Goal: Transaction & Acquisition: Book appointment/travel/reservation

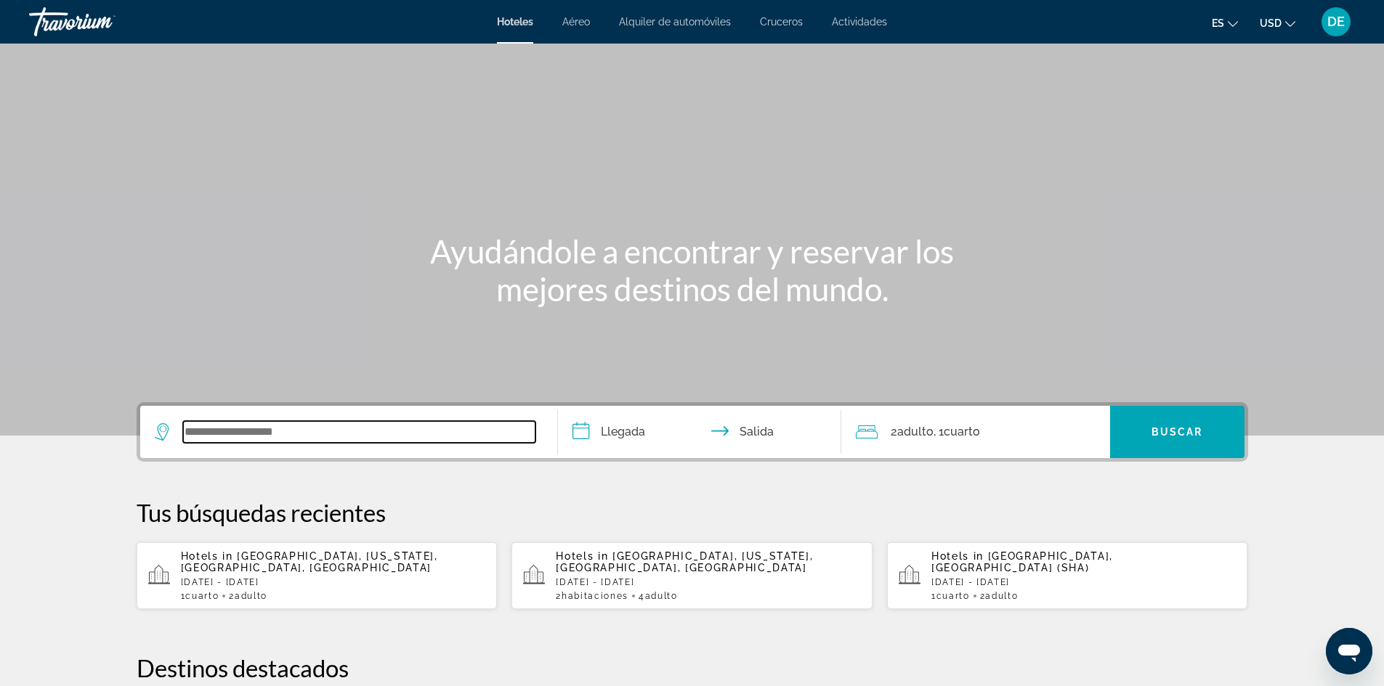
click at [281, 427] on input "Search widget" at bounding box center [359, 432] width 352 height 22
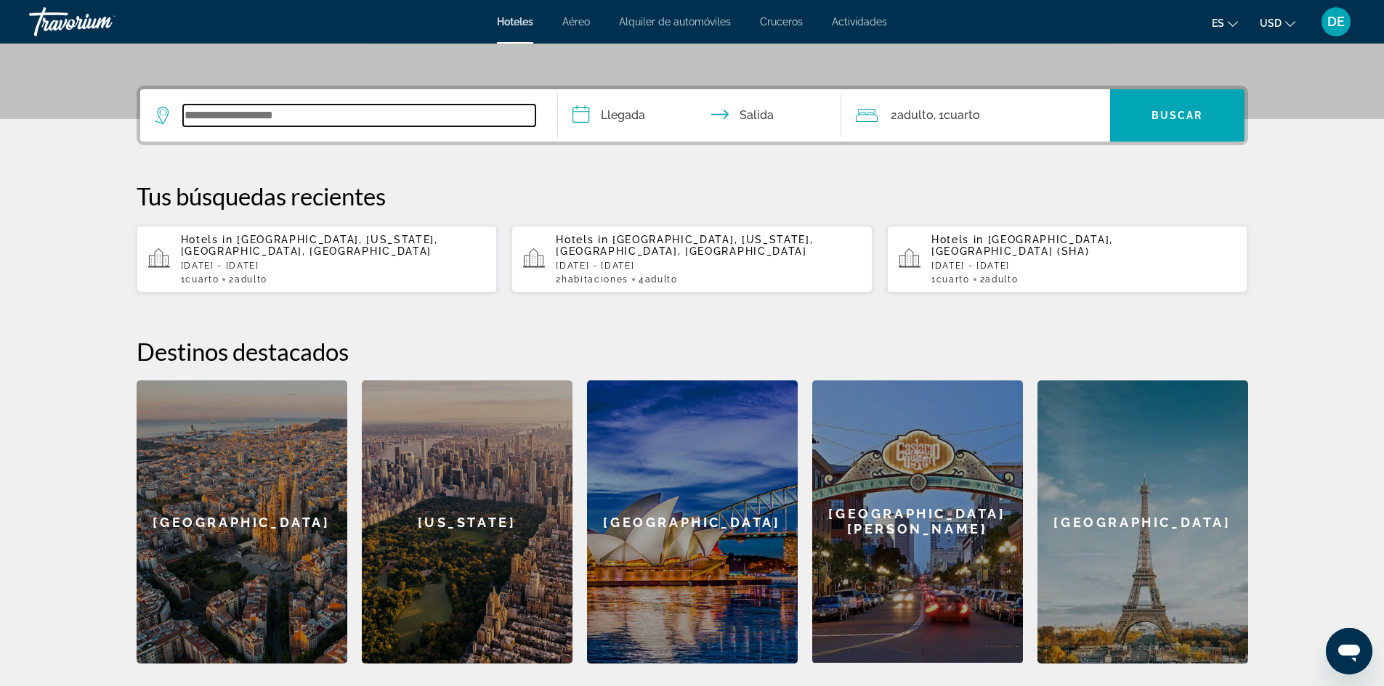
scroll to position [355, 0]
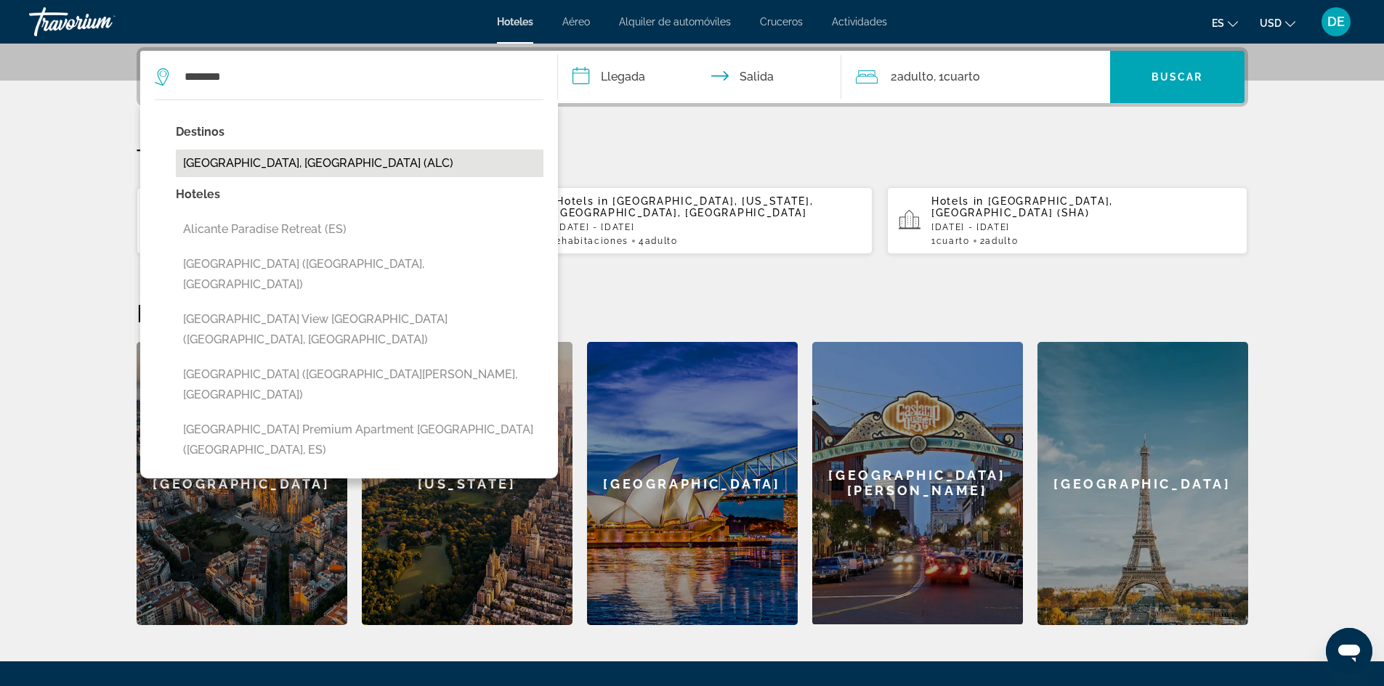
click at [306, 171] on button "[GEOGRAPHIC_DATA], [GEOGRAPHIC_DATA] (ALC)" at bounding box center [359, 164] width 367 height 28
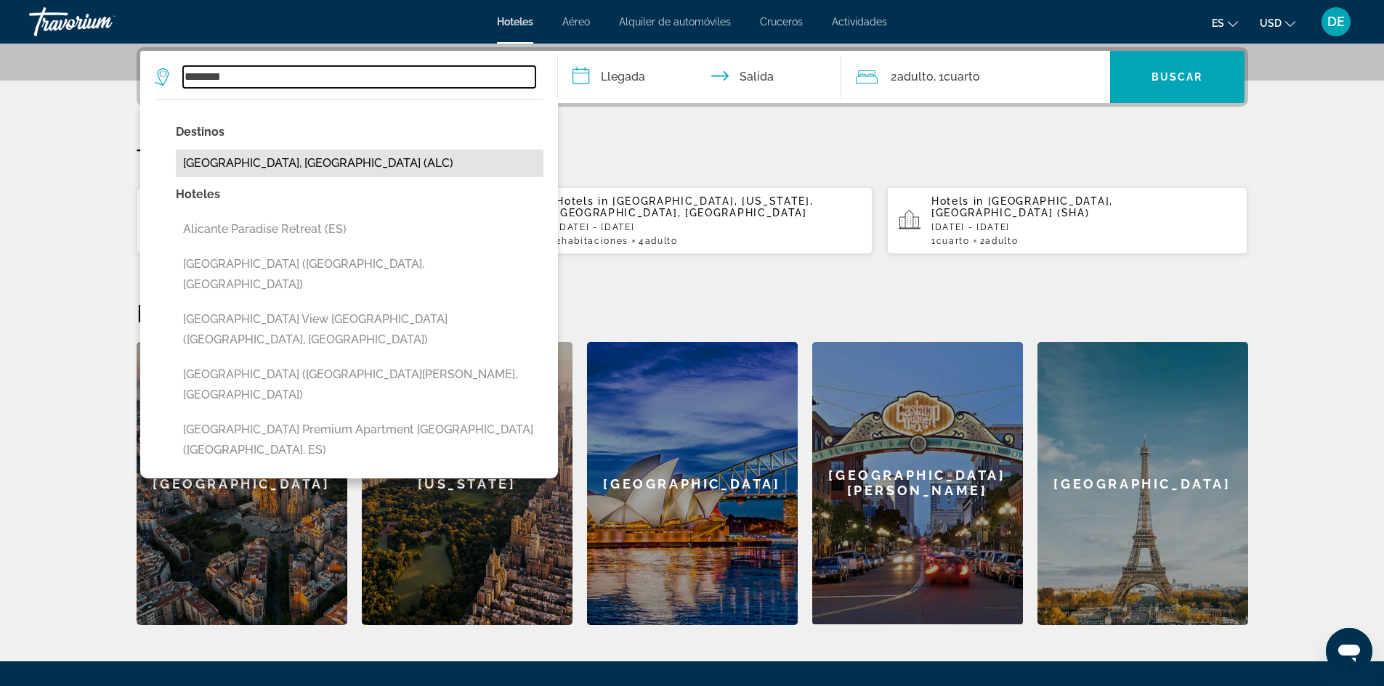
type input "**********"
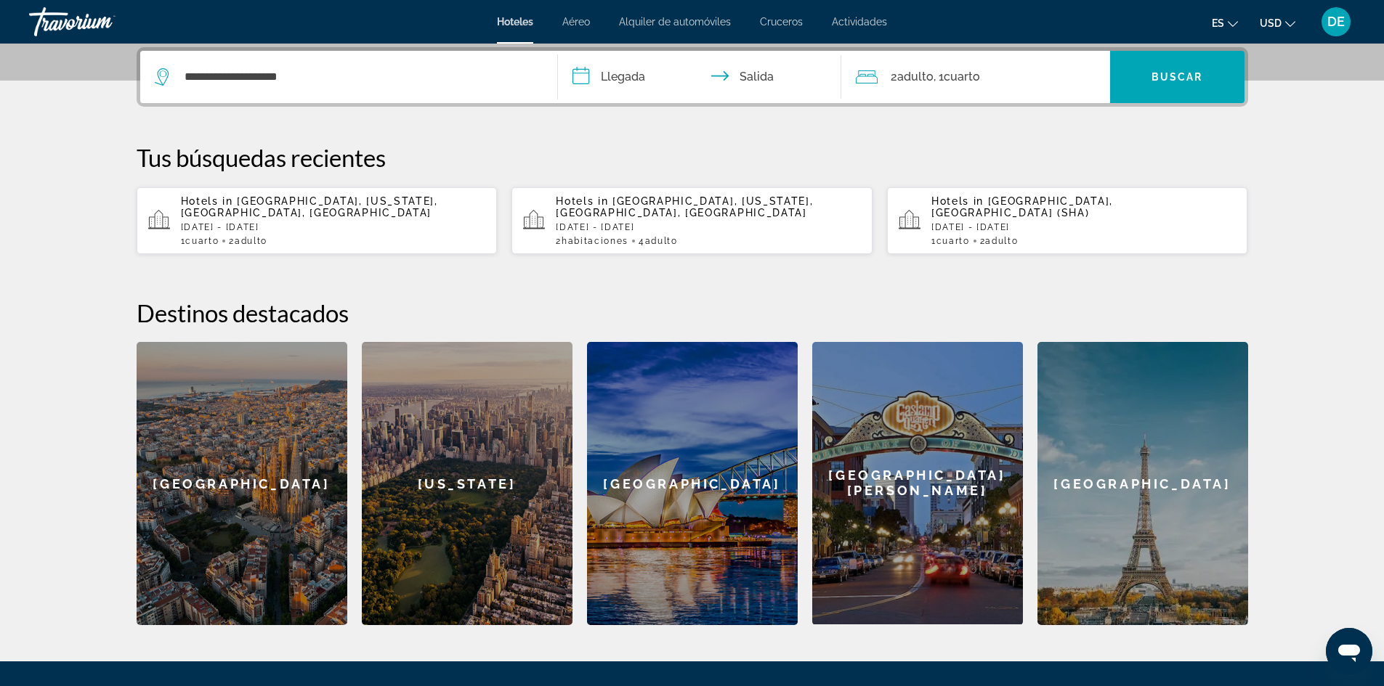
click at [665, 77] on input "**********" at bounding box center [702, 79] width 289 height 57
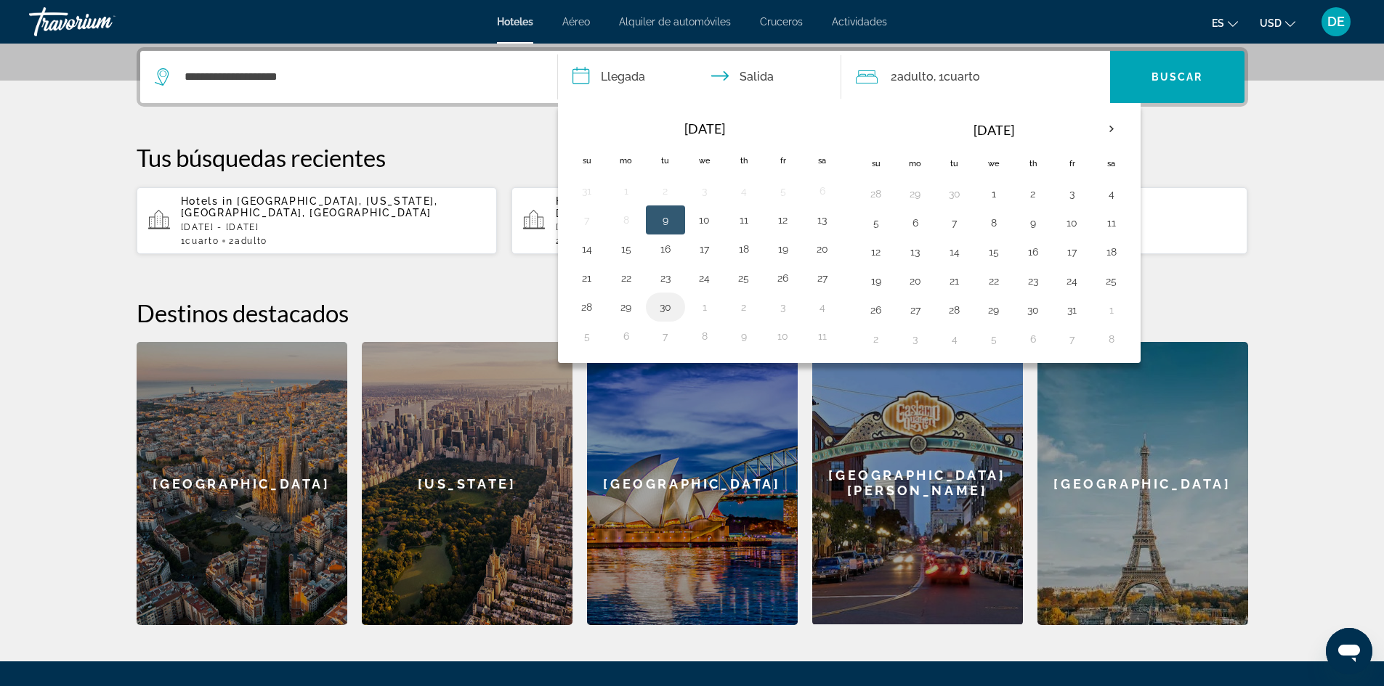
click at [669, 314] on button "30" at bounding box center [665, 307] width 23 height 20
click at [1067, 194] on button "3" at bounding box center [1071, 194] width 23 height 20
type input "**********"
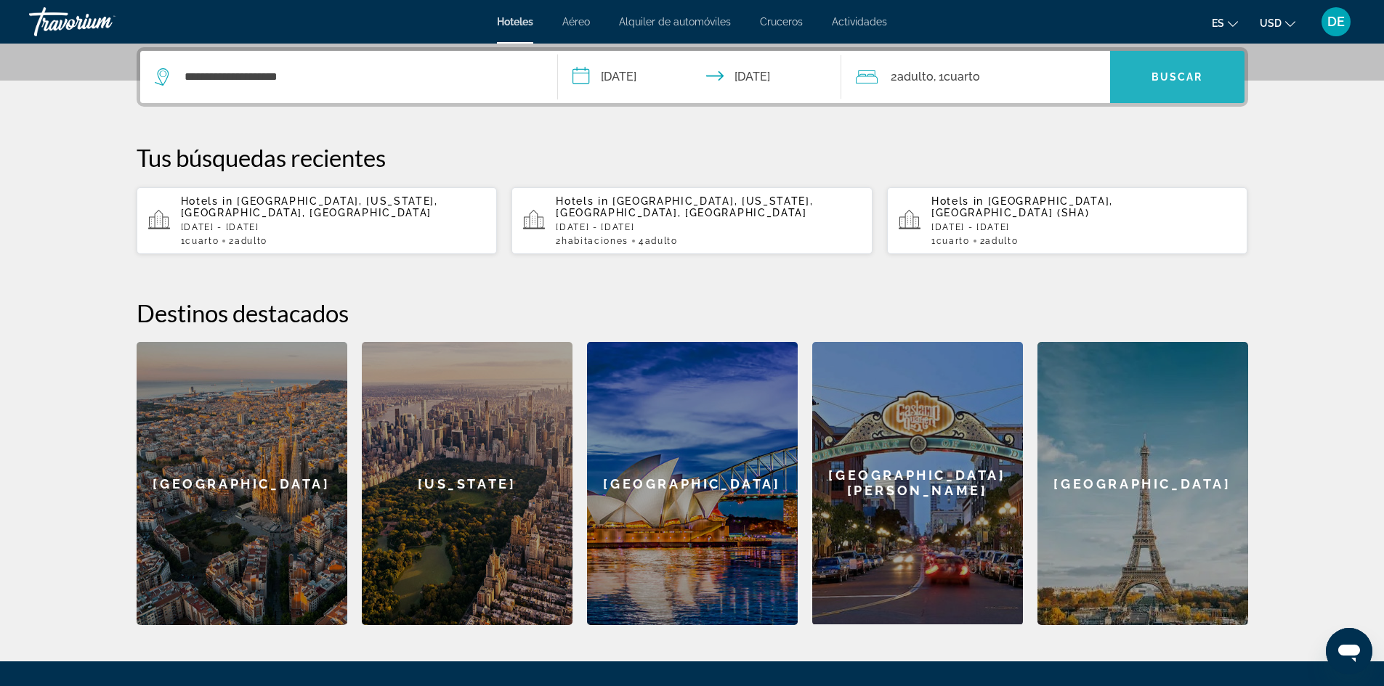
click at [1144, 79] on span "Search widget" at bounding box center [1177, 77] width 134 height 35
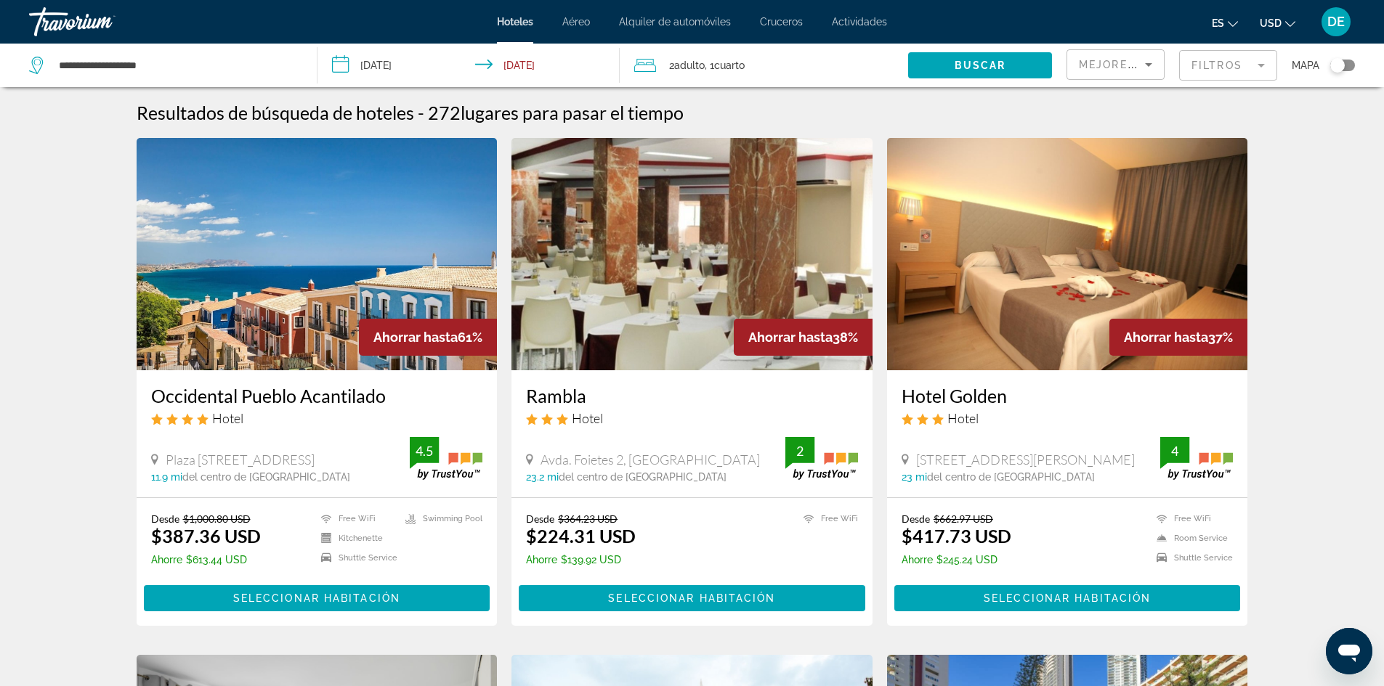
click at [330, 335] on img "Main content" at bounding box center [317, 254] width 361 height 232
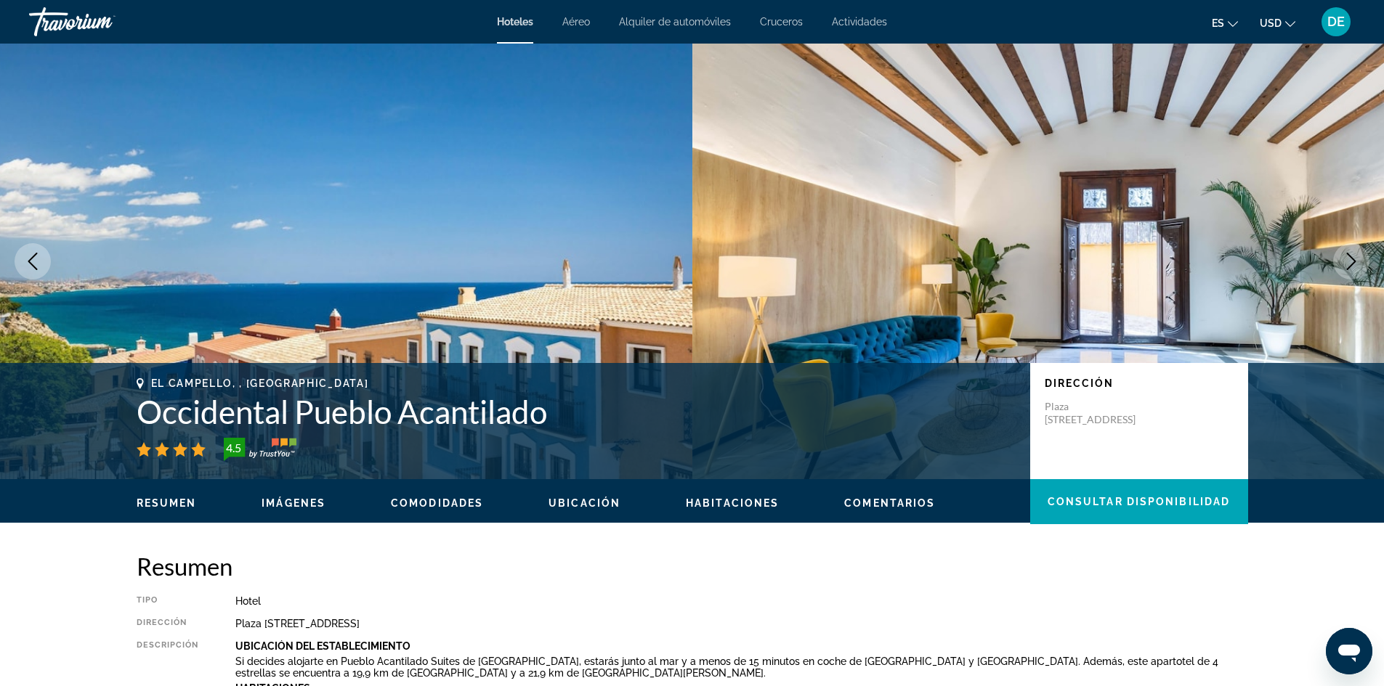
click at [1347, 269] on icon "Next image" at bounding box center [1350, 261] width 9 height 17
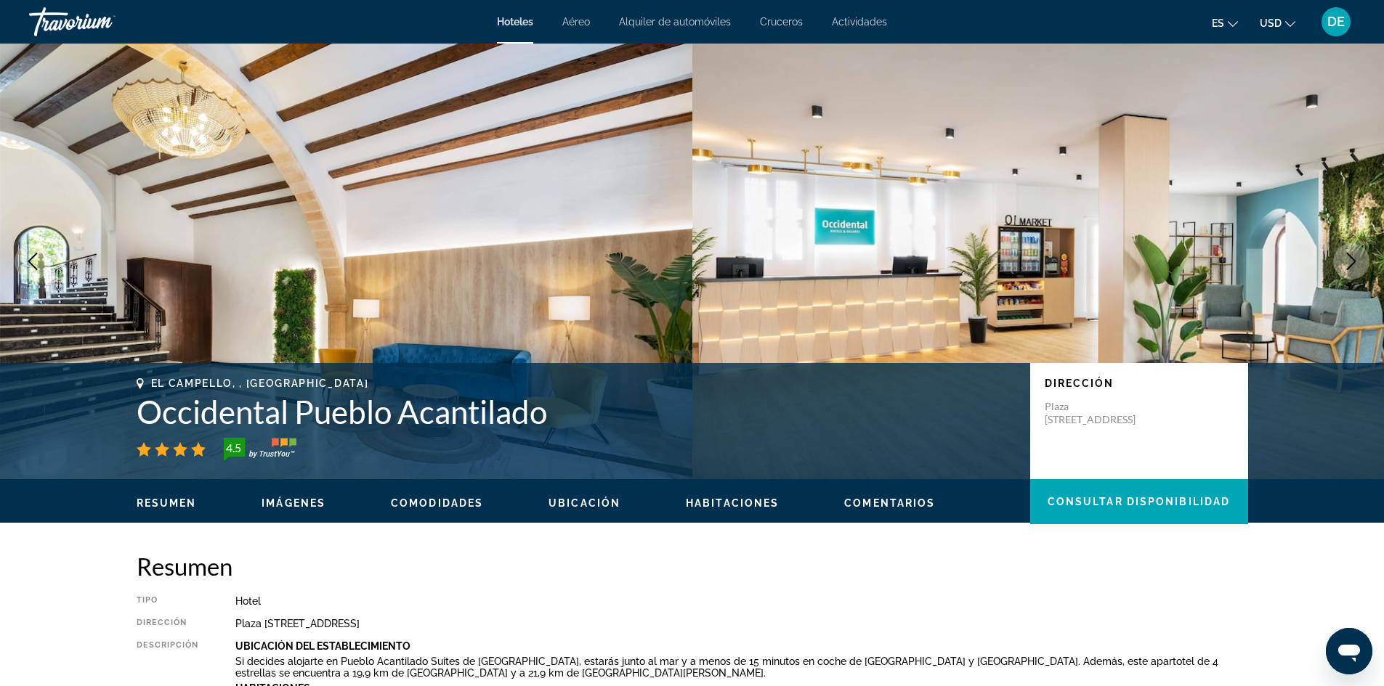
click at [1347, 269] on icon "Next image" at bounding box center [1350, 261] width 9 height 17
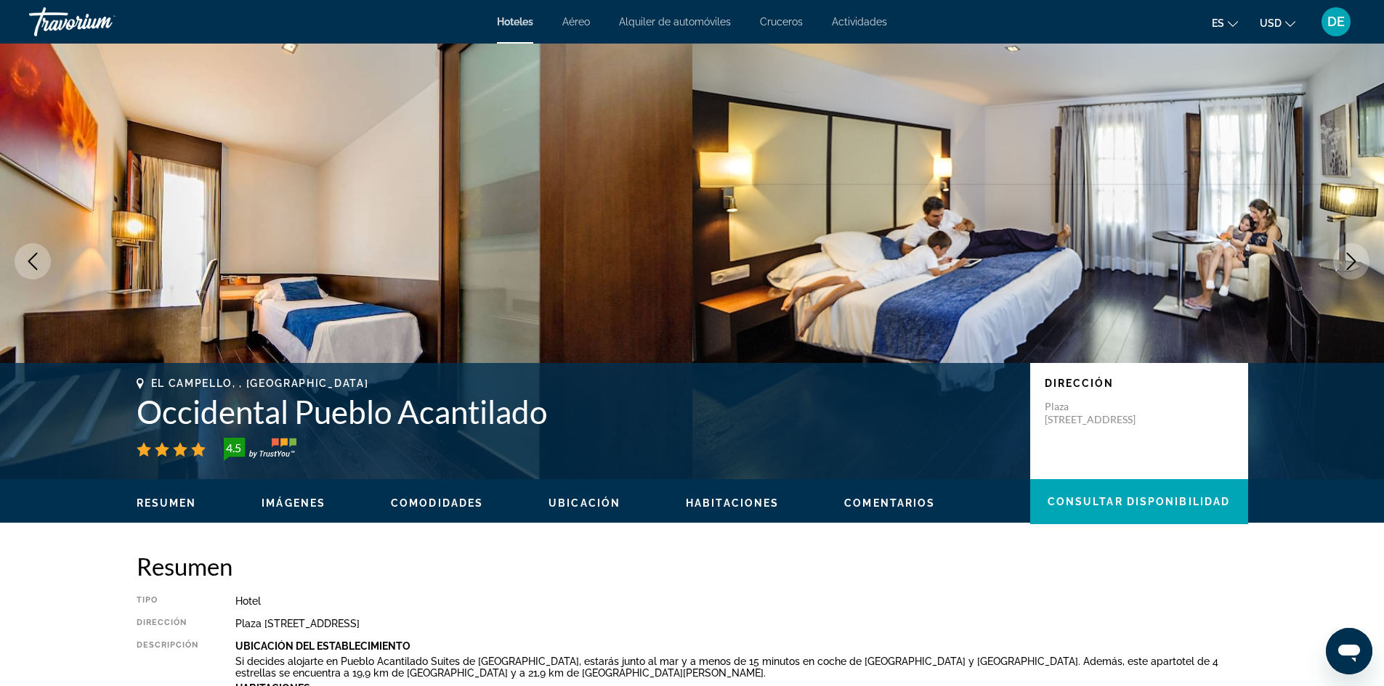
click at [1347, 269] on icon "Next image" at bounding box center [1350, 261] width 9 height 17
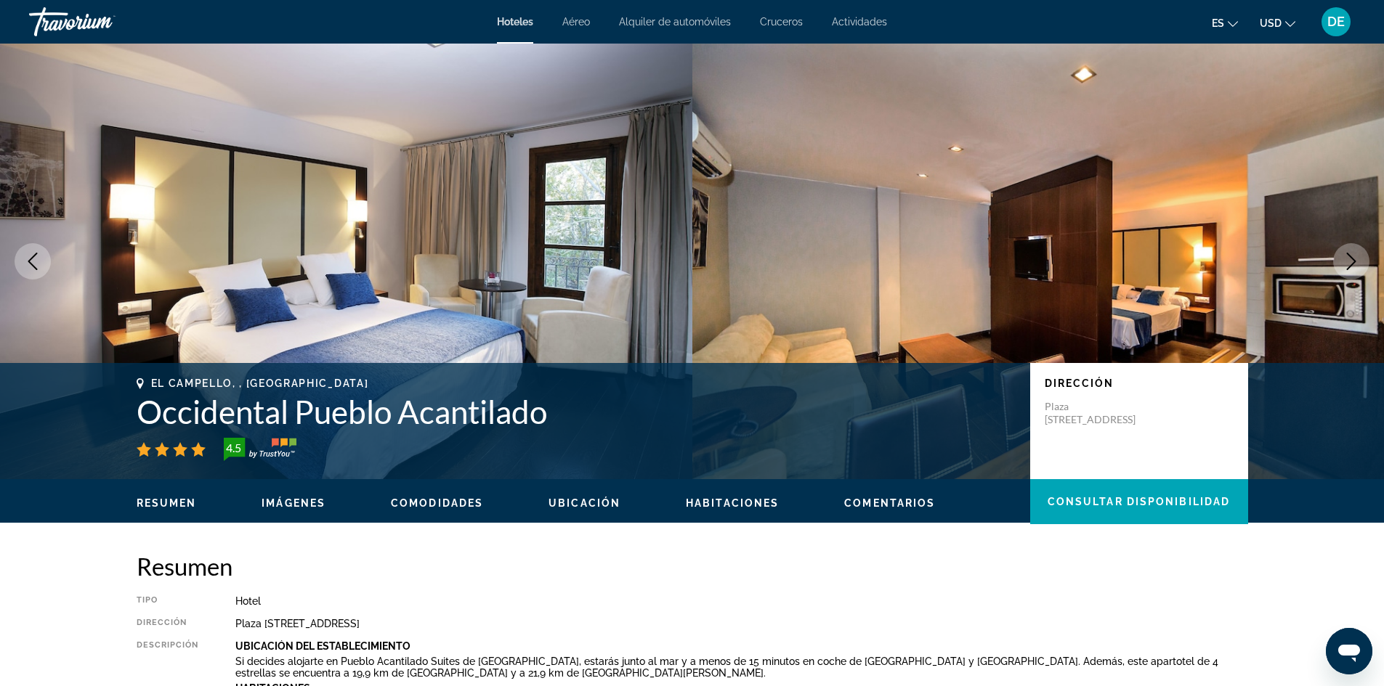
click at [1347, 269] on icon "Next image" at bounding box center [1350, 261] width 9 height 17
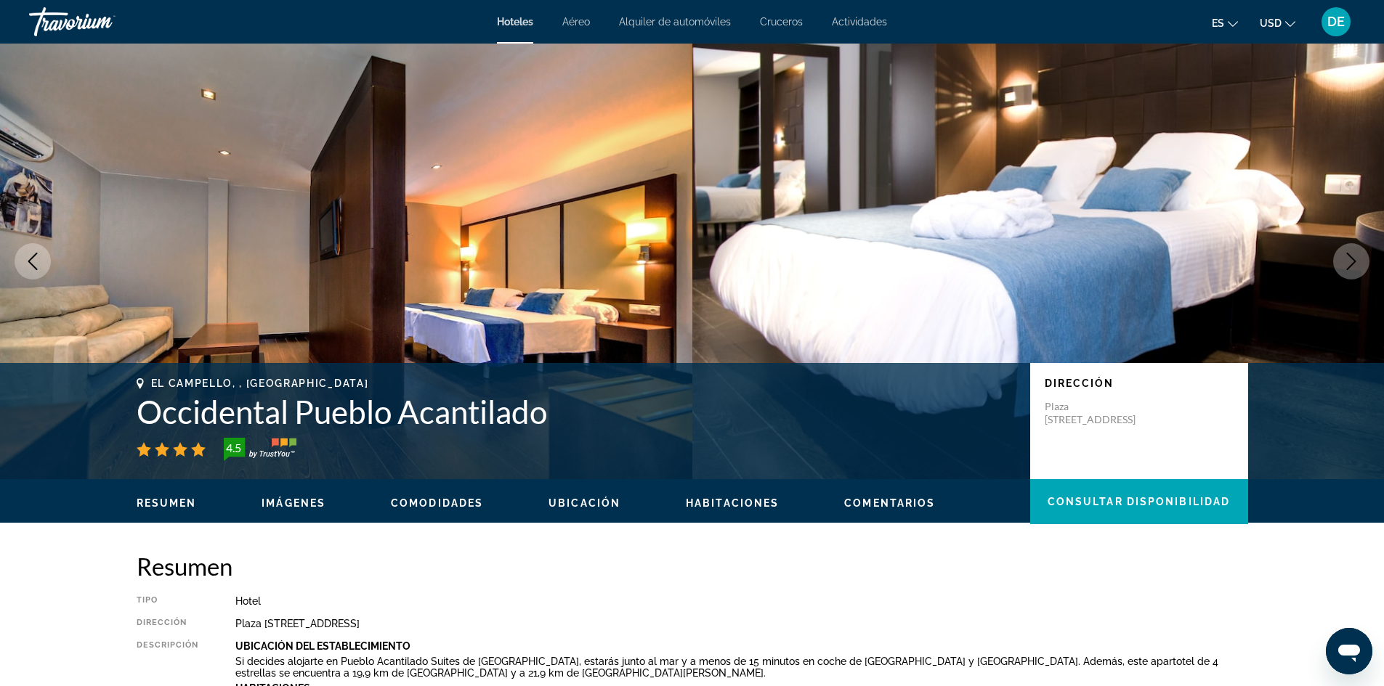
click at [1347, 269] on icon "Next image" at bounding box center [1350, 261] width 9 height 17
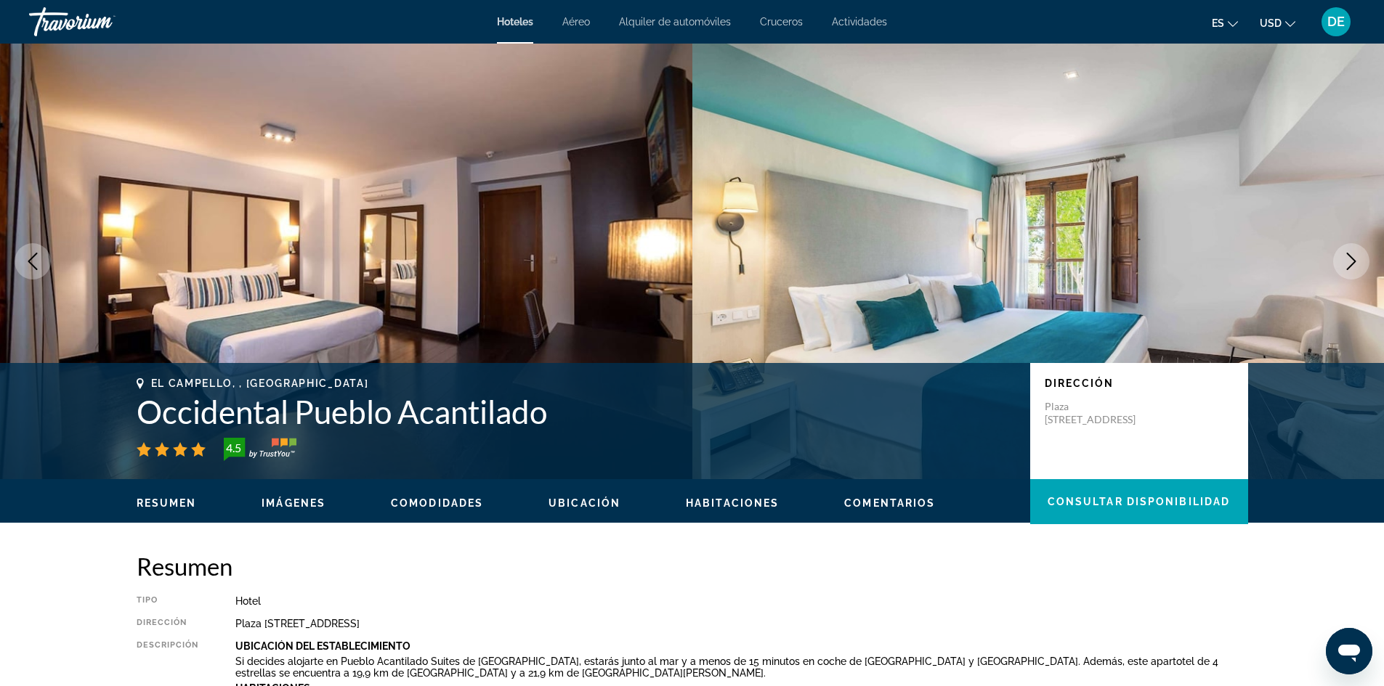
click at [1347, 269] on icon "Next image" at bounding box center [1350, 261] width 9 height 17
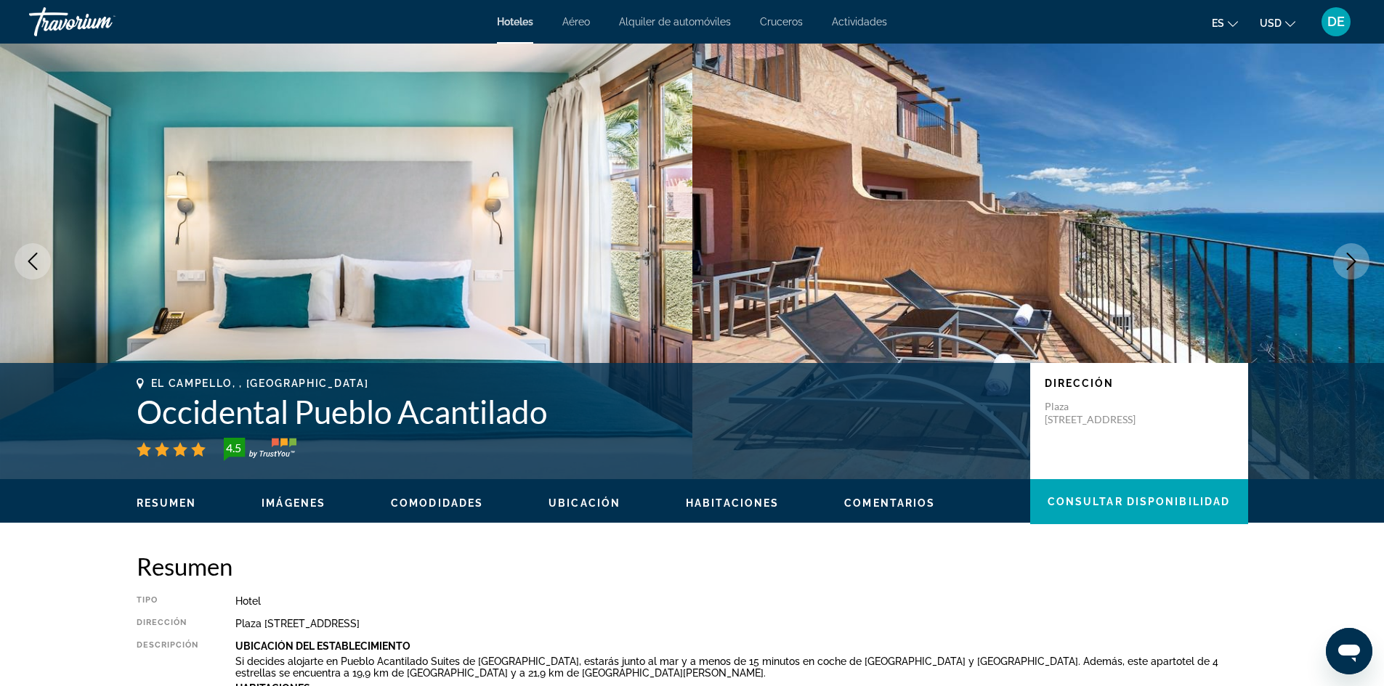
click at [1347, 269] on icon "Next image" at bounding box center [1350, 261] width 9 height 17
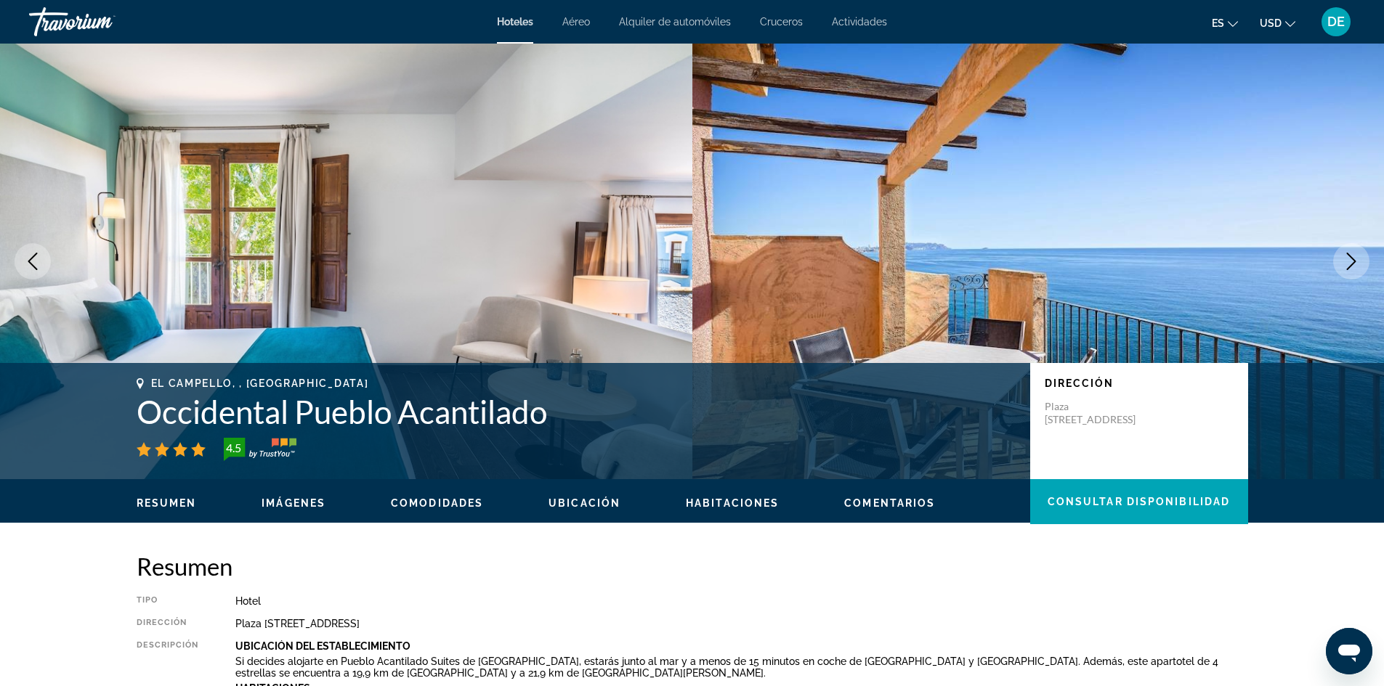
click at [1347, 269] on icon "Next image" at bounding box center [1350, 261] width 9 height 17
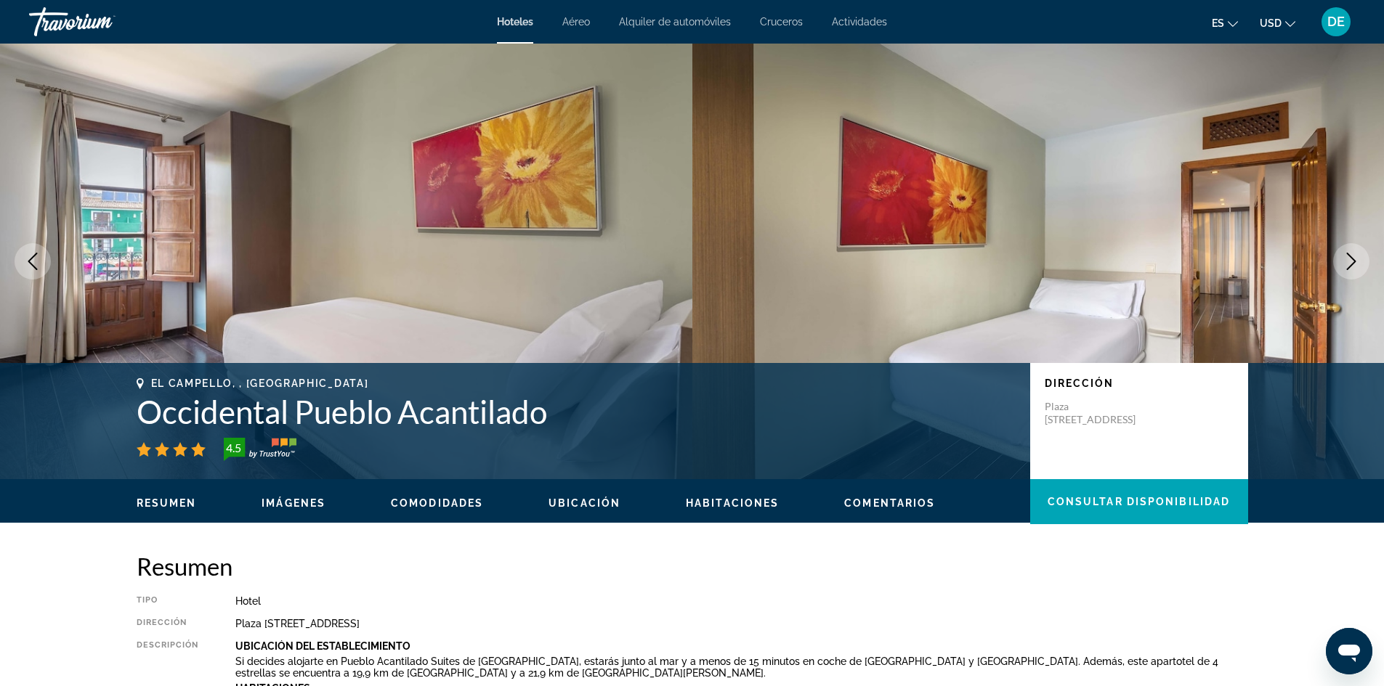
click at [1347, 269] on icon "Next image" at bounding box center [1350, 261] width 9 height 17
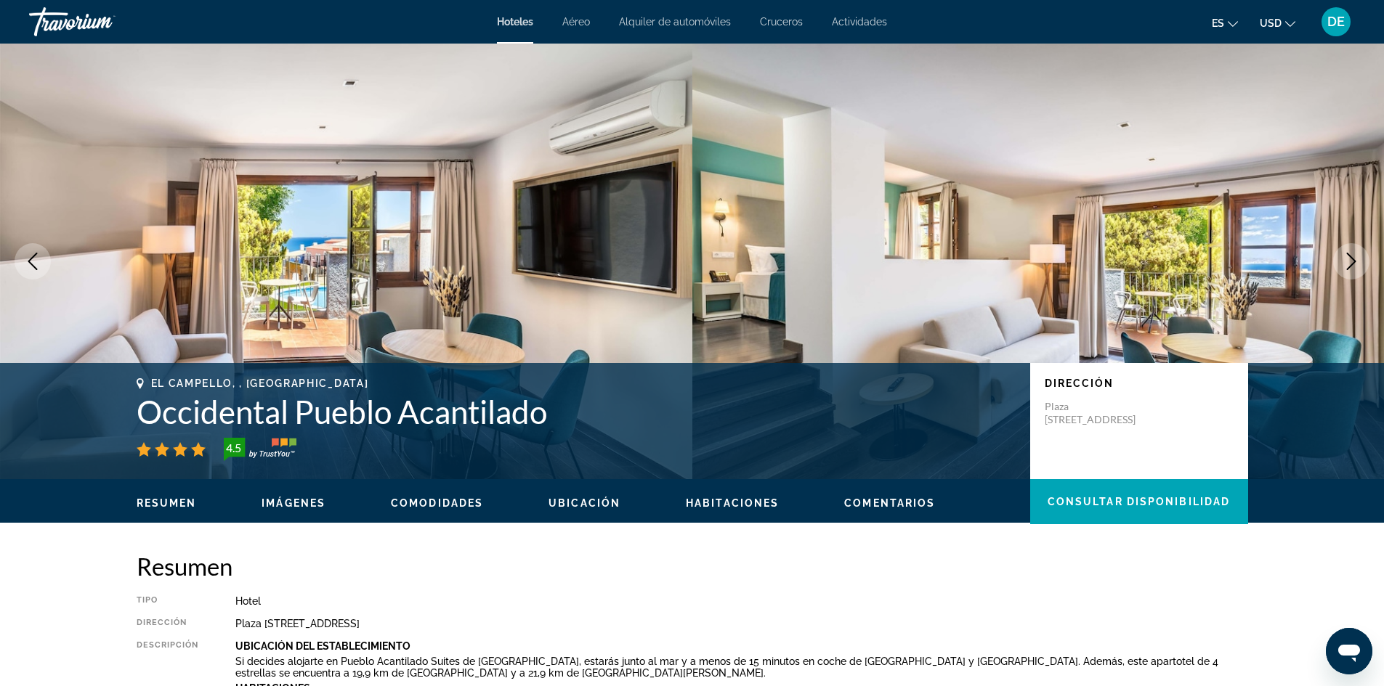
click at [1347, 269] on icon "Next image" at bounding box center [1350, 261] width 9 height 17
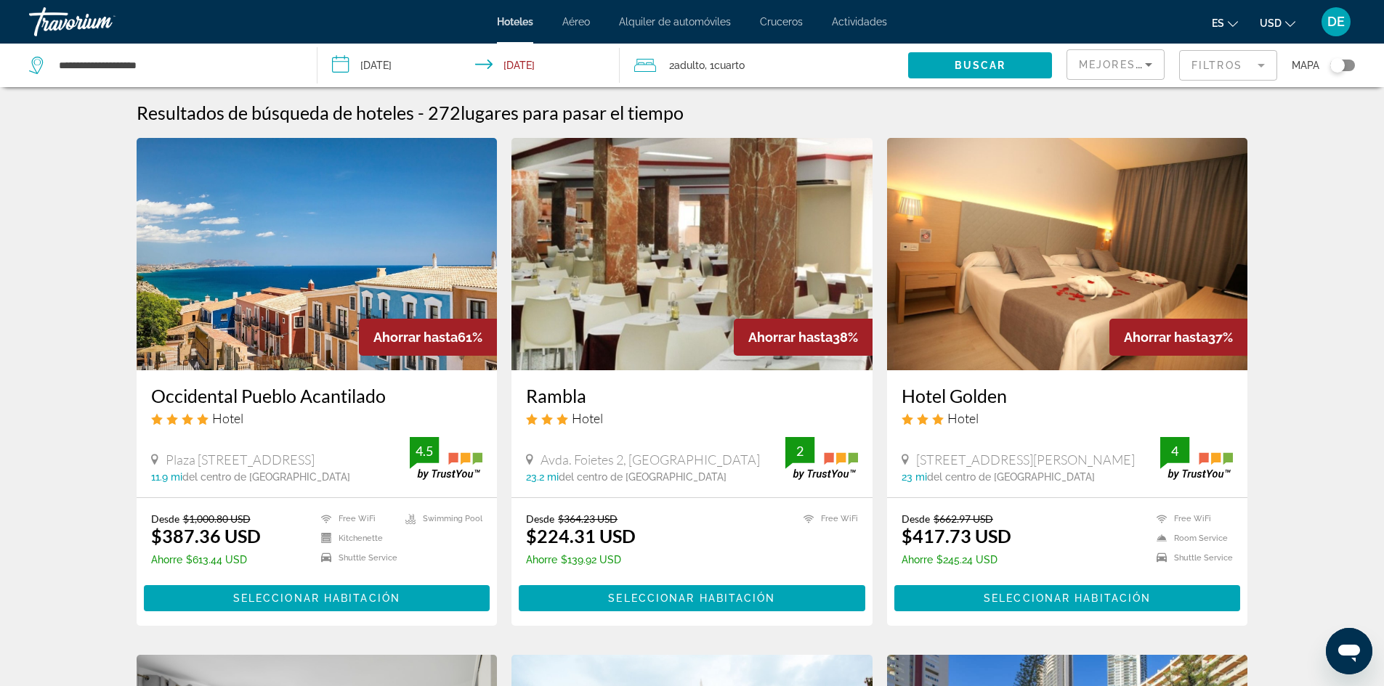
drag, startPoint x: 145, startPoint y: 389, endPoint x: 382, endPoint y: 390, distance: 236.8
click at [382, 390] on div "Occidental Pueblo Acantilado Hotel Plaza Ciutat De L'alguer 10, El Campello 11.…" at bounding box center [317, 433] width 361 height 127
copy h3 "Occidental Pueblo Acantilado"
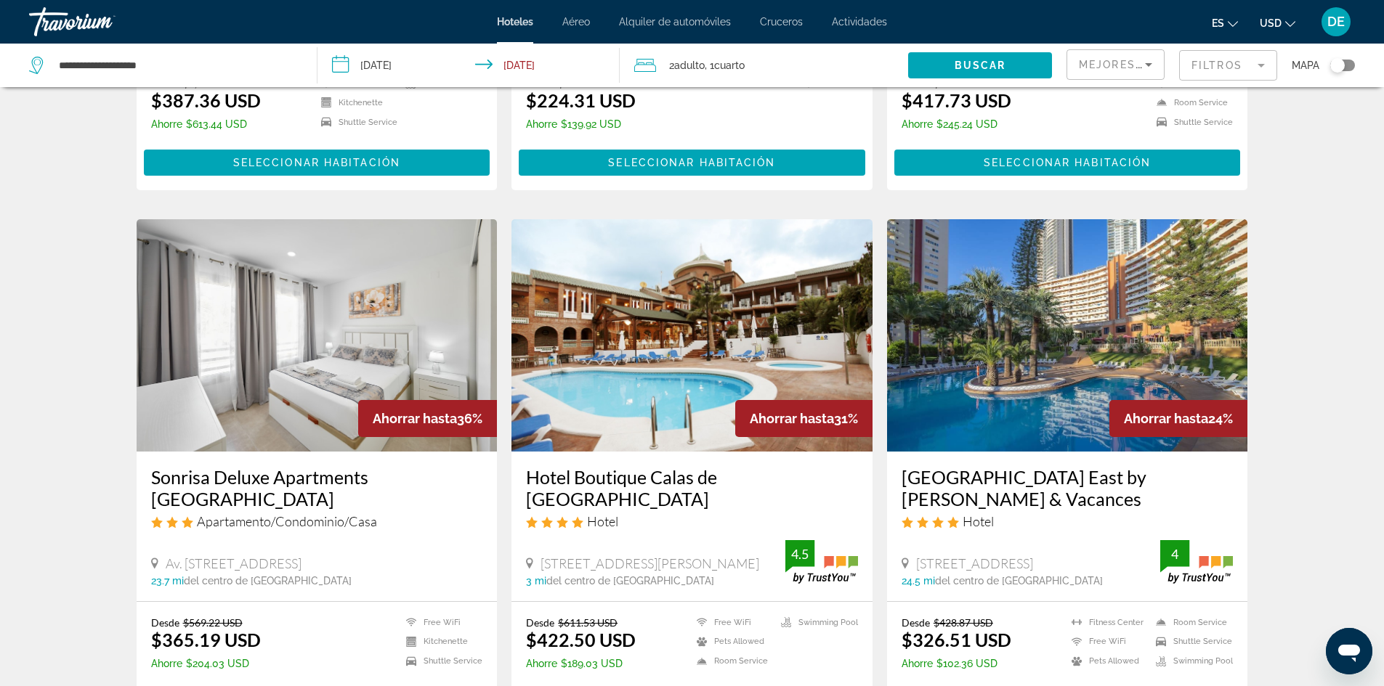
scroll to position [291, 0]
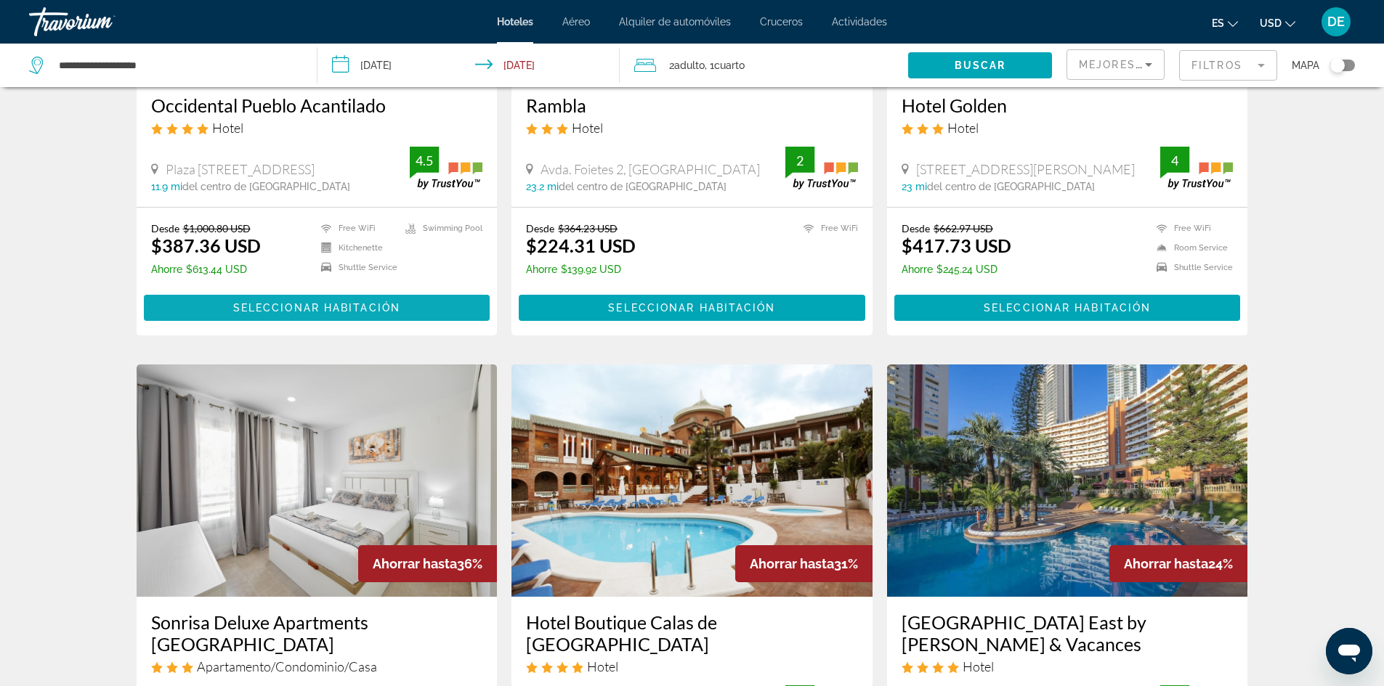
click at [334, 308] on span "Seleccionar habitación" at bounding box center [316, 308] width 167 height 12
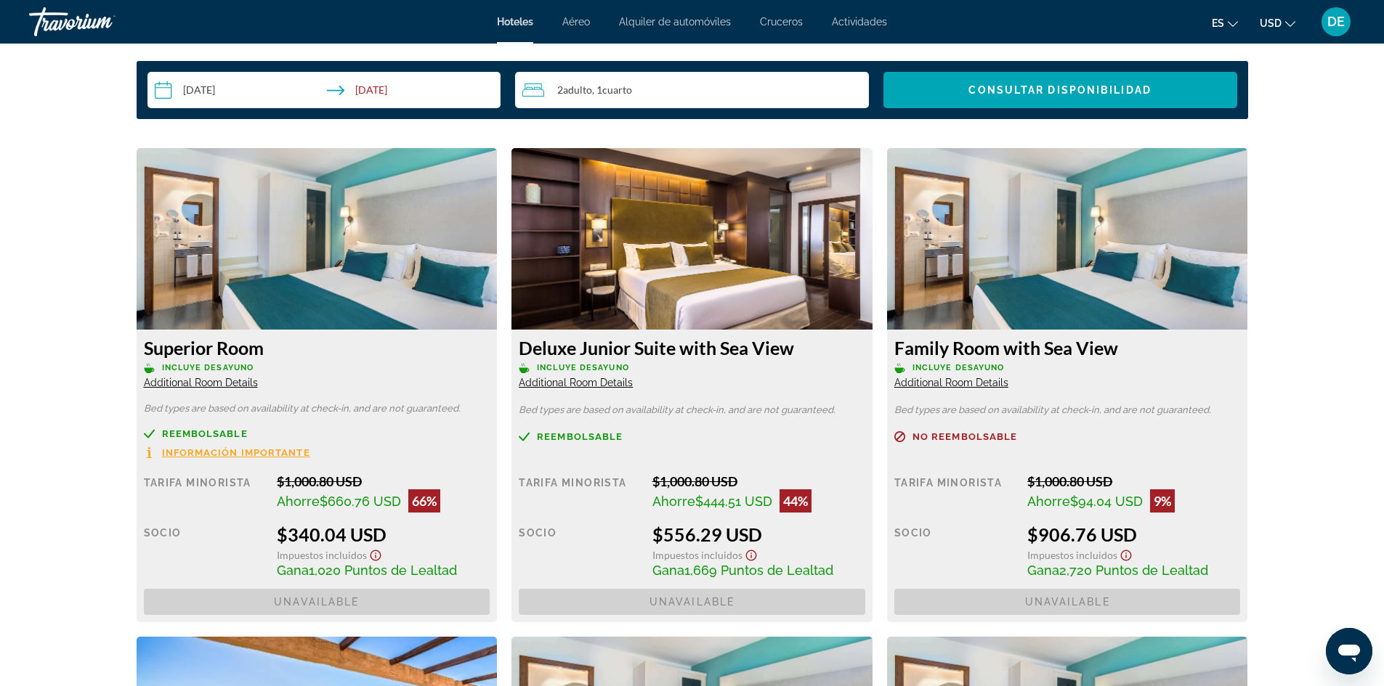
scroll to position [2034, 0]
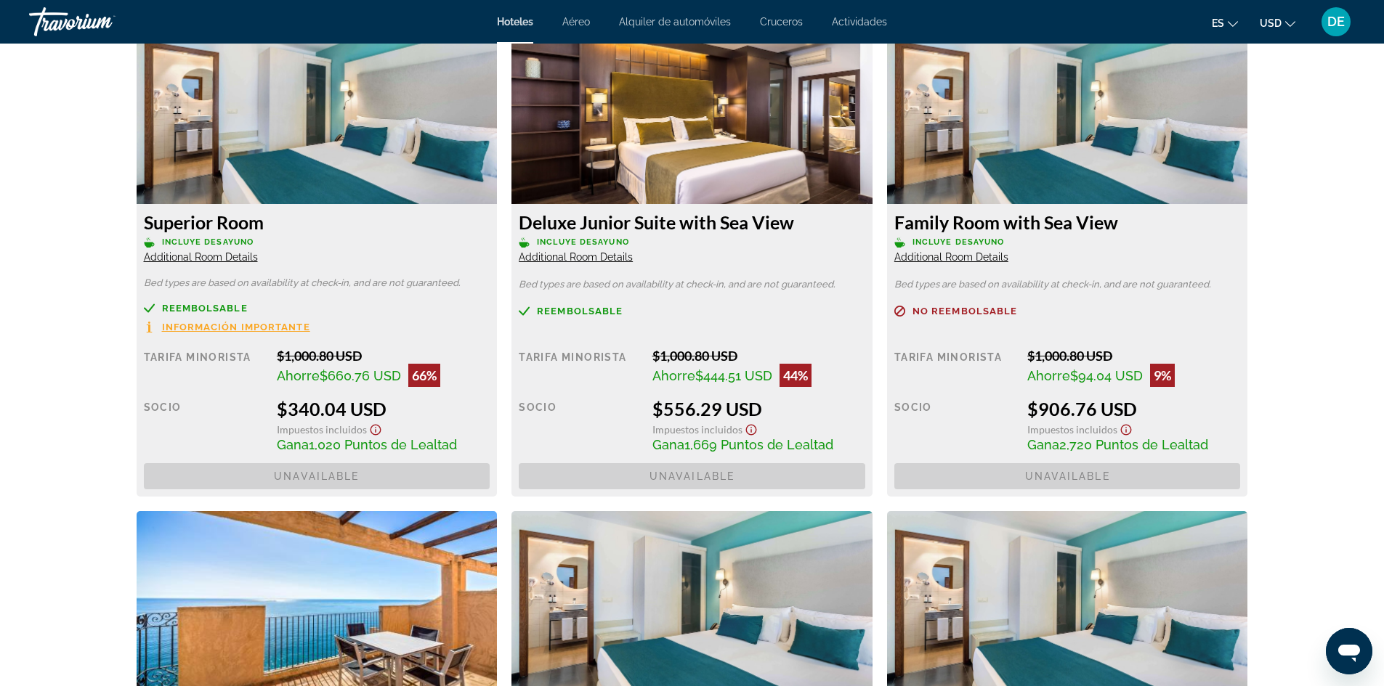
click at [309, 137] on img "Main content" at bounding box center [317, 114] width 361 height 182
click at [324, 158] on img "Main content" at bounding box center [317, 114] width 361 height 182
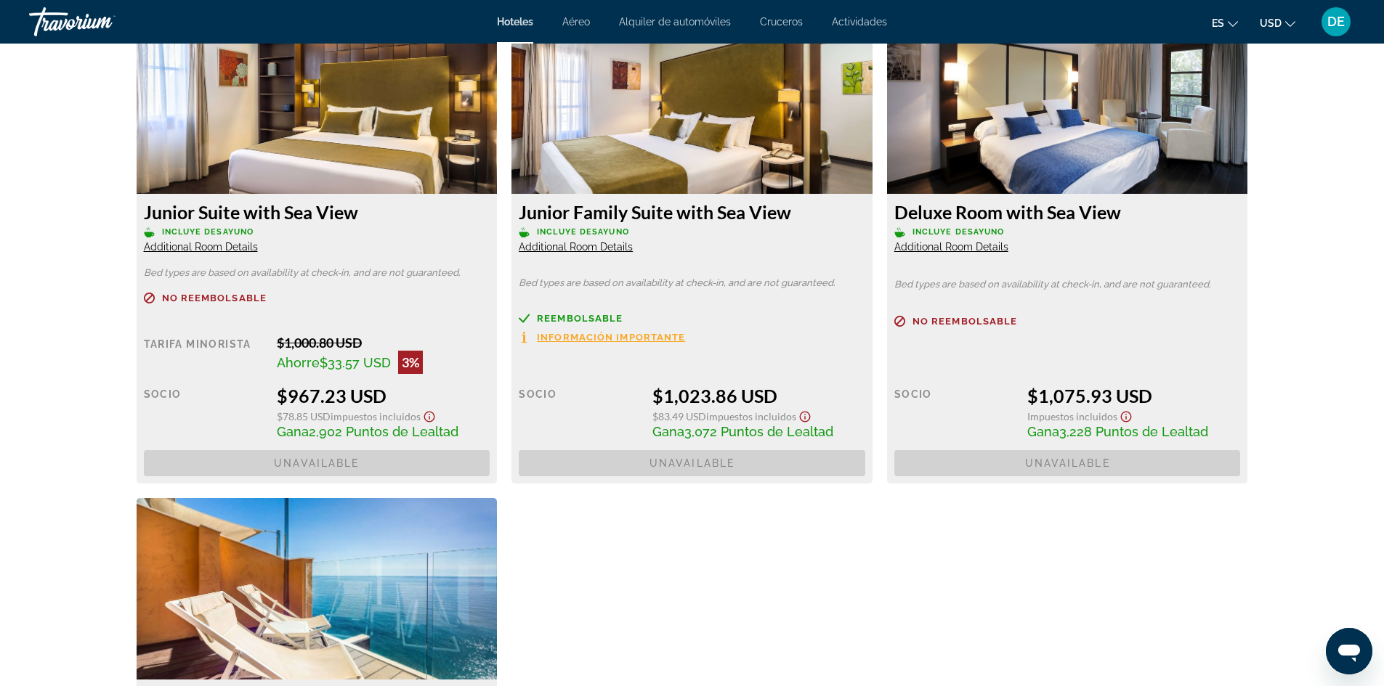
scroll to position [3123, 0]
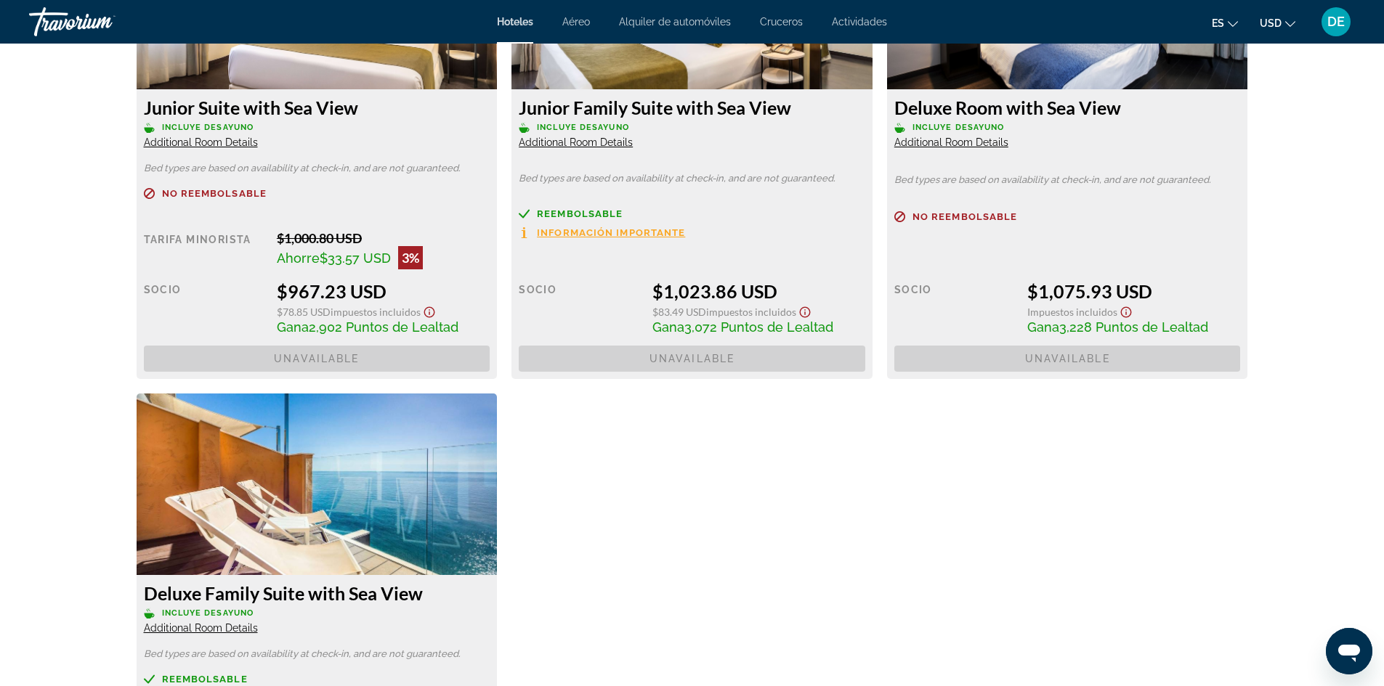
click at [345, 605] on div "Deluxe Family Suite with Sea View Incluye desayuno Additional Room Details" at bounding box center [317, 608] width 346 height 52
click at [357, 540] on img "Main content" at bounding box center [317, 485] width 361 height 182
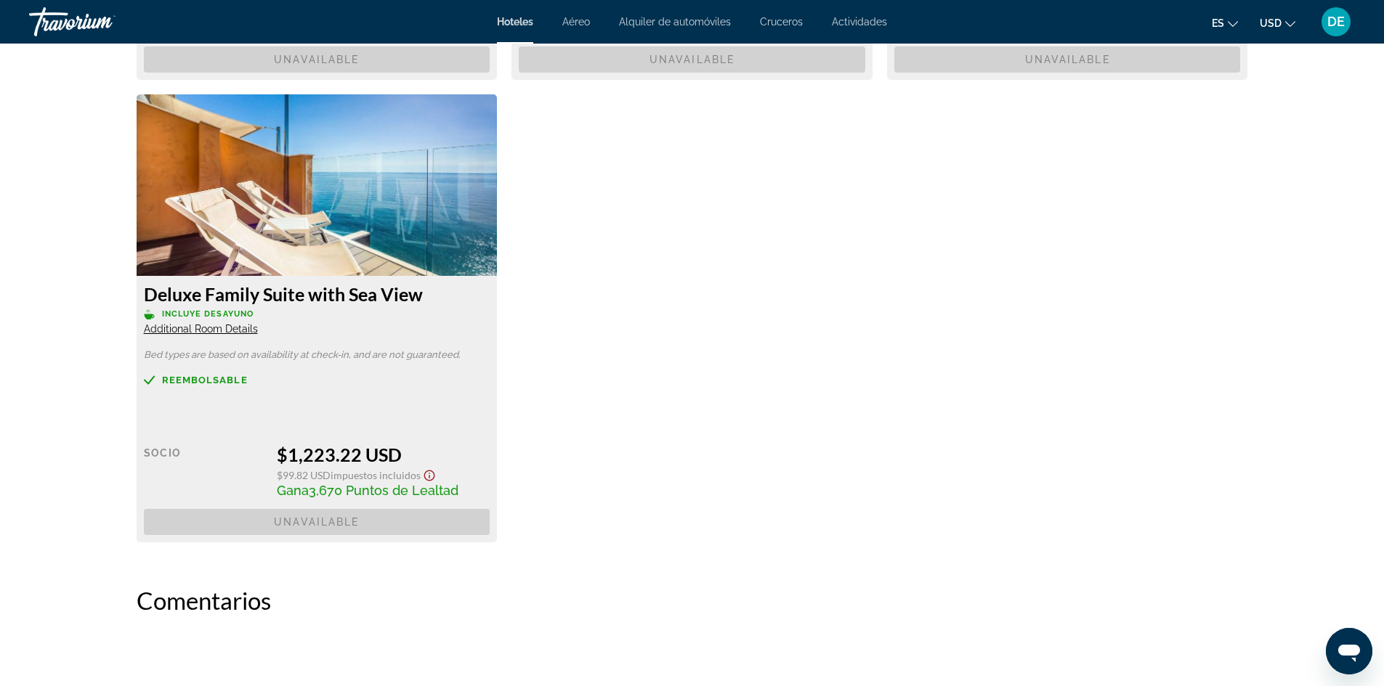
scroll to position [3559, 0]
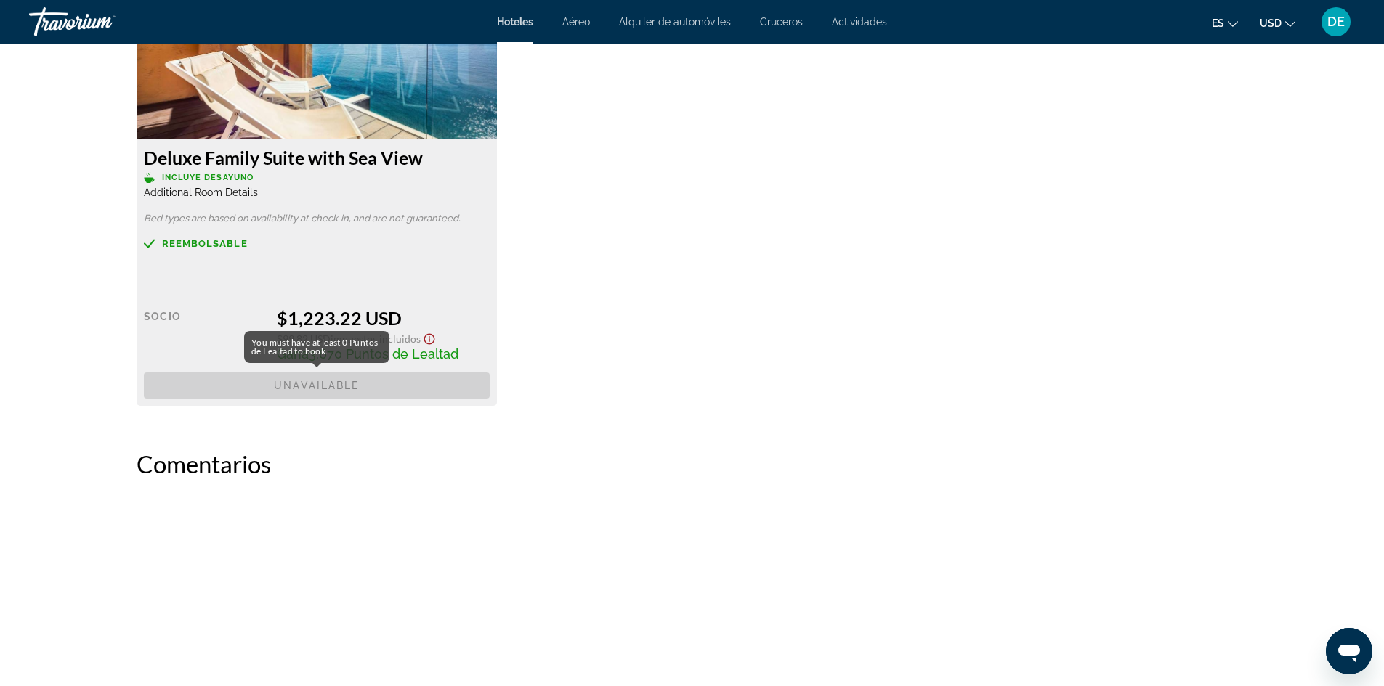
click at [363, 389] on span "Unavailable" at bounding box center [317, 386] width 346 height 26
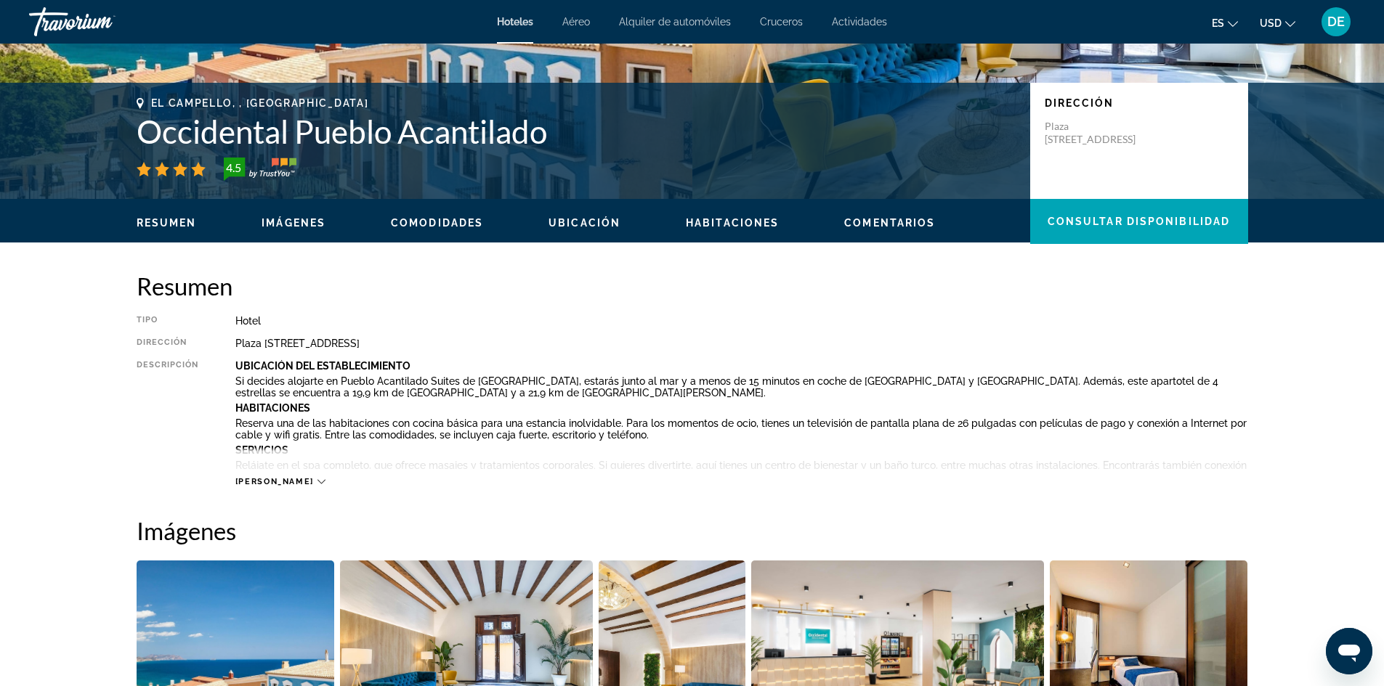
scroll to position [145, 0]
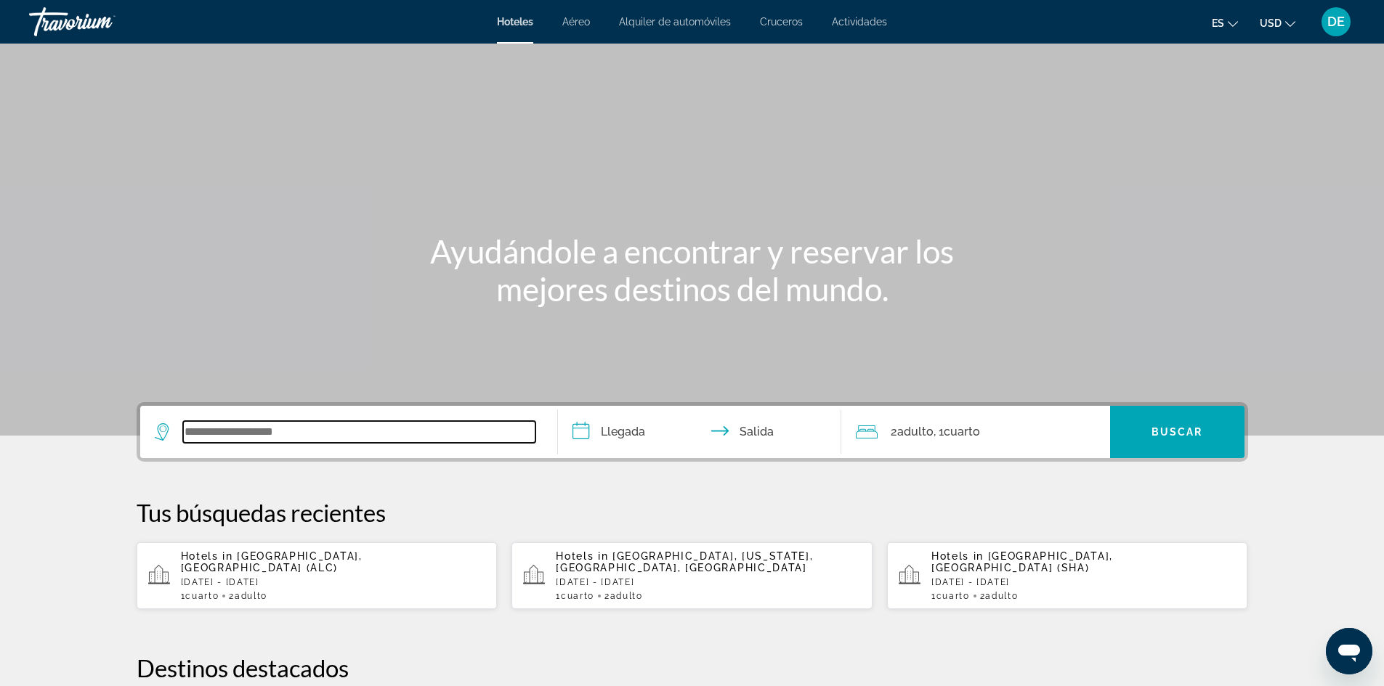
click at [423, 441] on input "Search widget" at bounding box center [359, 432] width 352 height 22
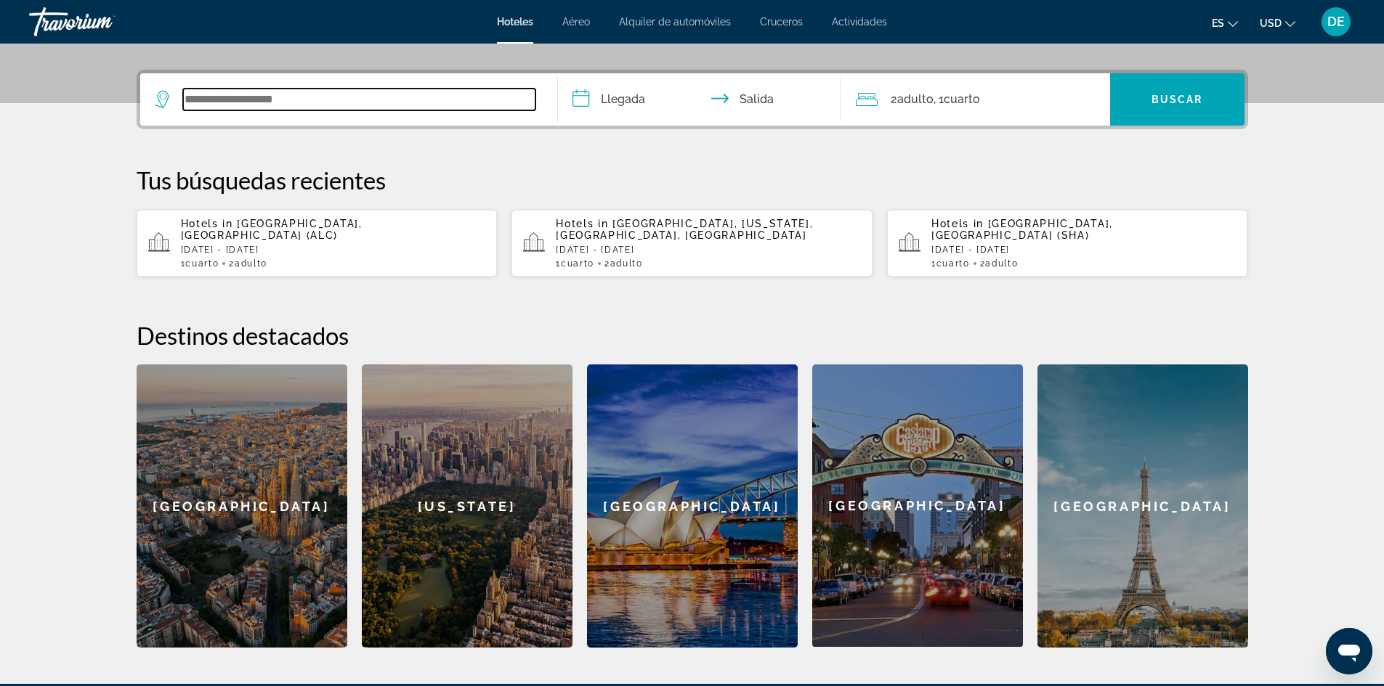
scroll to position [355, 0]
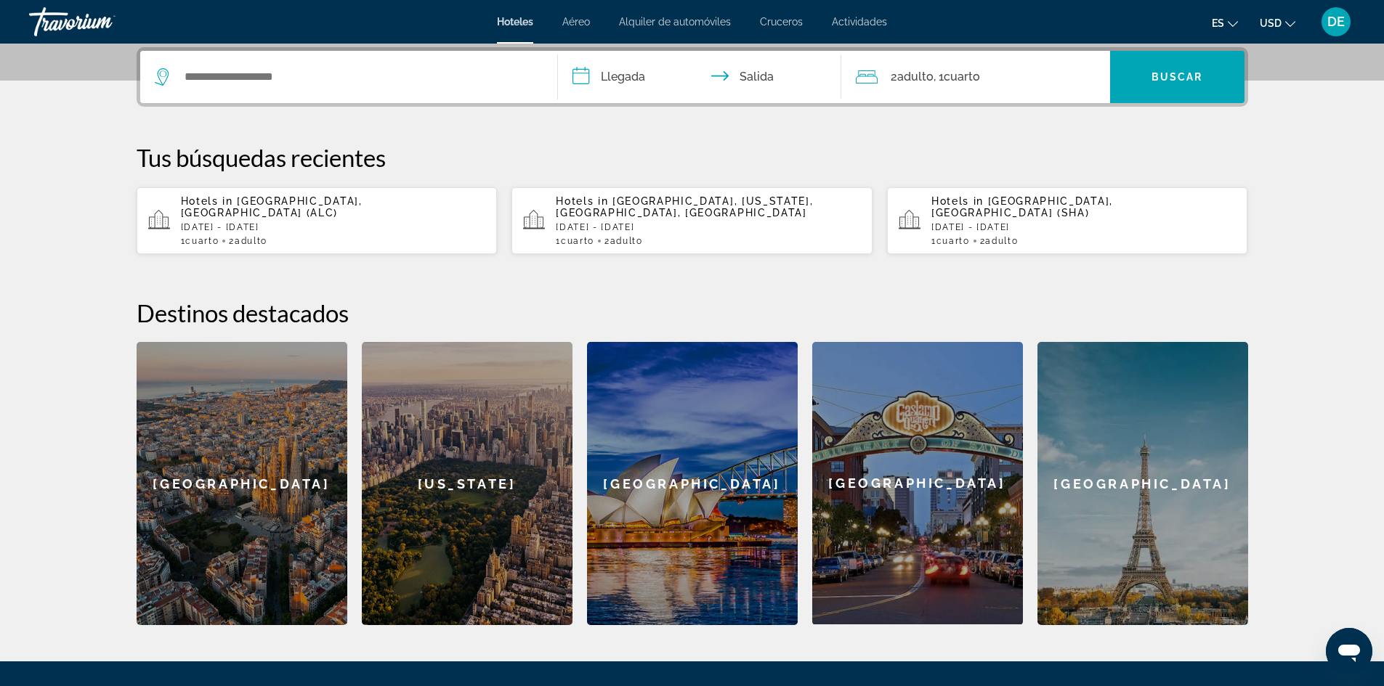
click at [262, 222] on p "[DATE] - [DATE]" at bounding box center [333, 227] width 305 height 10
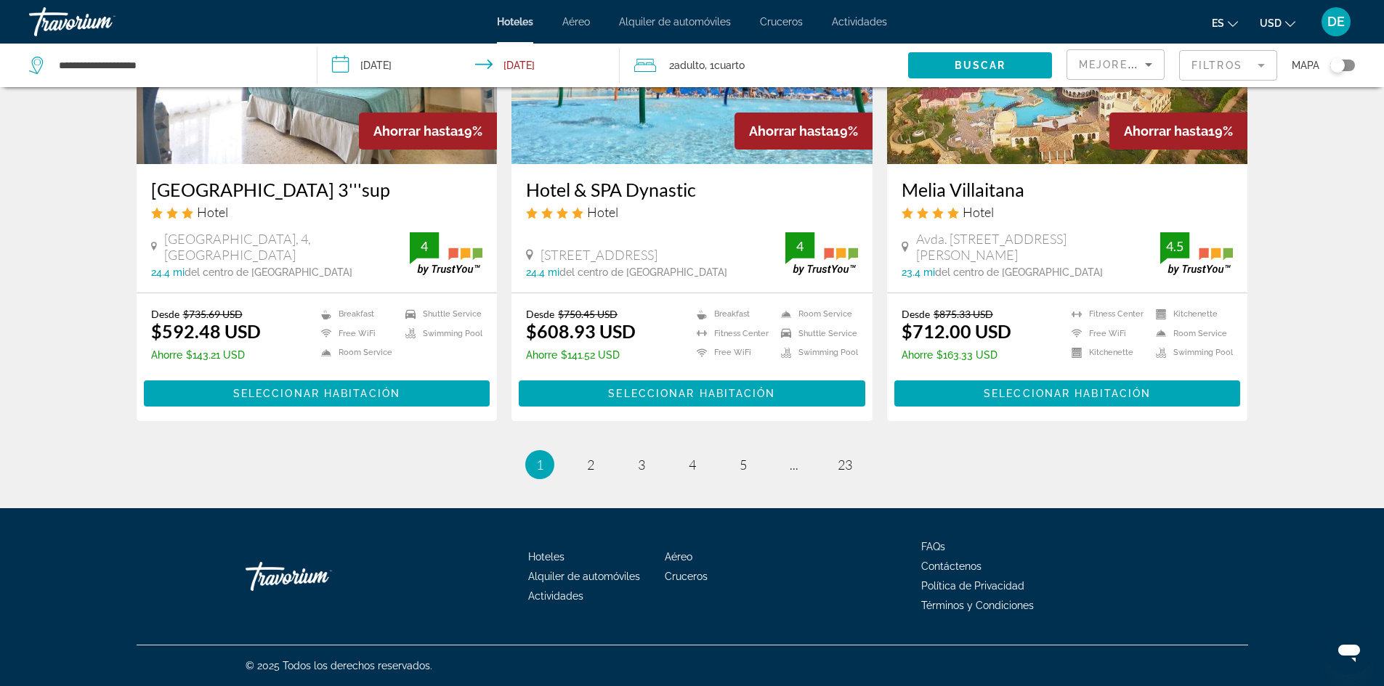
scroll to position [1779, 0]
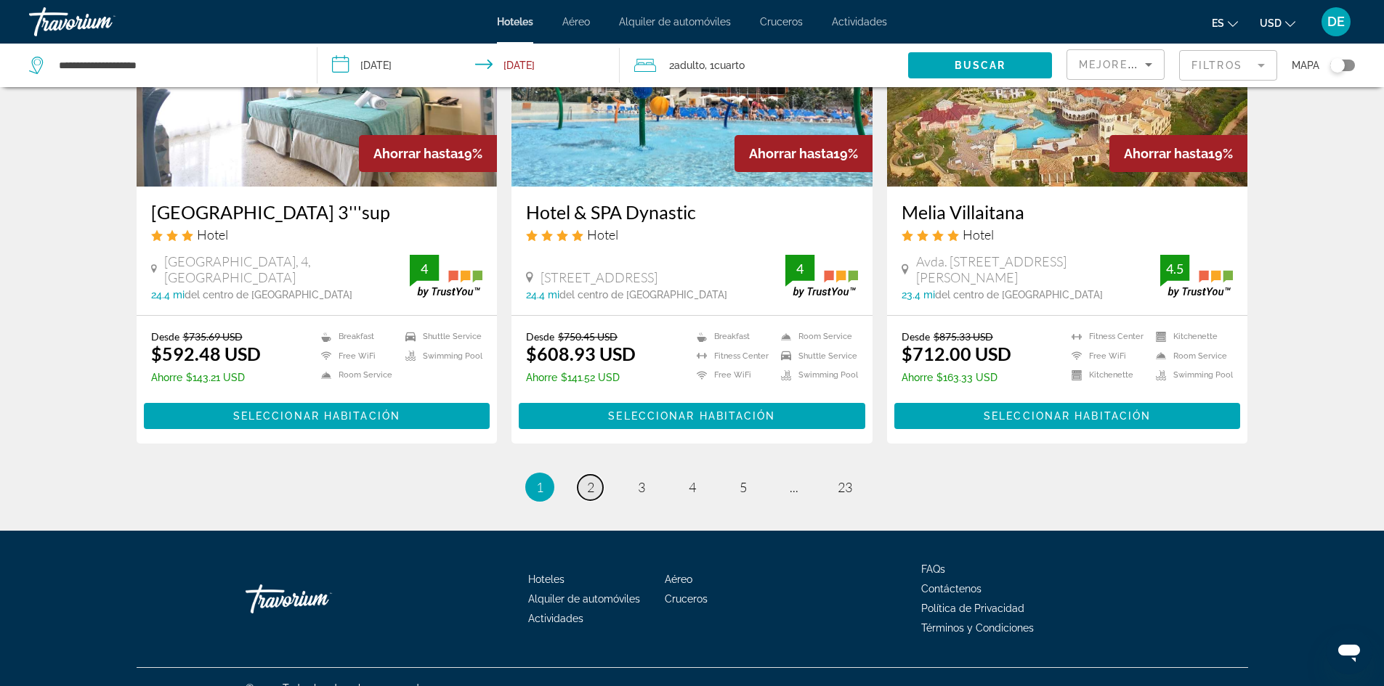
click at [591, 479] on span "2" at bounding box center [590, 487] width 7 height 16
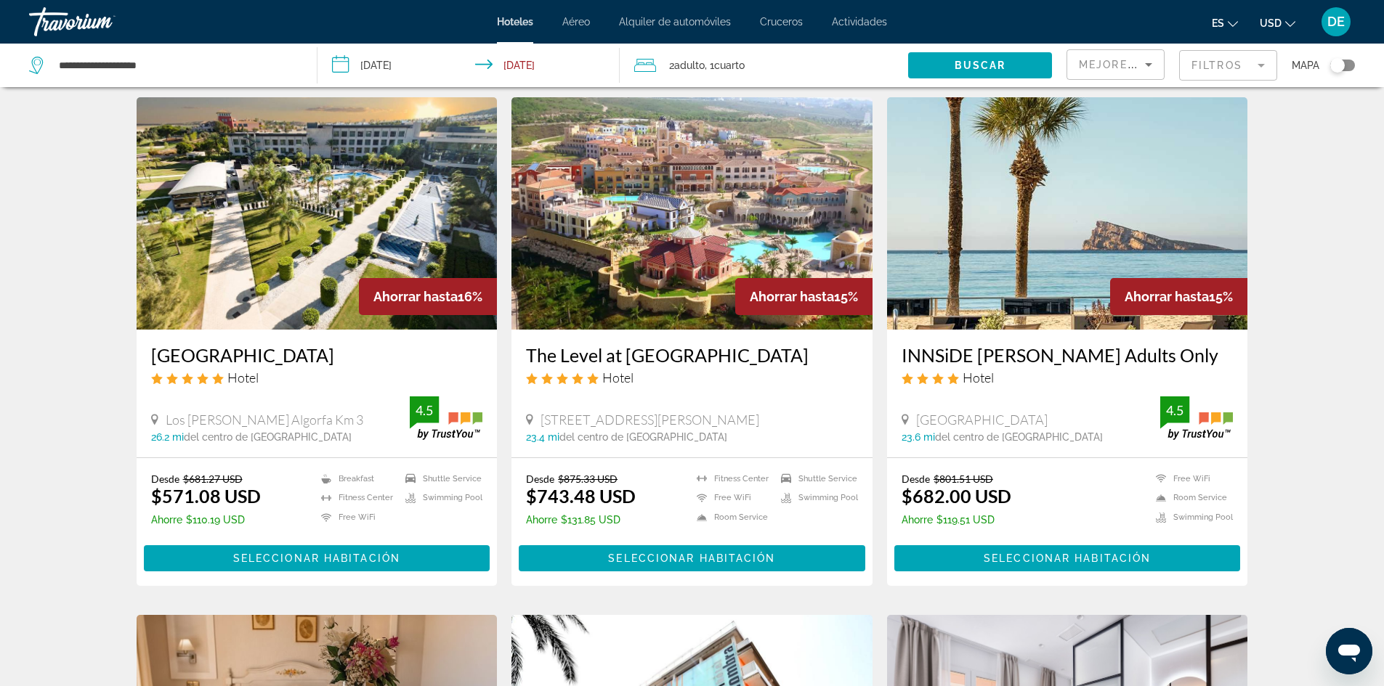
scroll to position [436, 0]
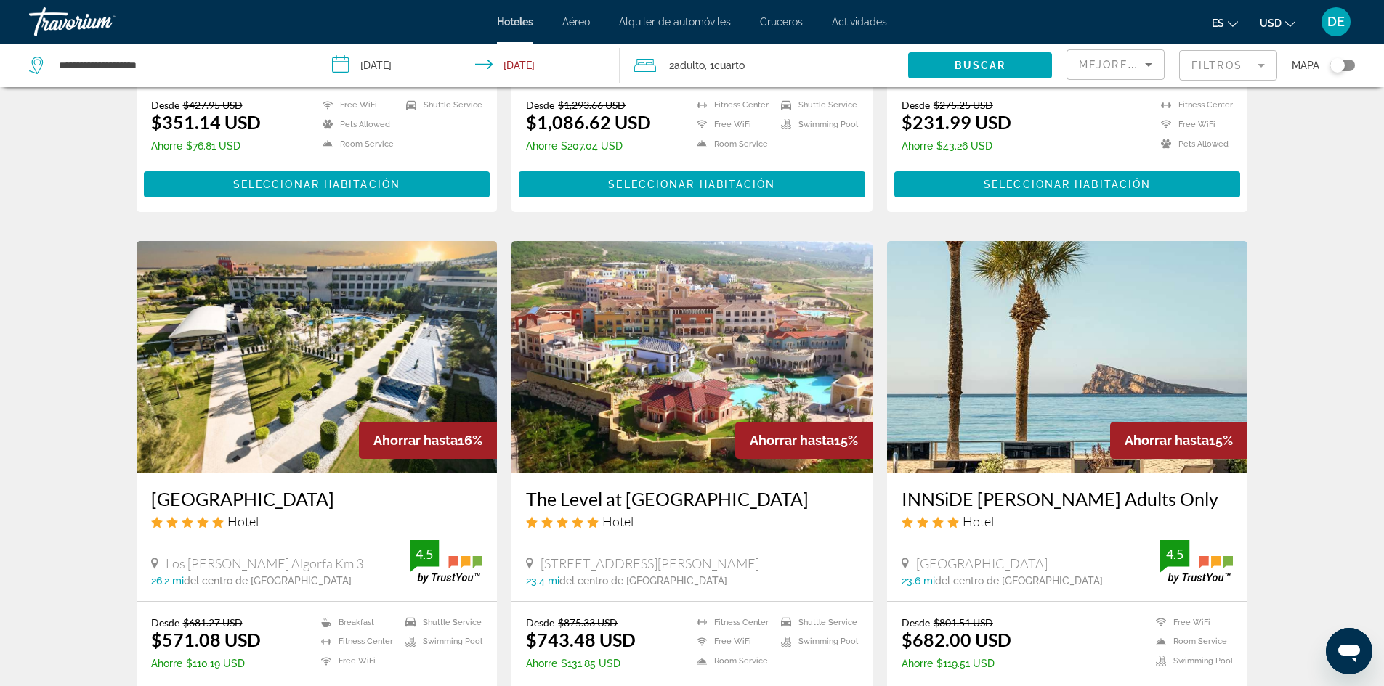
click at [1230, 61] on mat-form-field "Filtros" at bounding box center [1228, 65] width 98 height 31
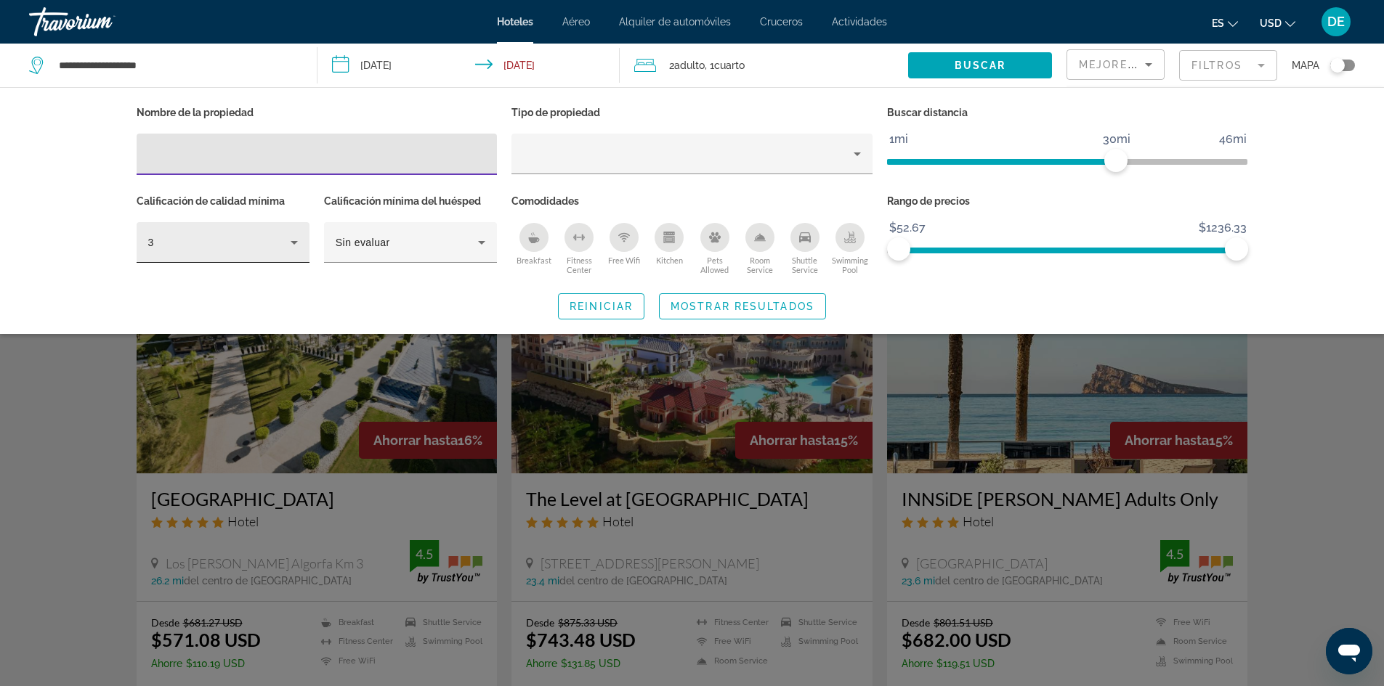
click at [269, 244] on div "3" at bounding box center [219, 242] width 142 height 17
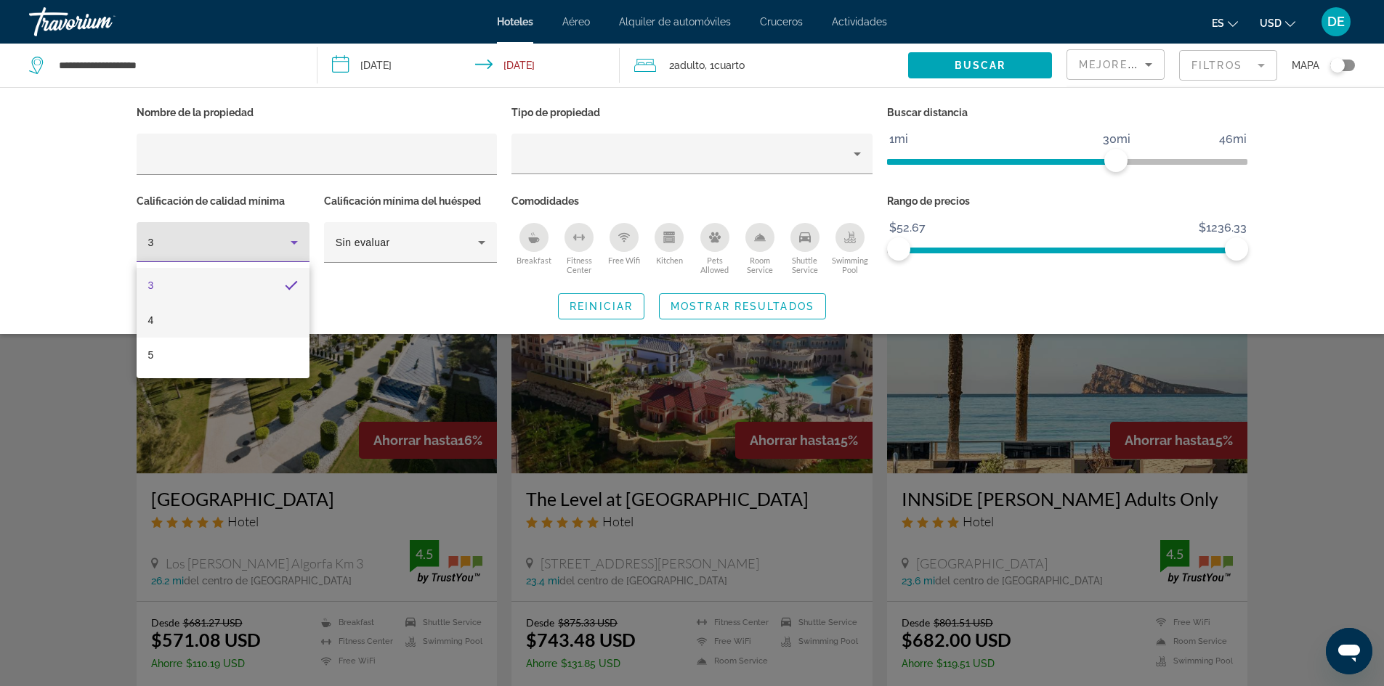
click at [210, 326] on mat-option "4" at bounding box center [223, 320] width 173 height 35
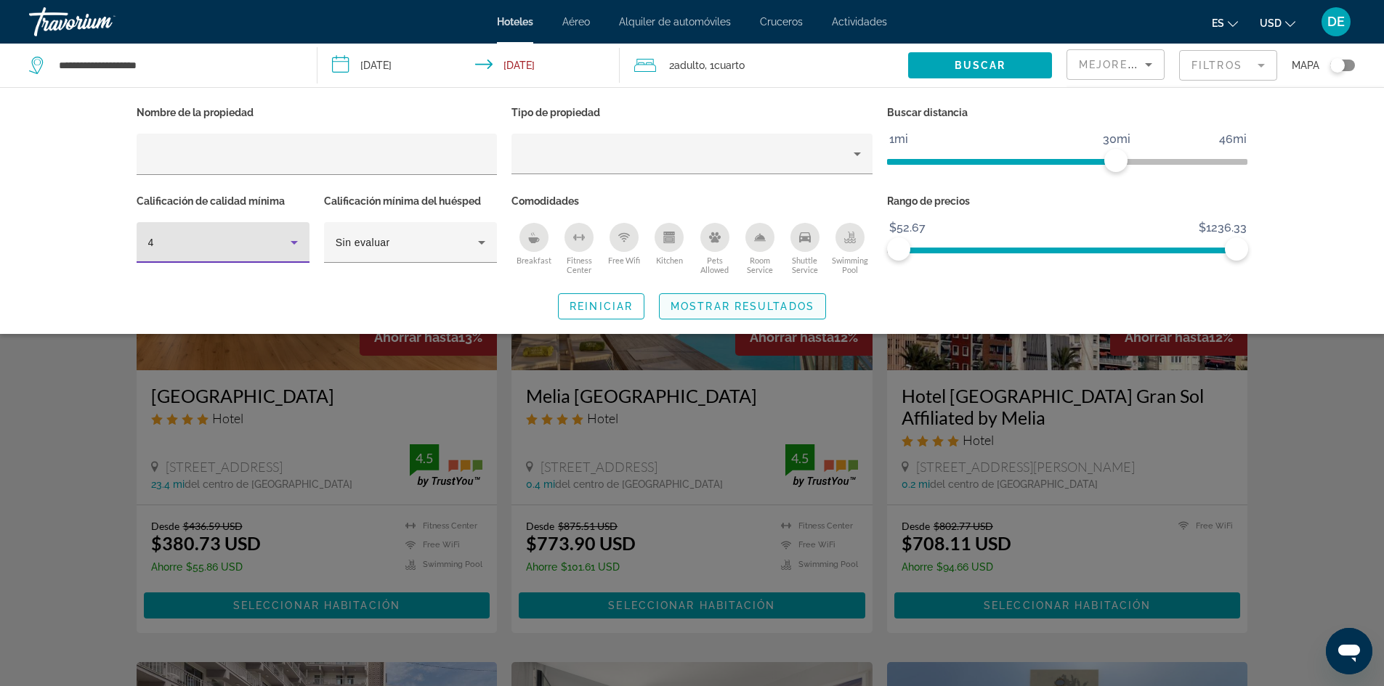
click at [679, 305] on span "Mostrar resultados" at bounding box center [742, 307] width 144 height 12
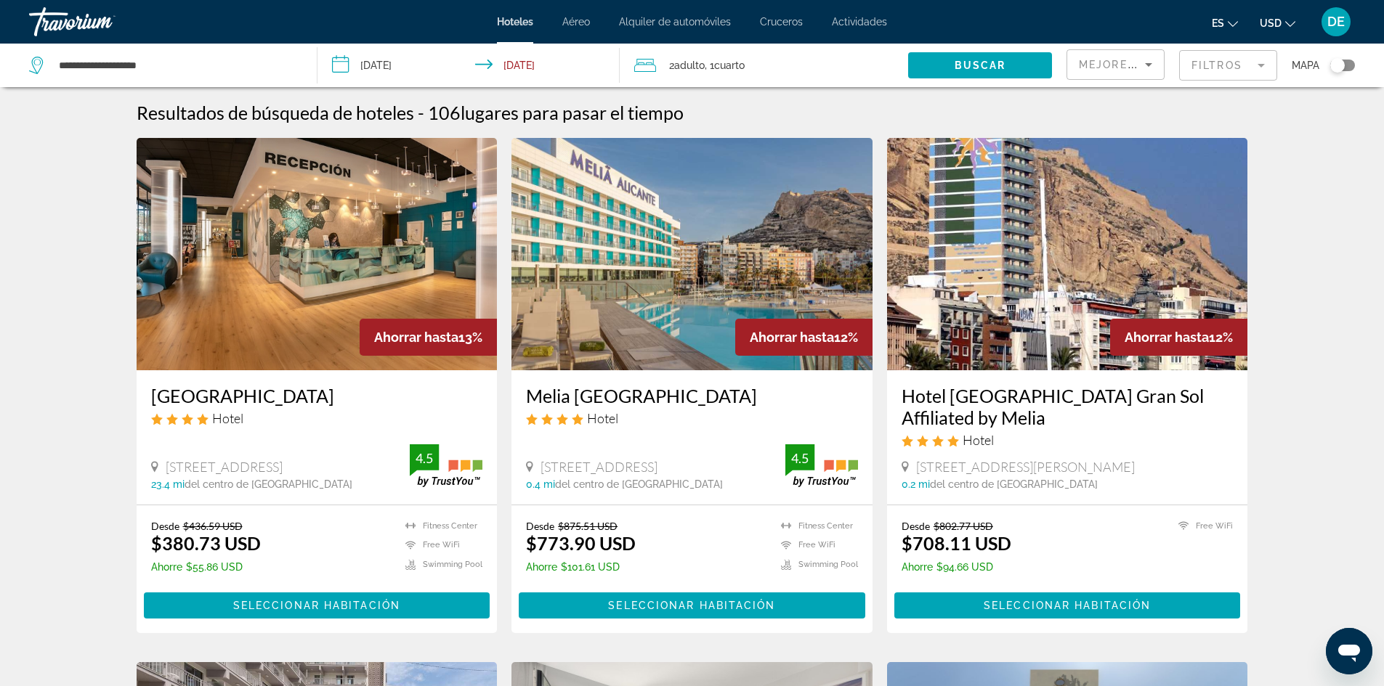
click at [715, 274] on img "Main content" at bounding box center [691, 254] width 361 height 232
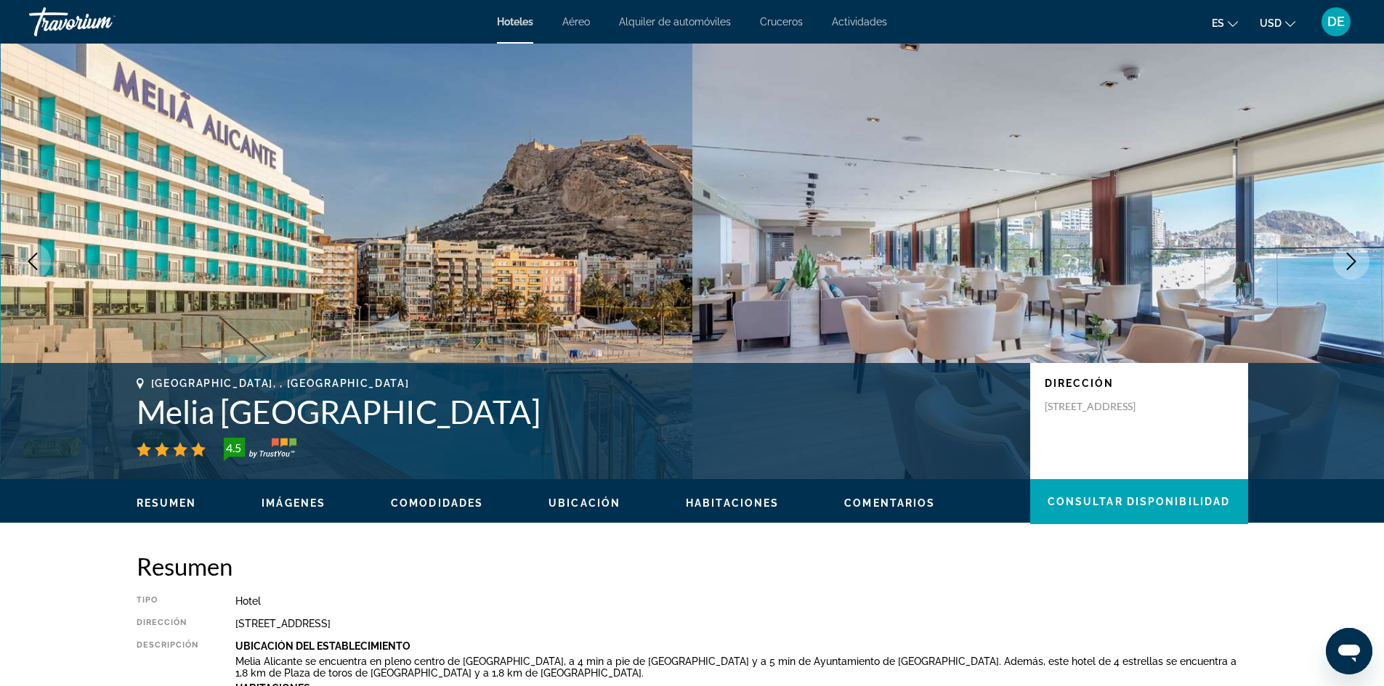
click at [1346, 261] on icon "Next image" at bounding box center [1350, 261] width 17 height 17
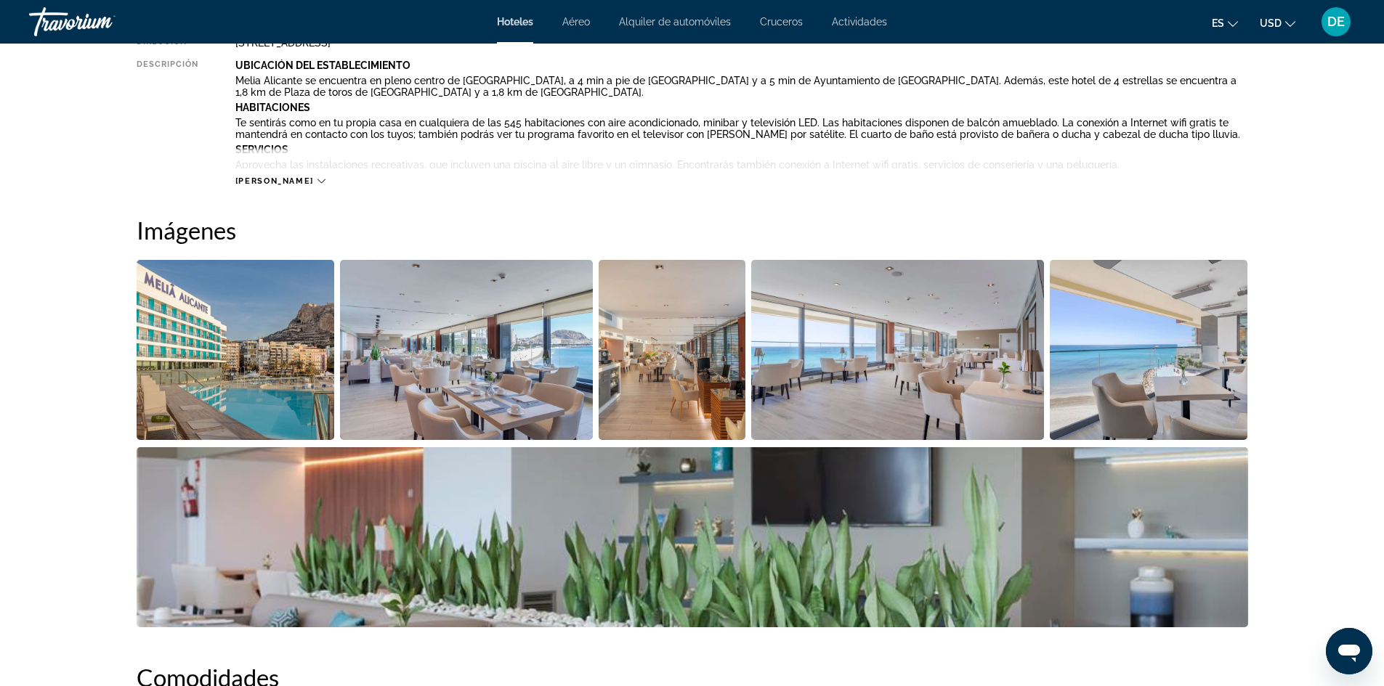
scroll to position [654, 0]
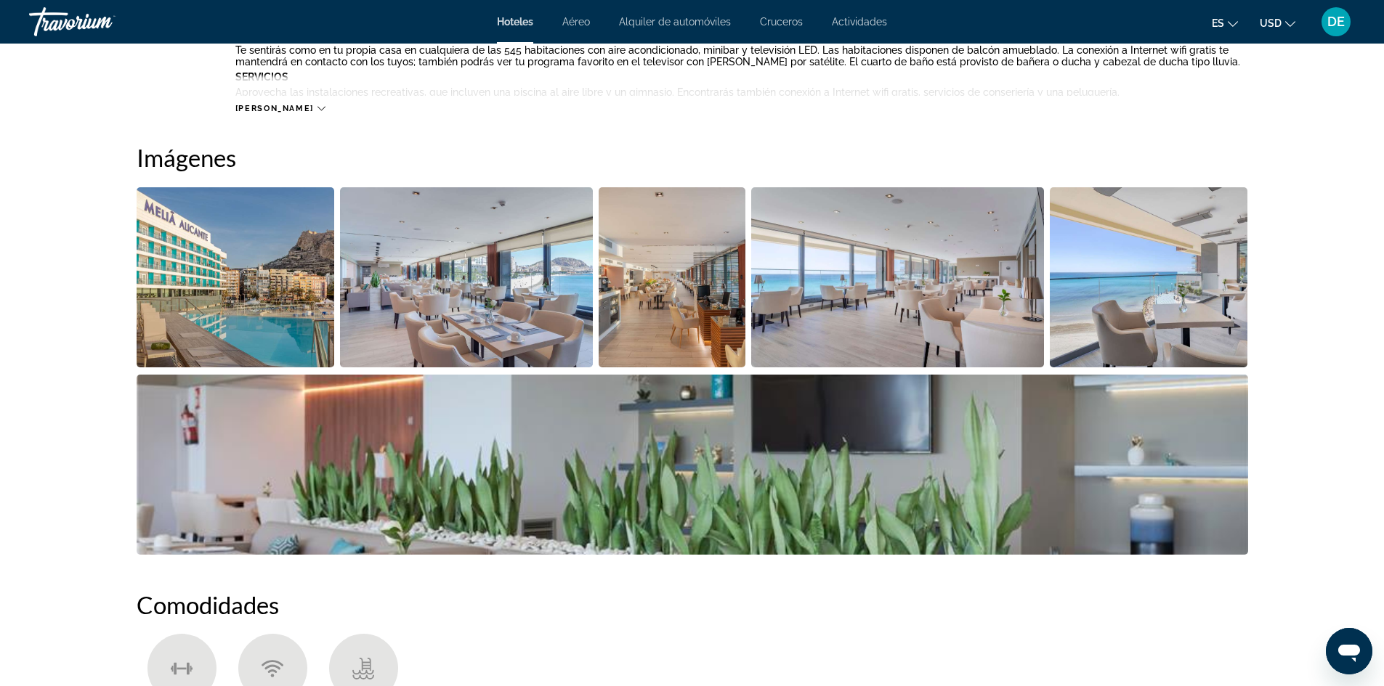
click at [305, 278] on img "Open full-screen image slider" at bounding box center [236, 277] width 198 height 180
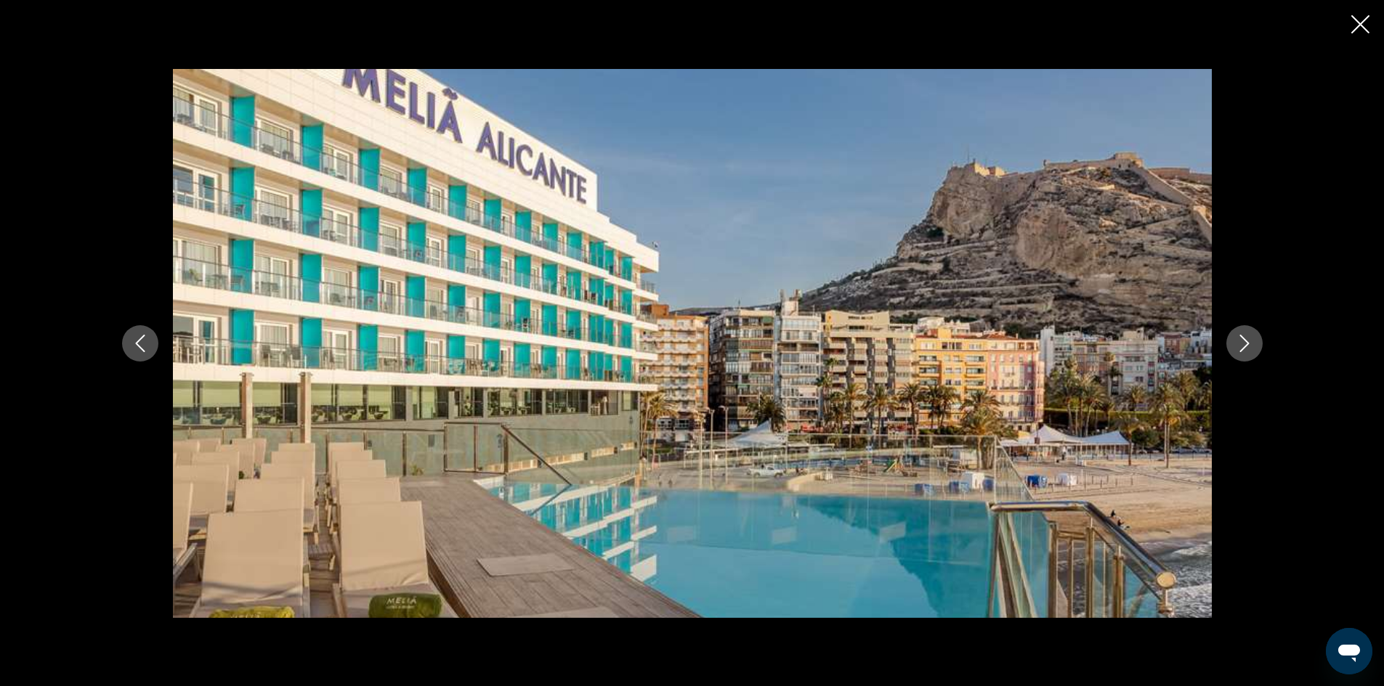
click at [1253, 338] on button "Next image" at bounding box center [1244, 343] width 36 height 36
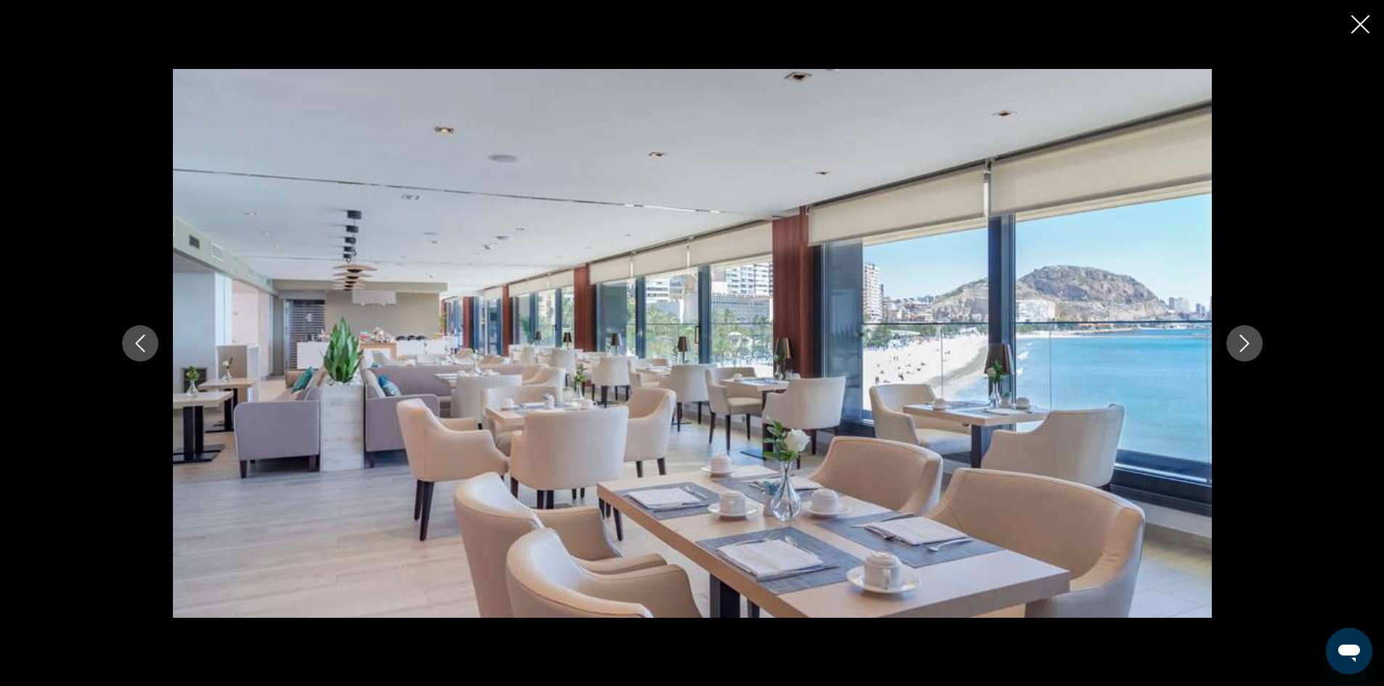
click at [1246, 342] on icon "Next image" at bounding box center [1243, 343] width 17 height 17
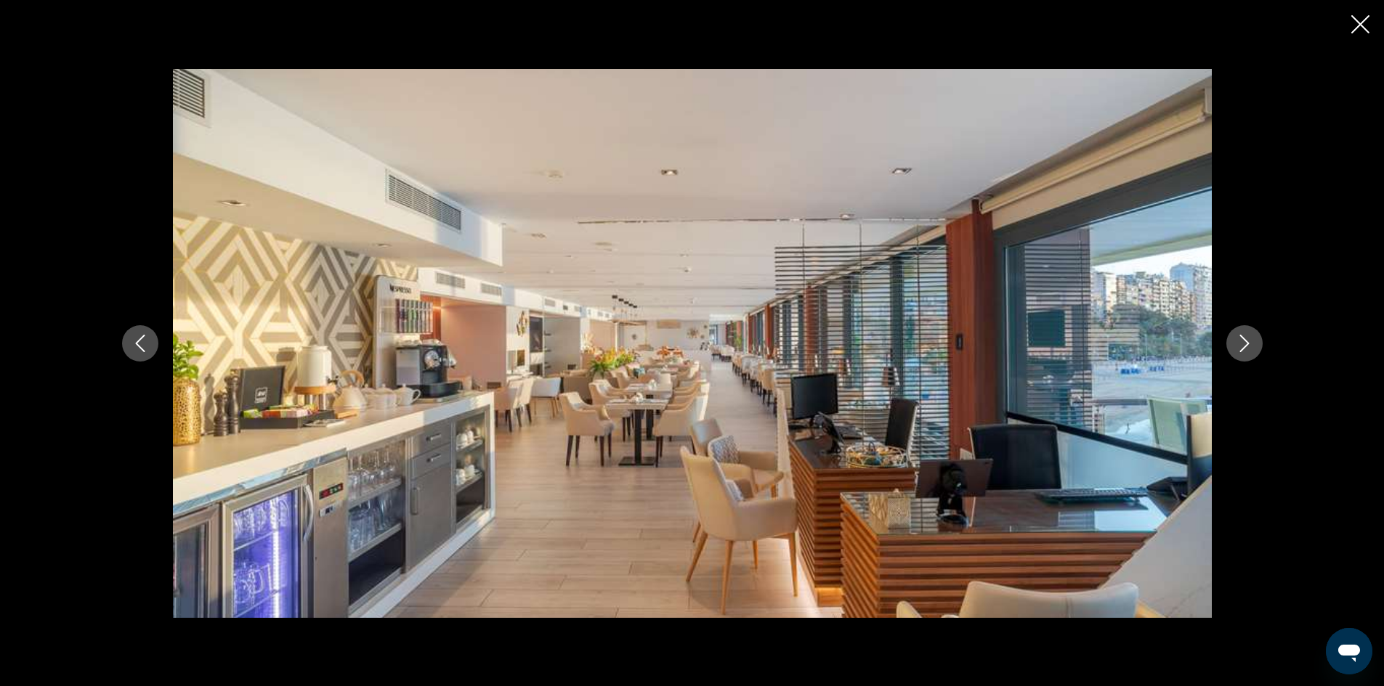
click at [1246, 342] on icon "Next image" at bounding box center [1243, 343] width 17 height 17
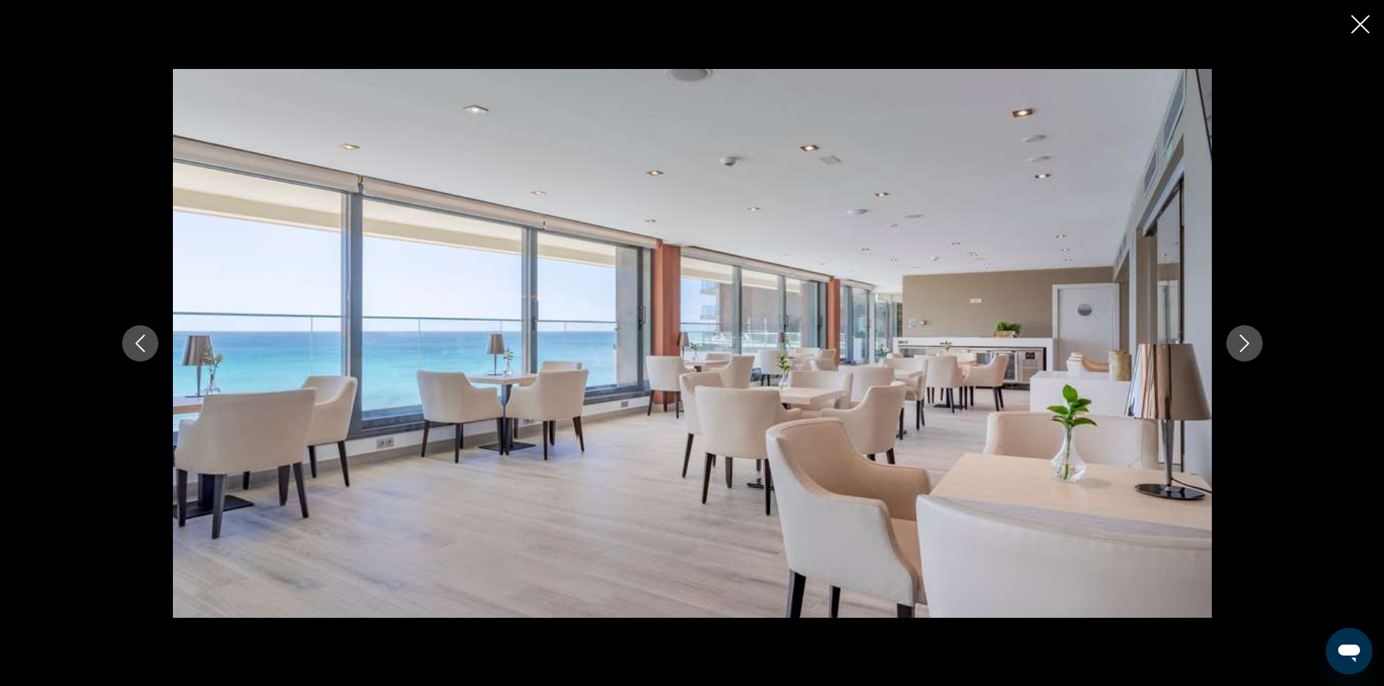
click at [1246, 342] on icon "Next image" at bounding box center [1243, 343] width 17 height 17
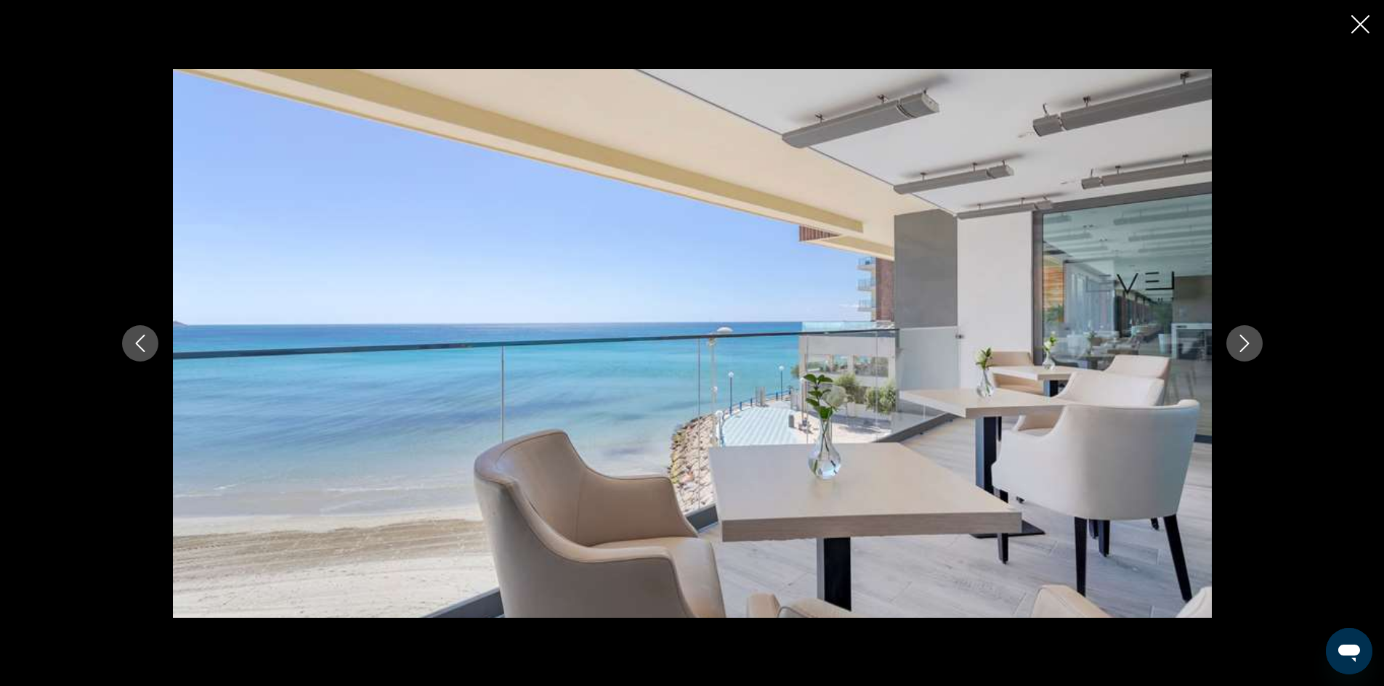
click at [1246, 342] on icon "Next image" at bounding box center [1243, 343] width 17 height 17
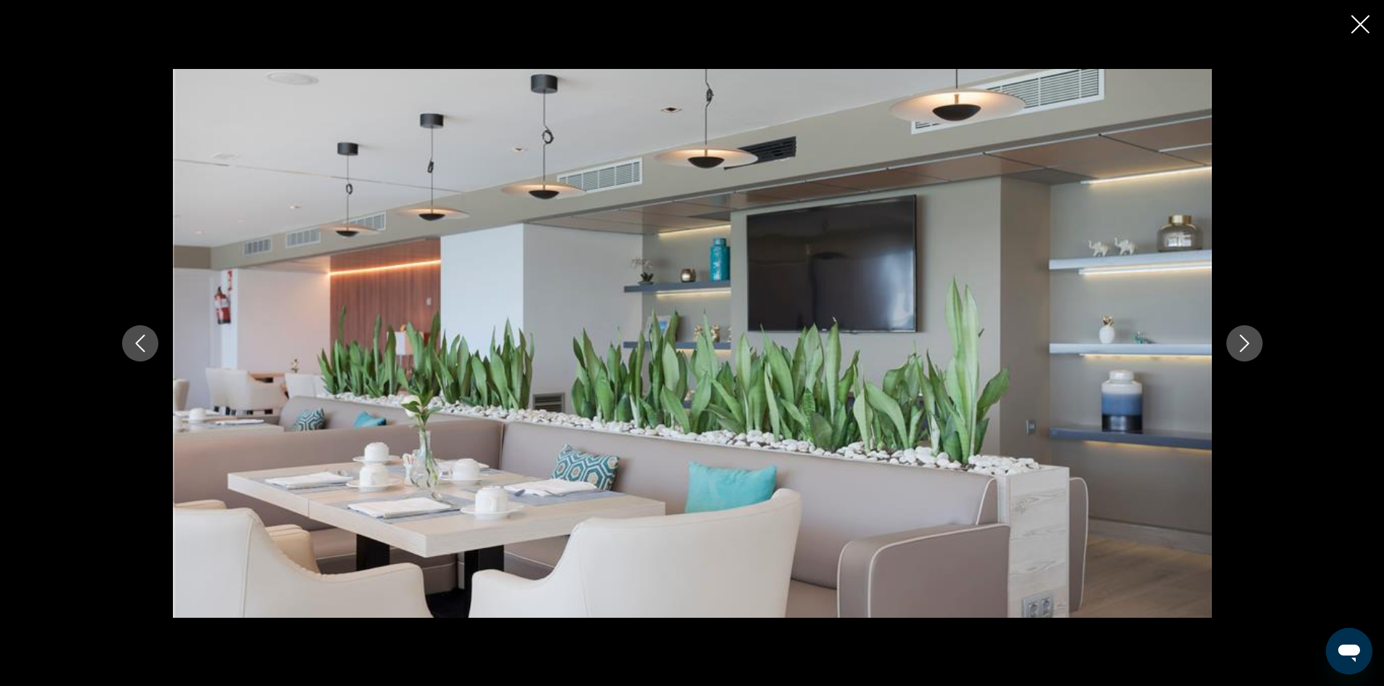
click at [1246, 342] on icon "Next image" at bounding box center [1243, 343] width 17 height 17
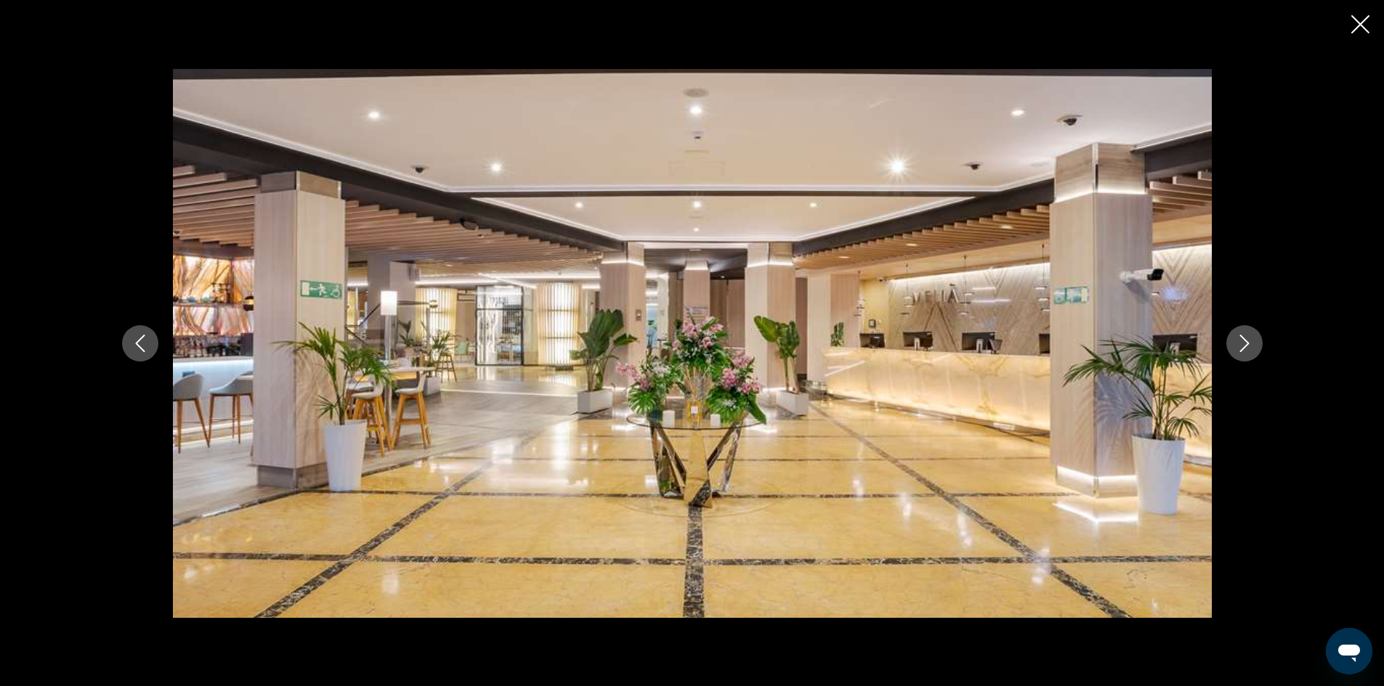
click at [1246, 342] on icon "Next image" at bounding box center [1243, 343] width 17 height 17
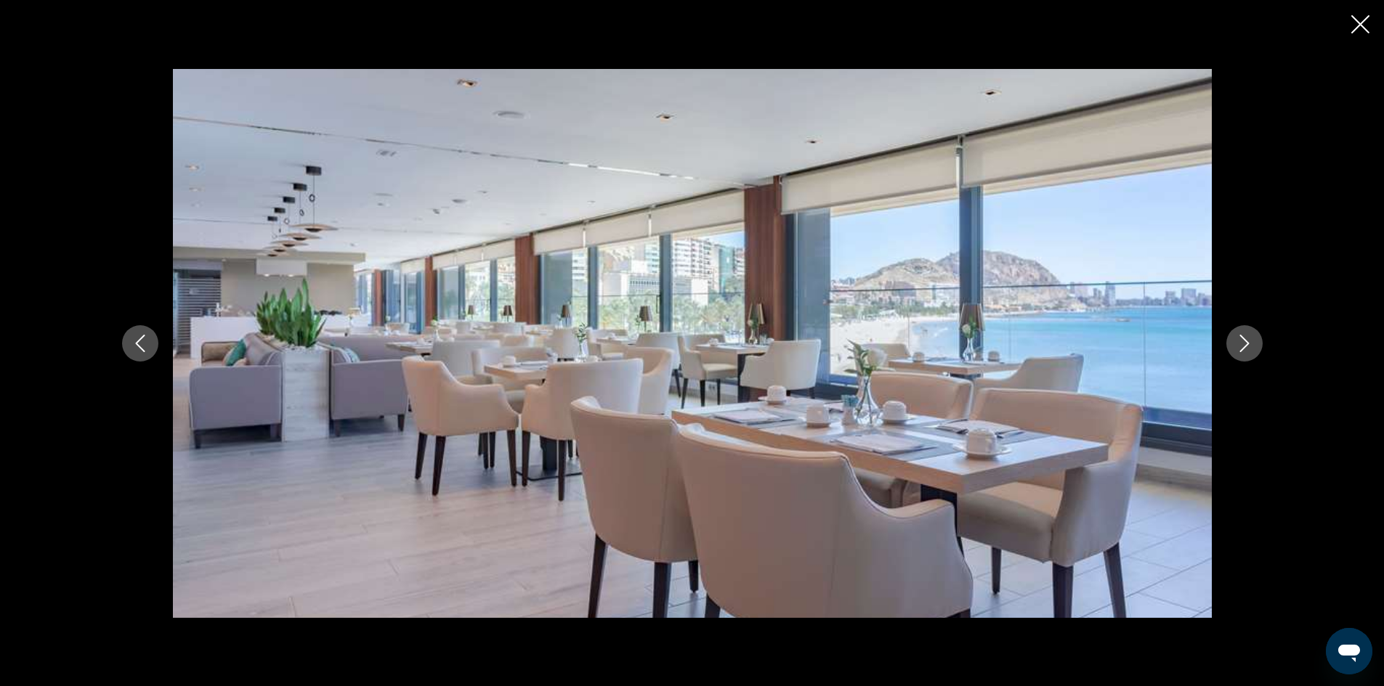
click at [1246, 342] on icon "Next image" at bounding box center [1243, 343] width 17 height 17
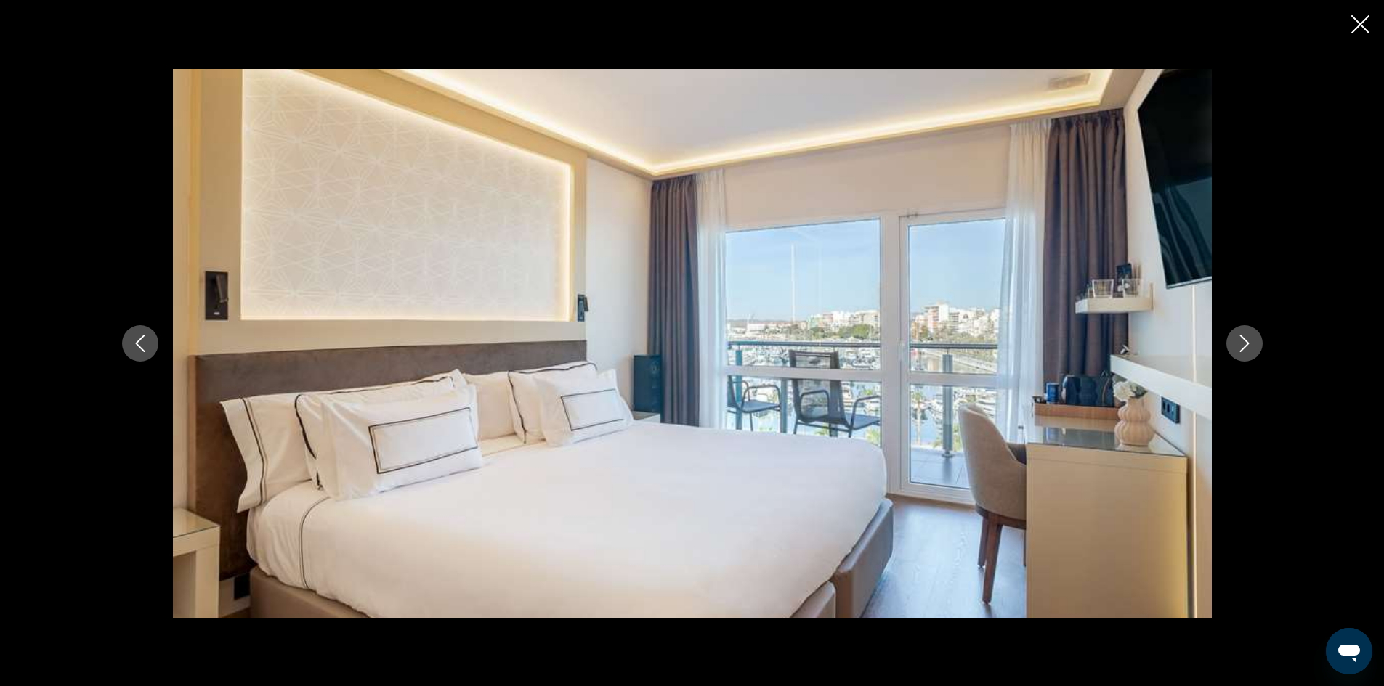
click at [1246, 342] on icon "Next image" at bounding box center [1243, 343] width 17 height 17
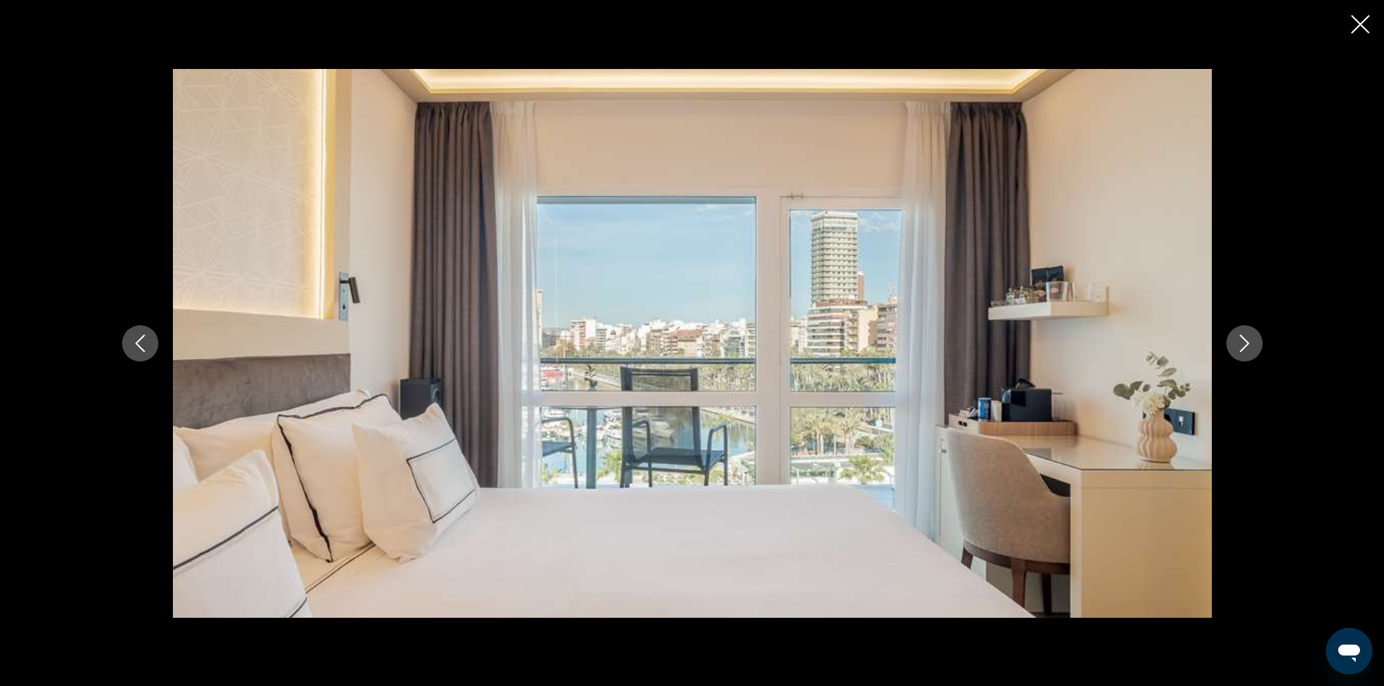
click at [1246, 342] on icon "Next image" at bounding box center [1243, 343] width 17 height 17
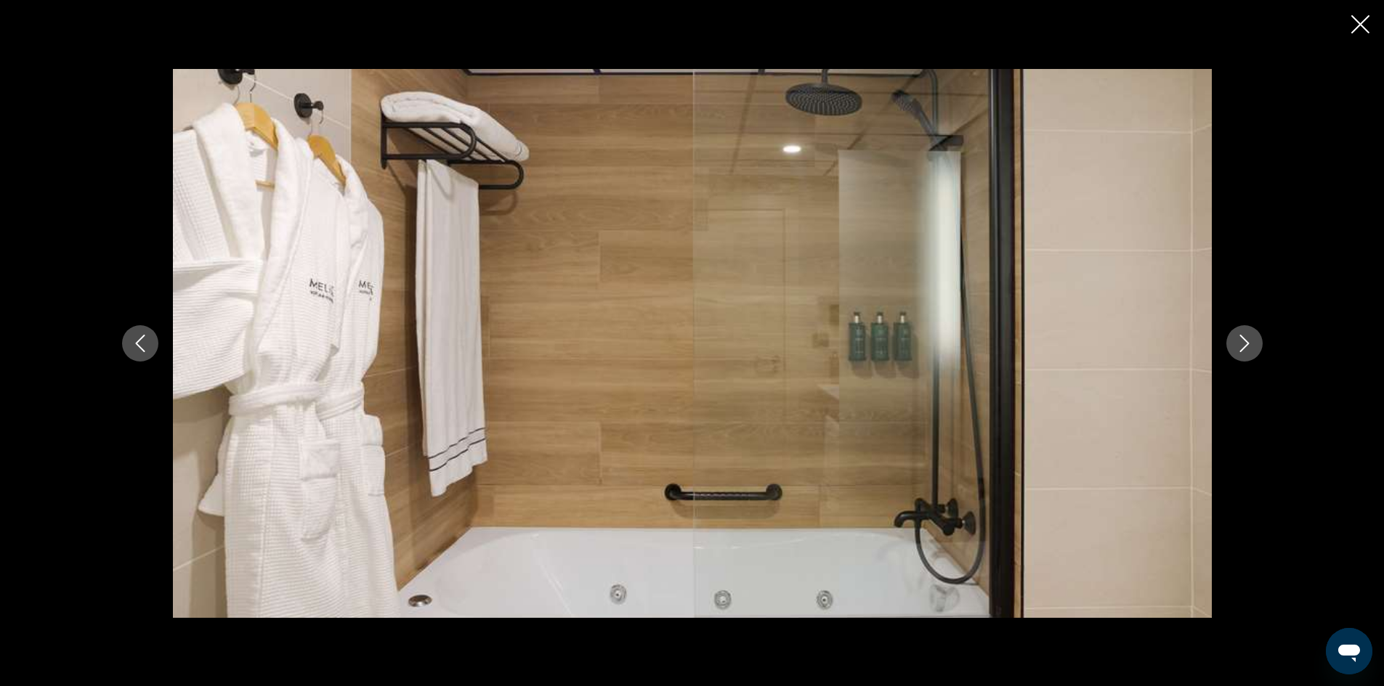
click at [1246, 342] on icon "Next image" at bounding box center [1243, 343] width 17 height 17
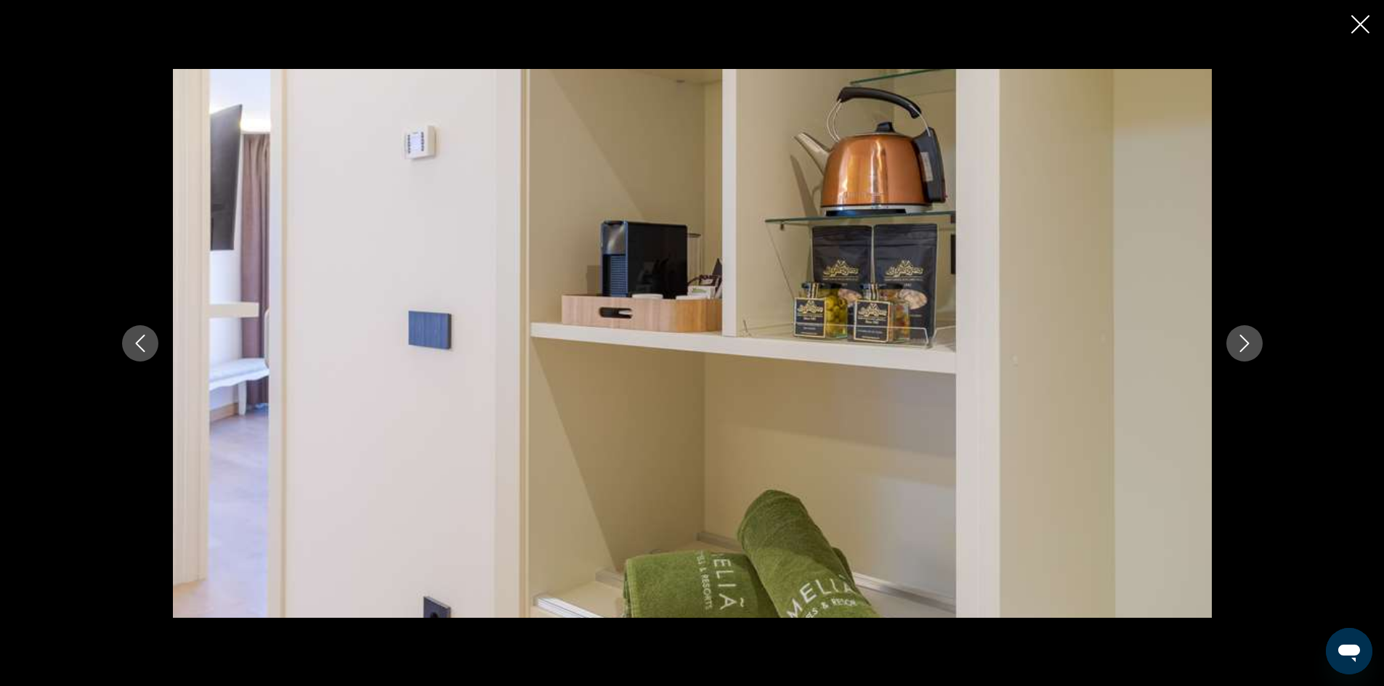
click at [1246, 342] on icon "Next image" at bounding box center [1243, 343] width 17 height 17
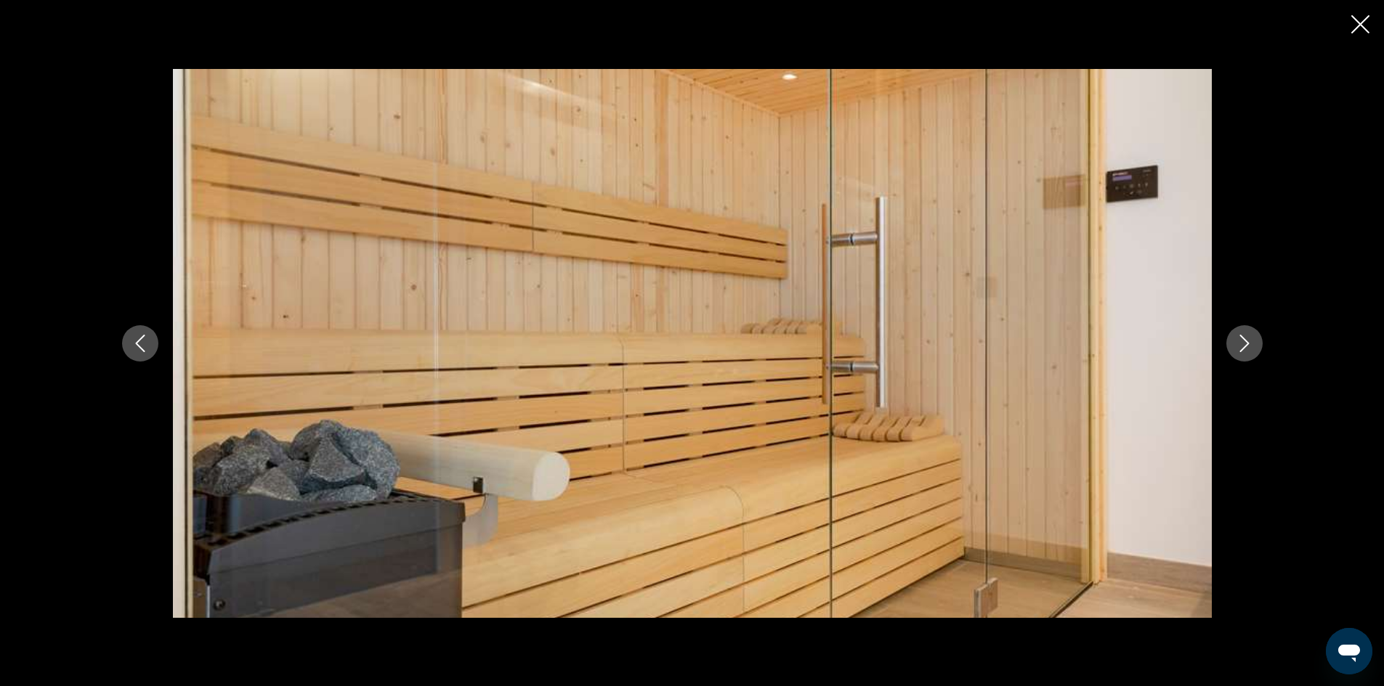
click at [1246, 342] on icon "Next image" at bounding box center [1243, 343] width 17 height 17
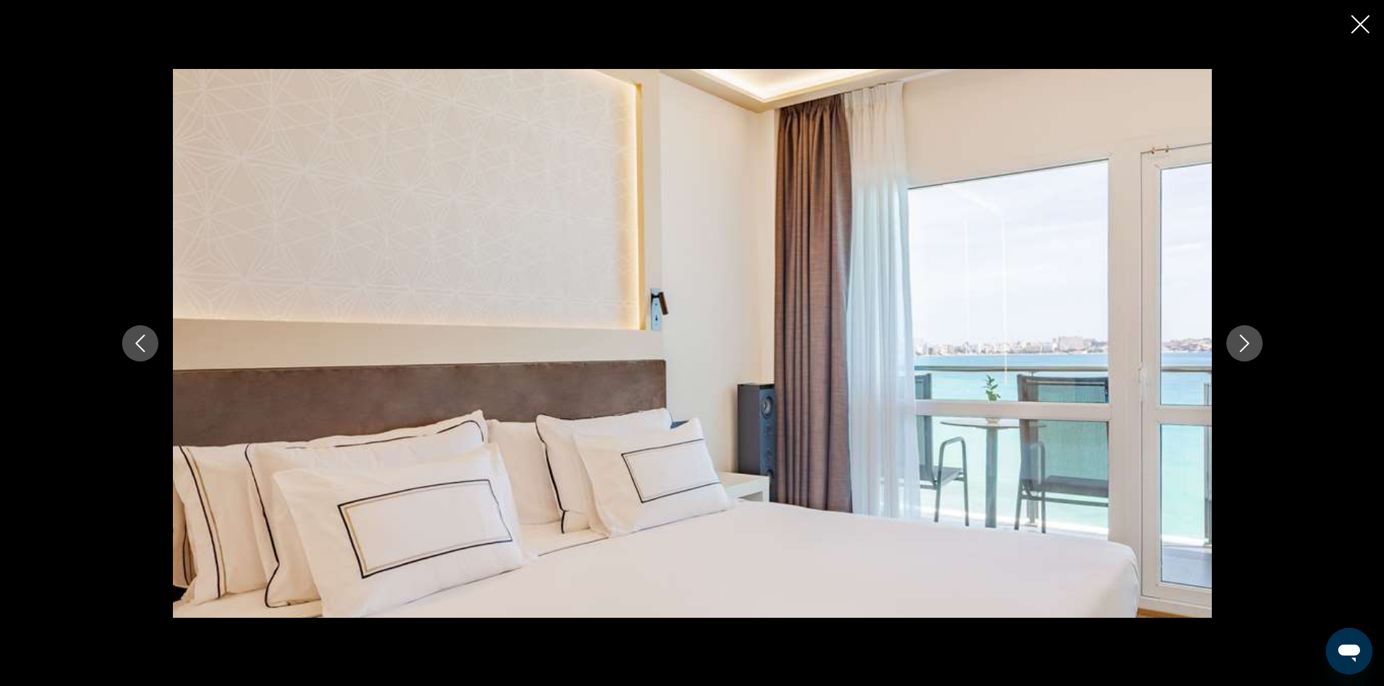
click at [1246, 342] on icon "Next image" at bounding box center [1243, 343] width 17 height 17
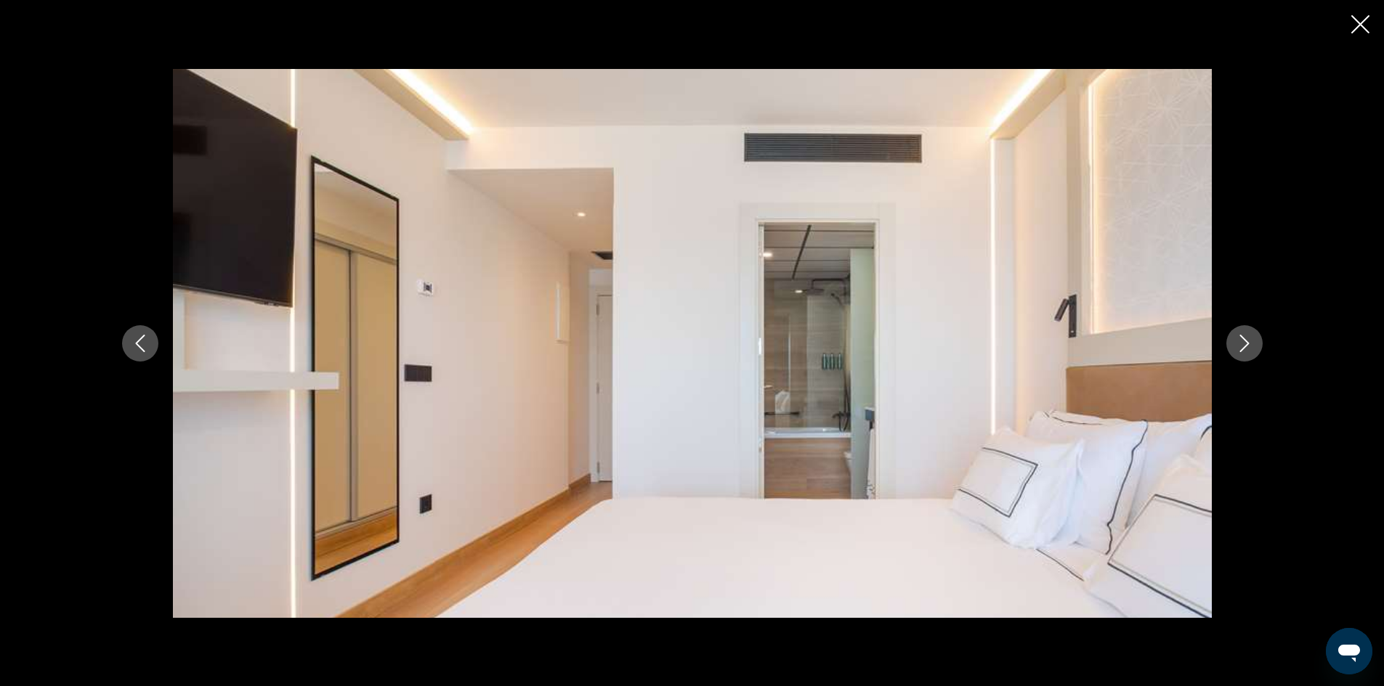
click at [1245, 342] on icon "Next image" at bounding box center [1243, 343] width 17 height 17
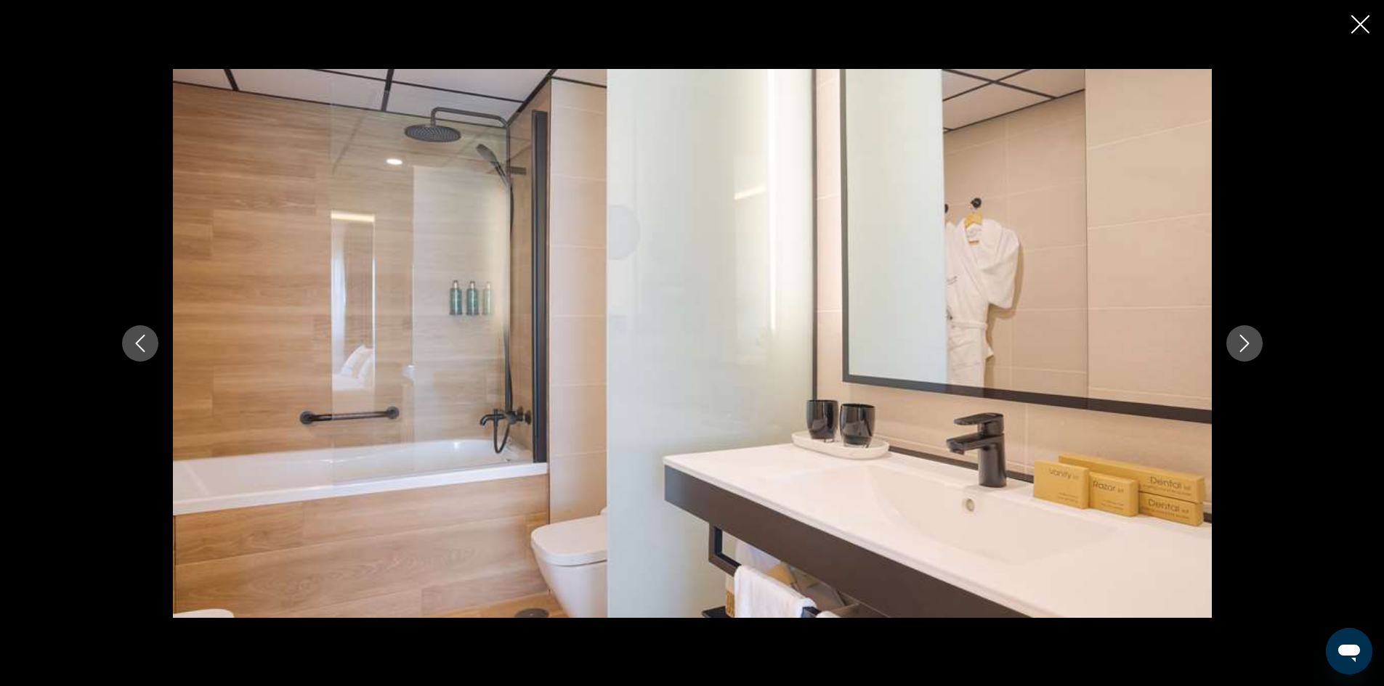
click at [1245, 342] on icon "Next image" at bounding box center [1243, 343] width 17 height 17
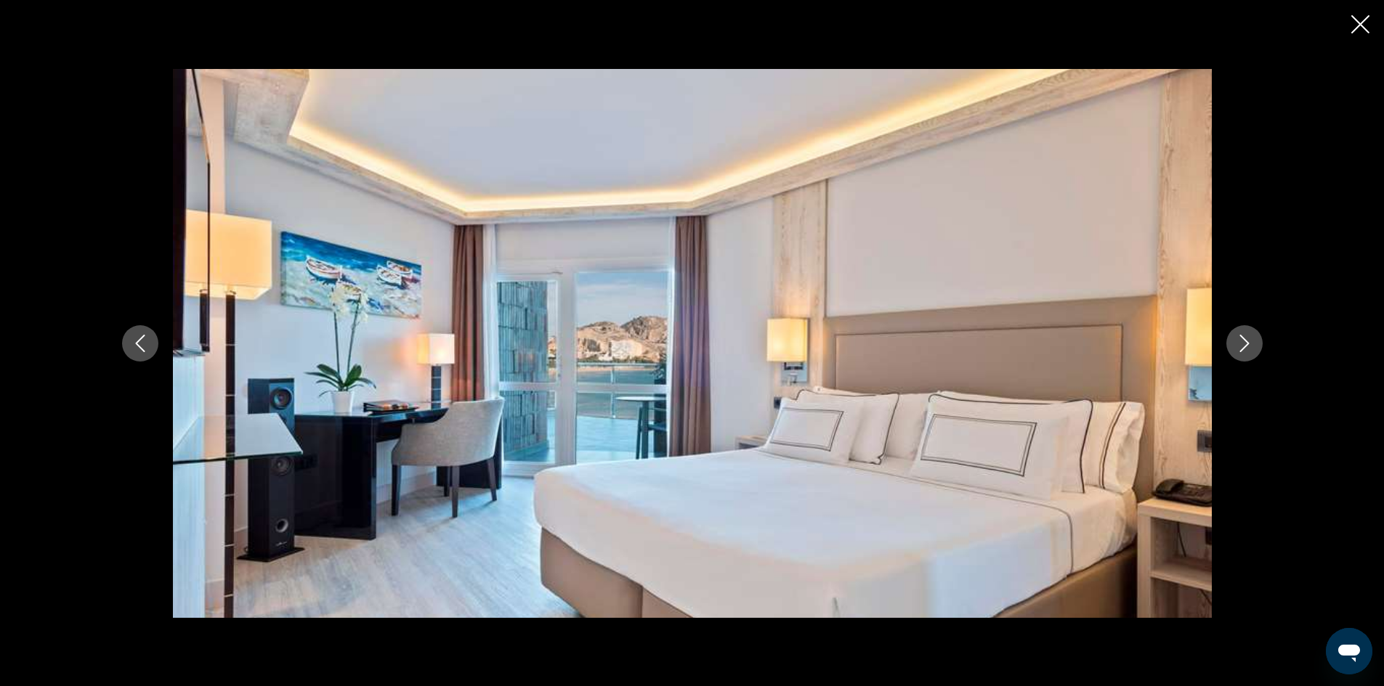
click at [1245, 342] on icon "Next image" at bounding box center [1243, 343] width 17 height 17
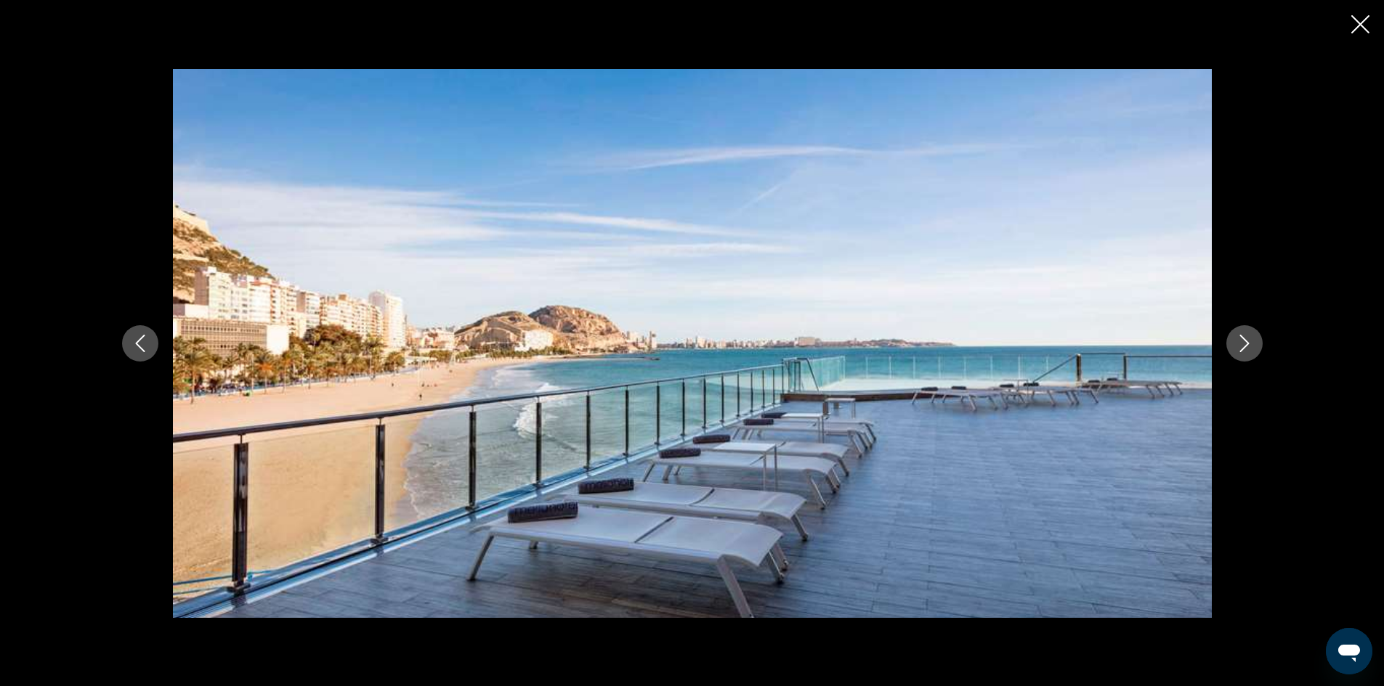
click at [1245, 342] on icon "Next image" at bounding box center [1243, 343] width 17 height 17
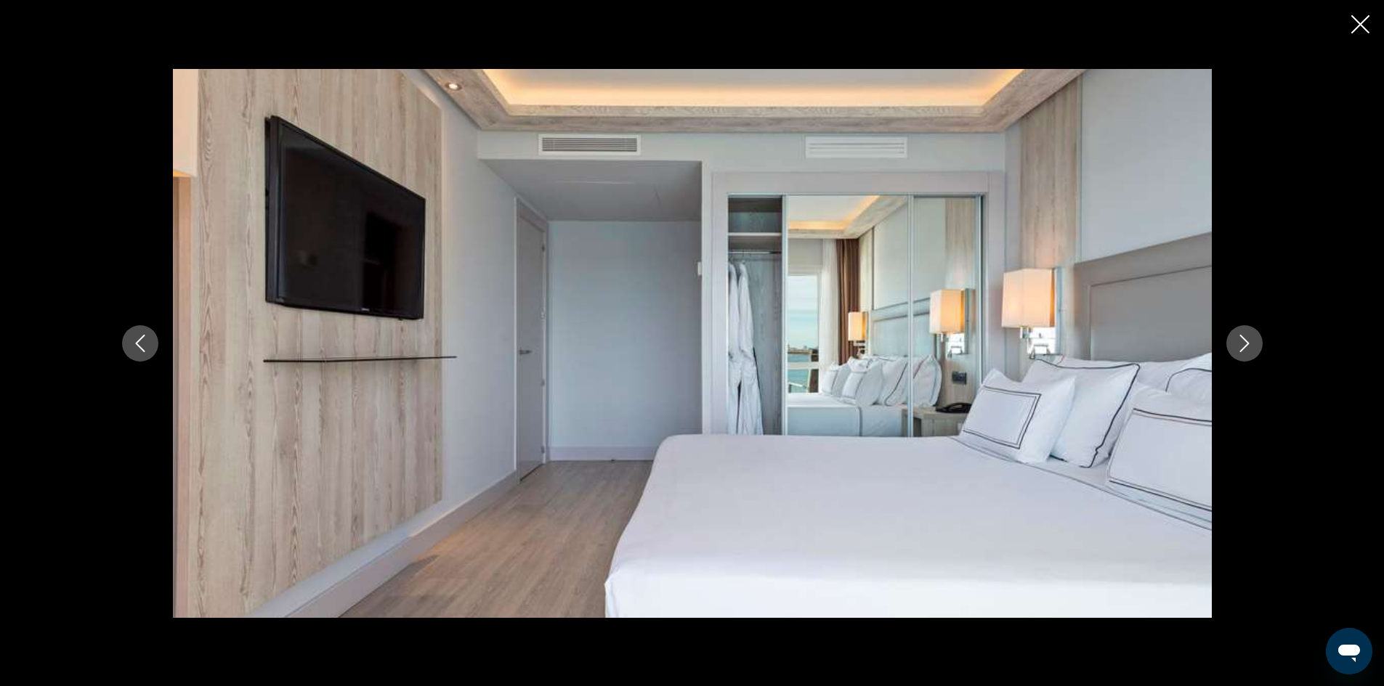
click at [1245, 342] on icon "Next image" at bounding box center [1243, 343] width 17 height 17
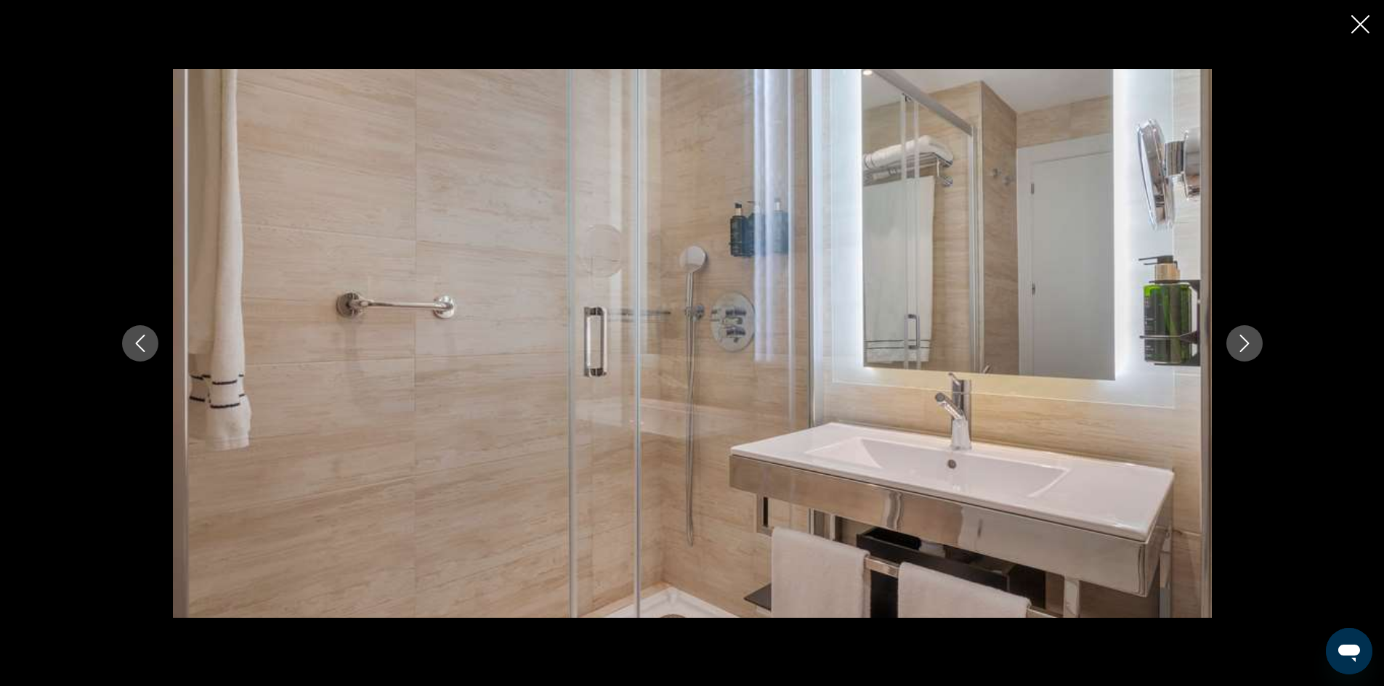
click at [1245, 342] on icon "Next image" at bounding box center [1243, 343] width 17 height 17
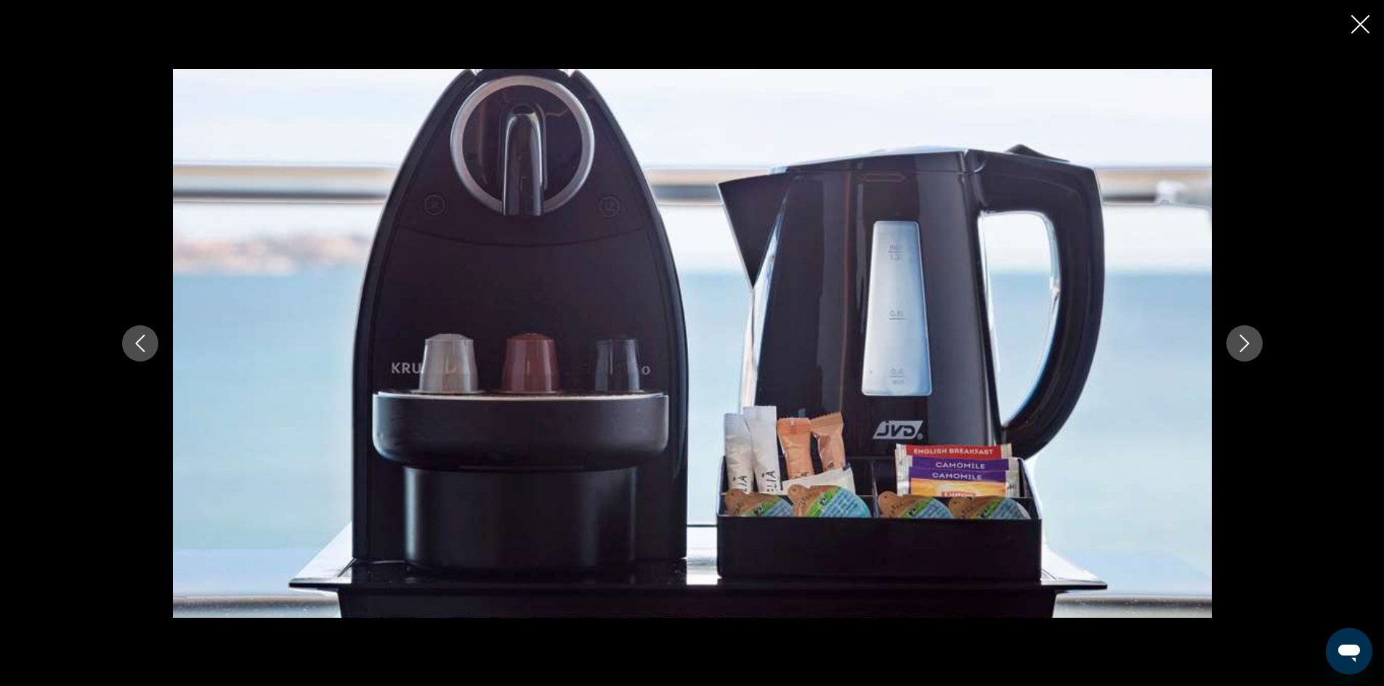
click at [1245, 342] on icon "Next image" at bounding box center [1243, 343] width 17 height 17
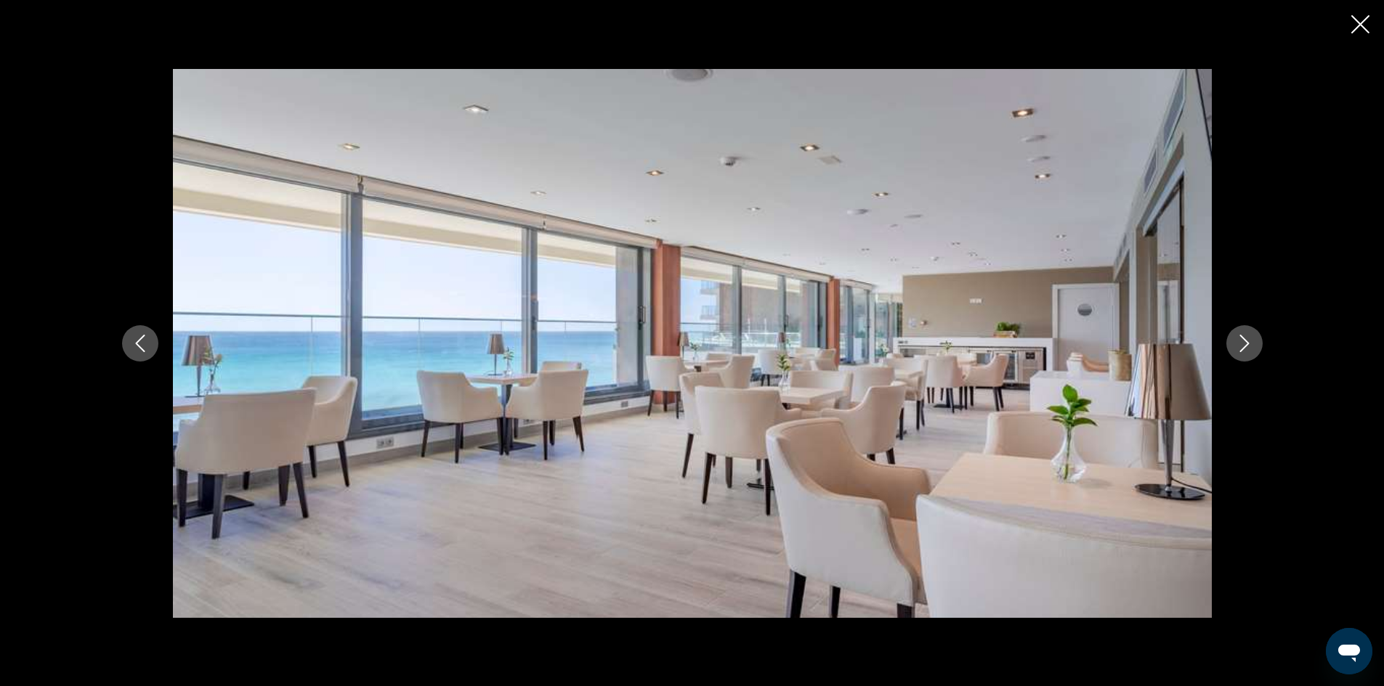
click at [1245, 342] on icon "Next image" at bounding box center [1243, 343] width 17 height 17
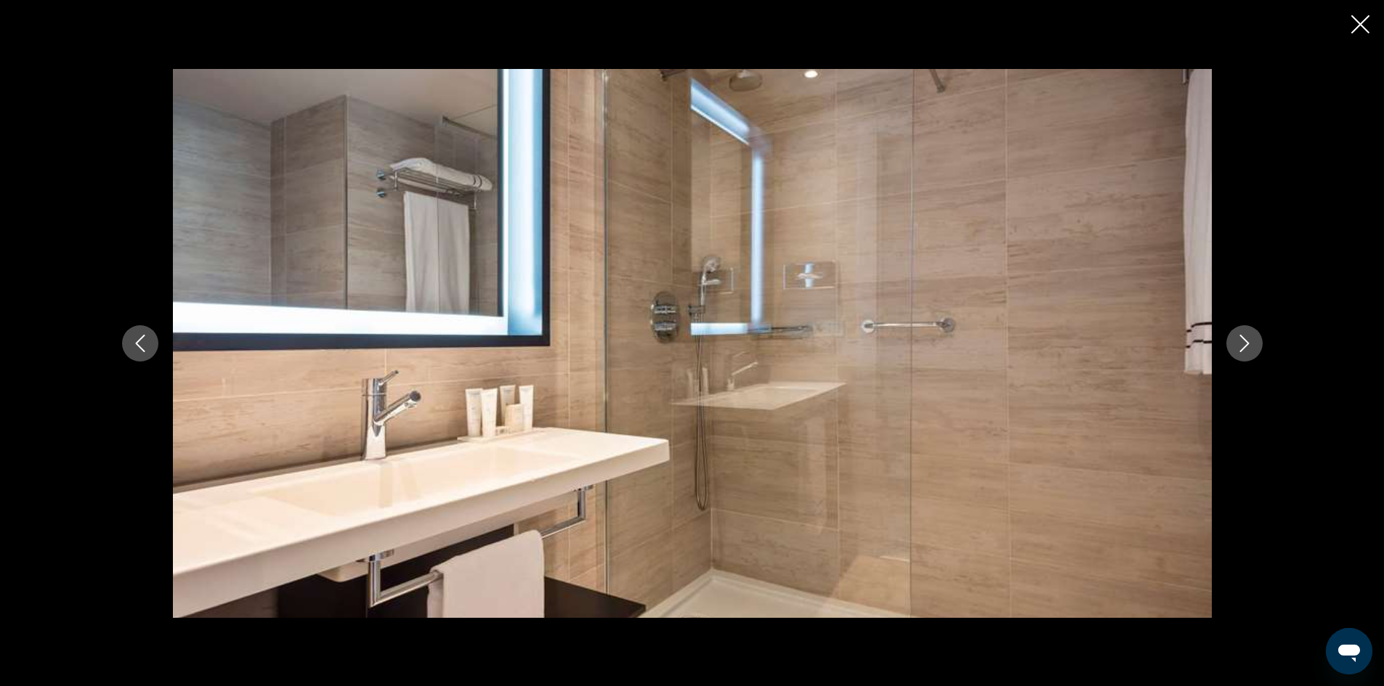
click at [1235, 341] on icon "Next image" at bounding box center [1243, 343] width 17 height 17
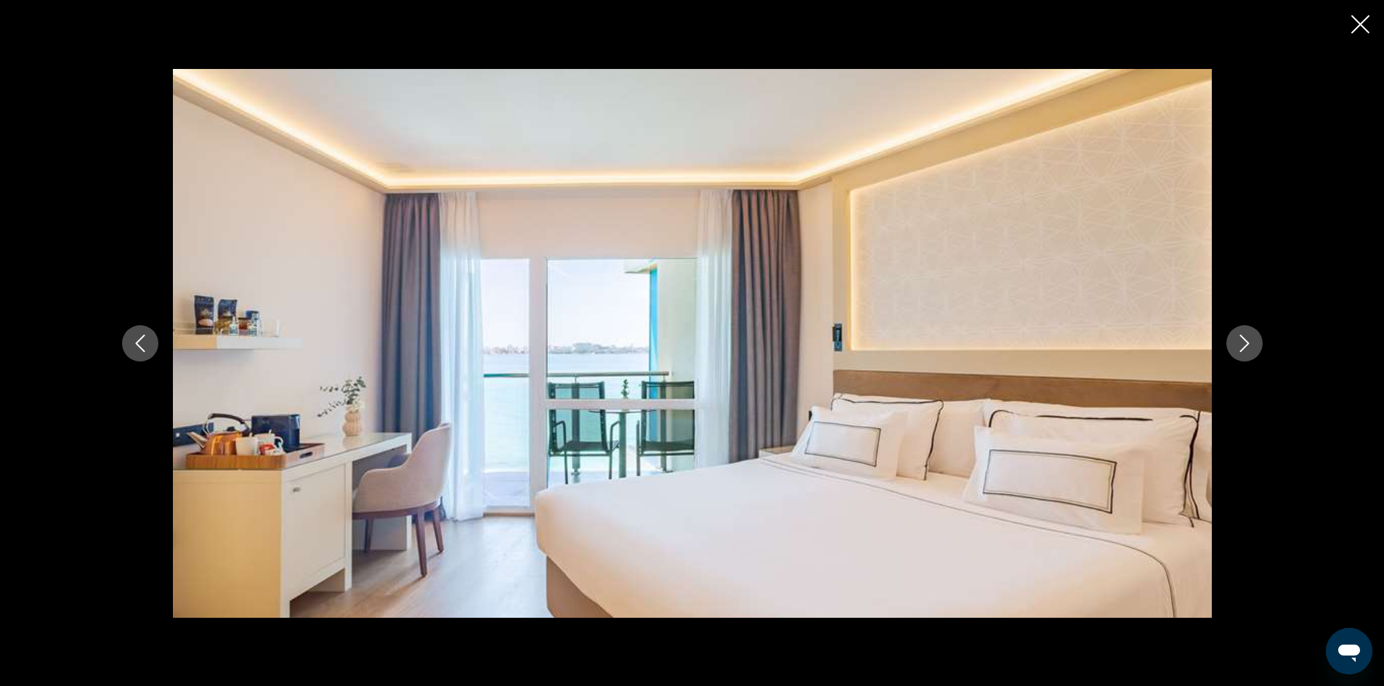
click at [1357, 26] on icon "Close slideshow" at bounding box center [1360, 24] width 18 height 18
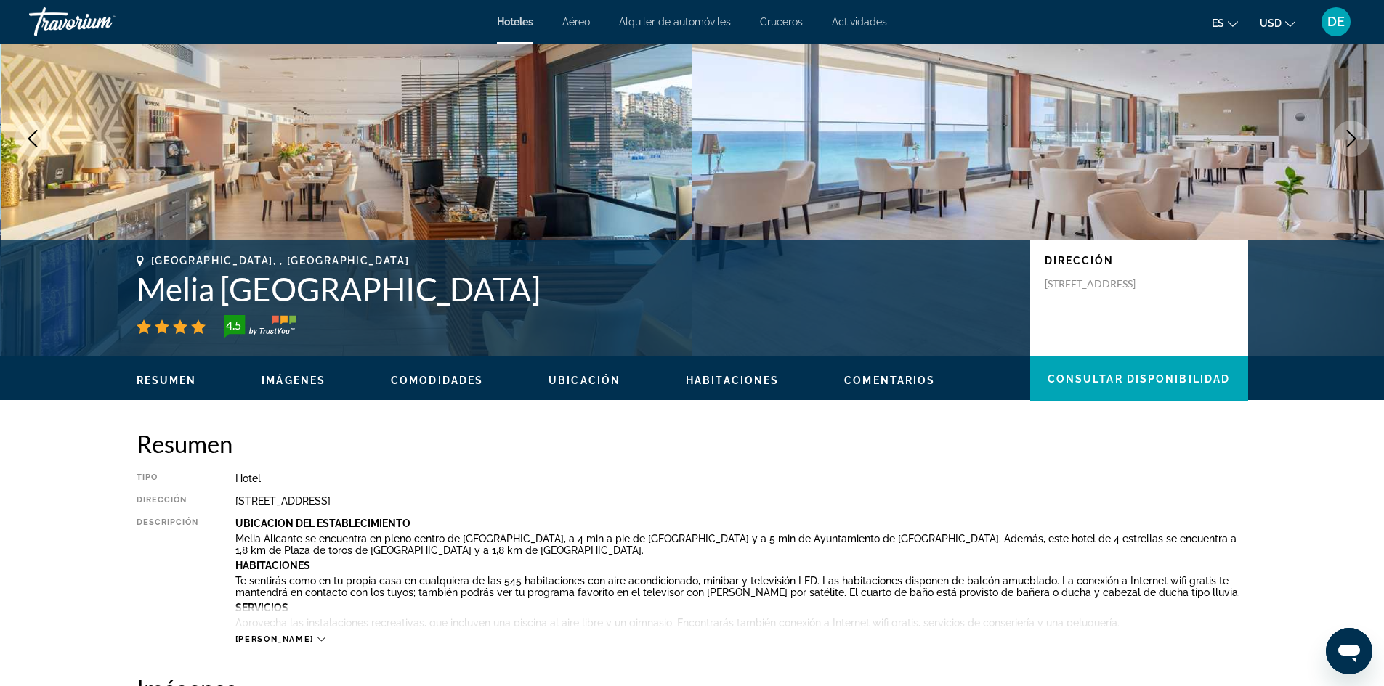
scroll to position [0, 0]
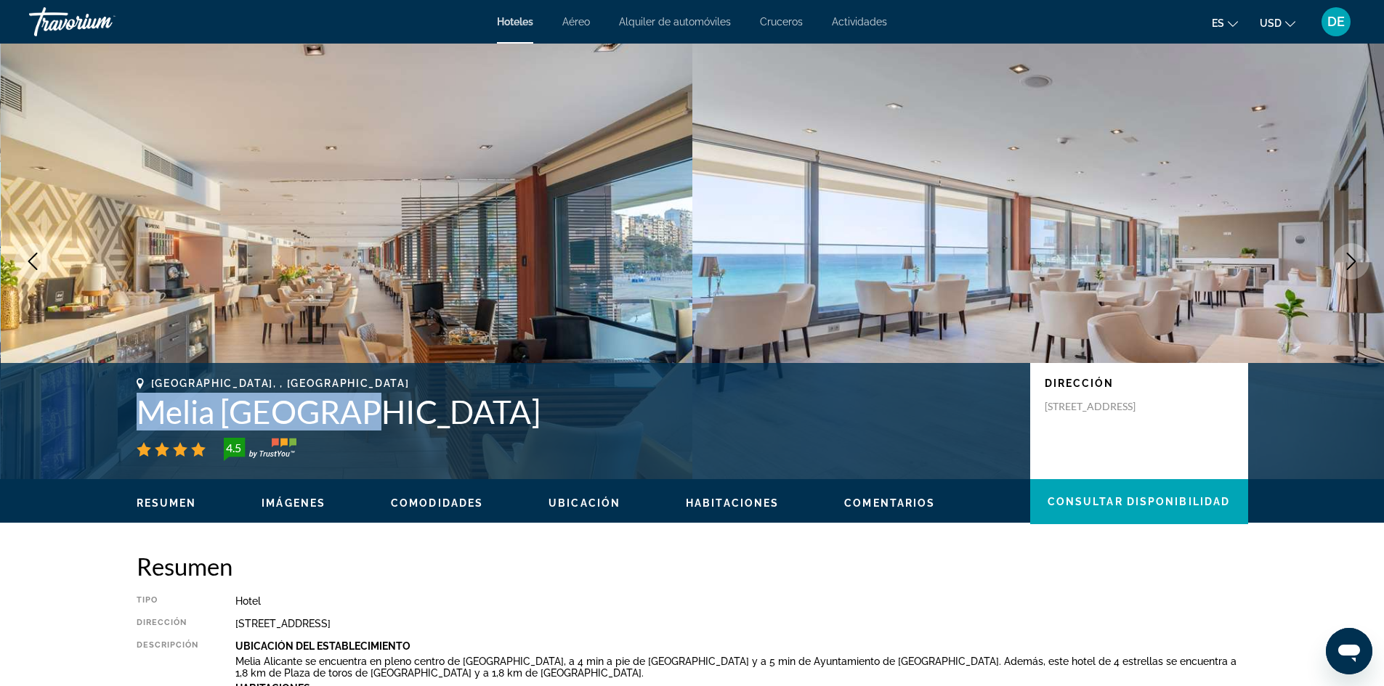
drag, startPoint x: 130, startPoint y: 413, endPoint x: 319, endPoint y: 418, distance: 188.9
click at [344, 413] on div "[GEOGRAPHIC_DATA], , [GEOGRAPHIC_DATA] [GEOGRAPHIC_DATA] [GEOGRAPHIC_DATA] [GEO…" at bounding box center [691, 421] width 1169 height 87
copy h1 "Melia [GEOGRAPHIC_DATA]"
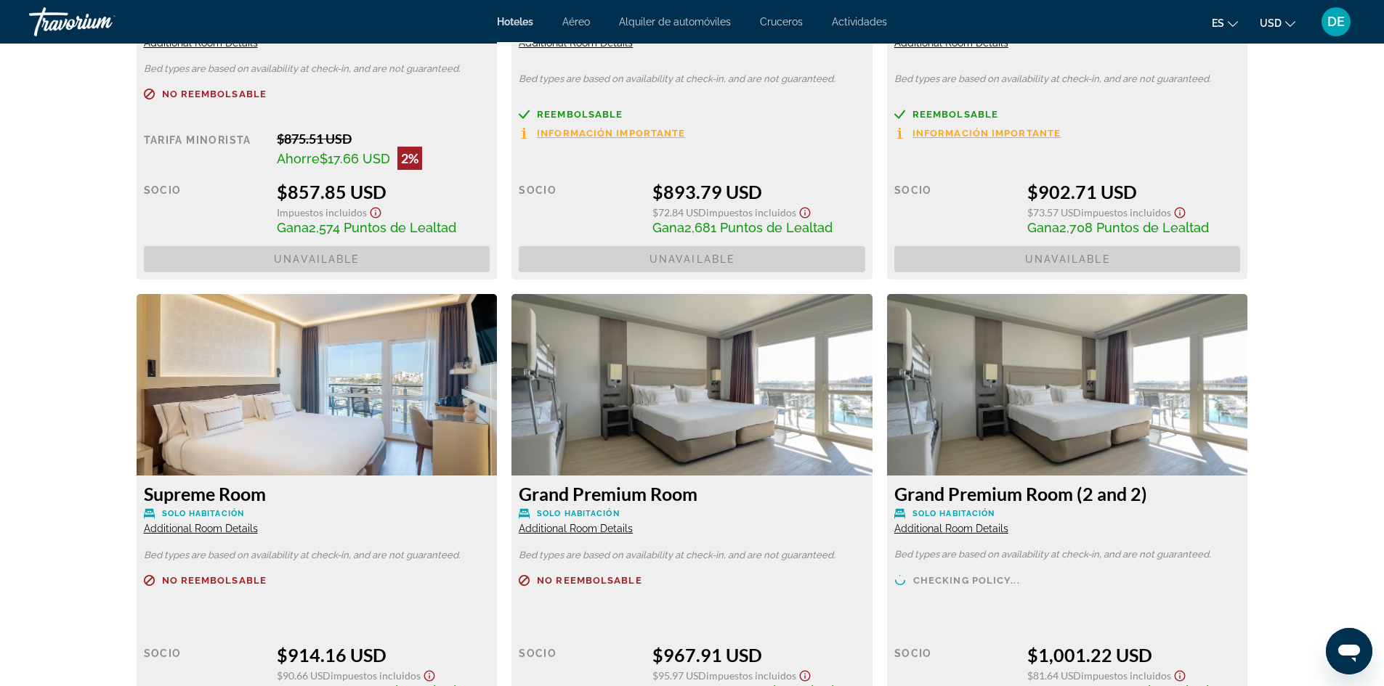
scroll to position [2760, 0]
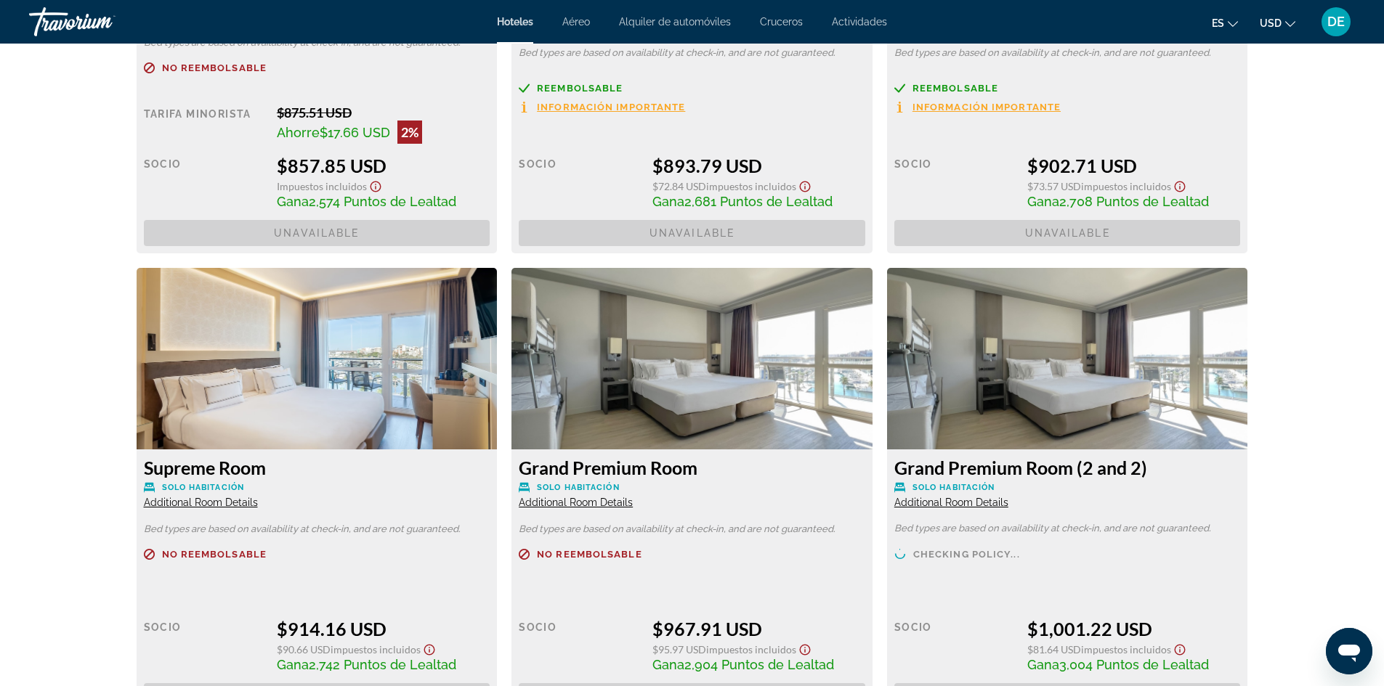
click at [1028, 393] on img "Main content" at bounding box center [1067, 359] width 361 height 182
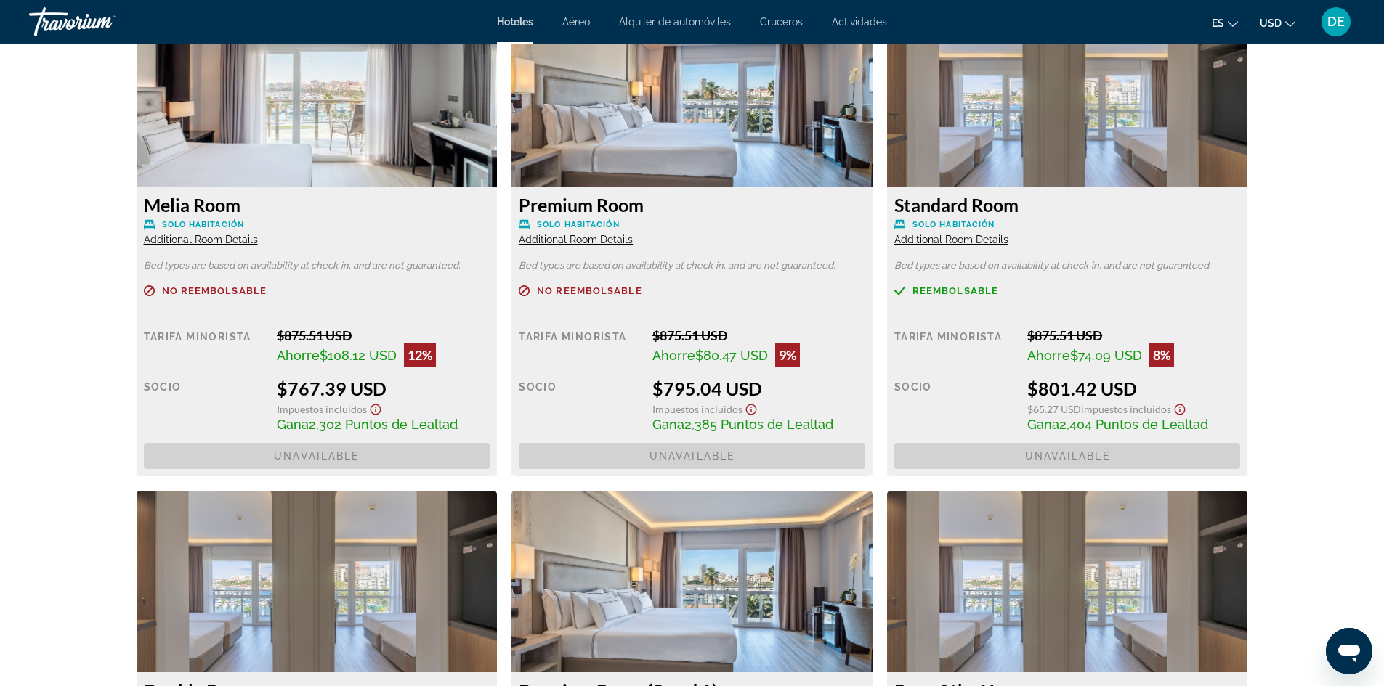
scroll to position [2179, 0]
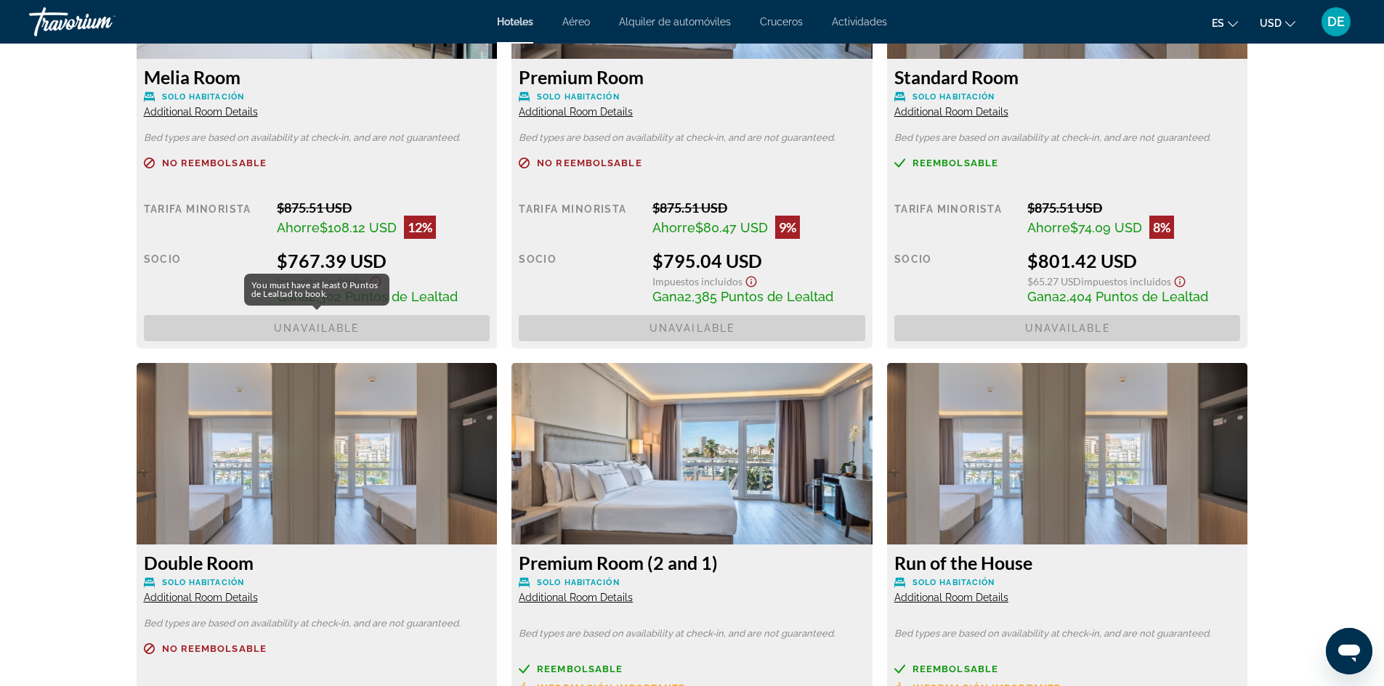
click at [327, 332] on span "Unavailable" at bounding box center [317, 328] width 346 height 26
click at [279, 213] on div "$875.51 USD" at bounding box center [383, 208] width 213 height 16
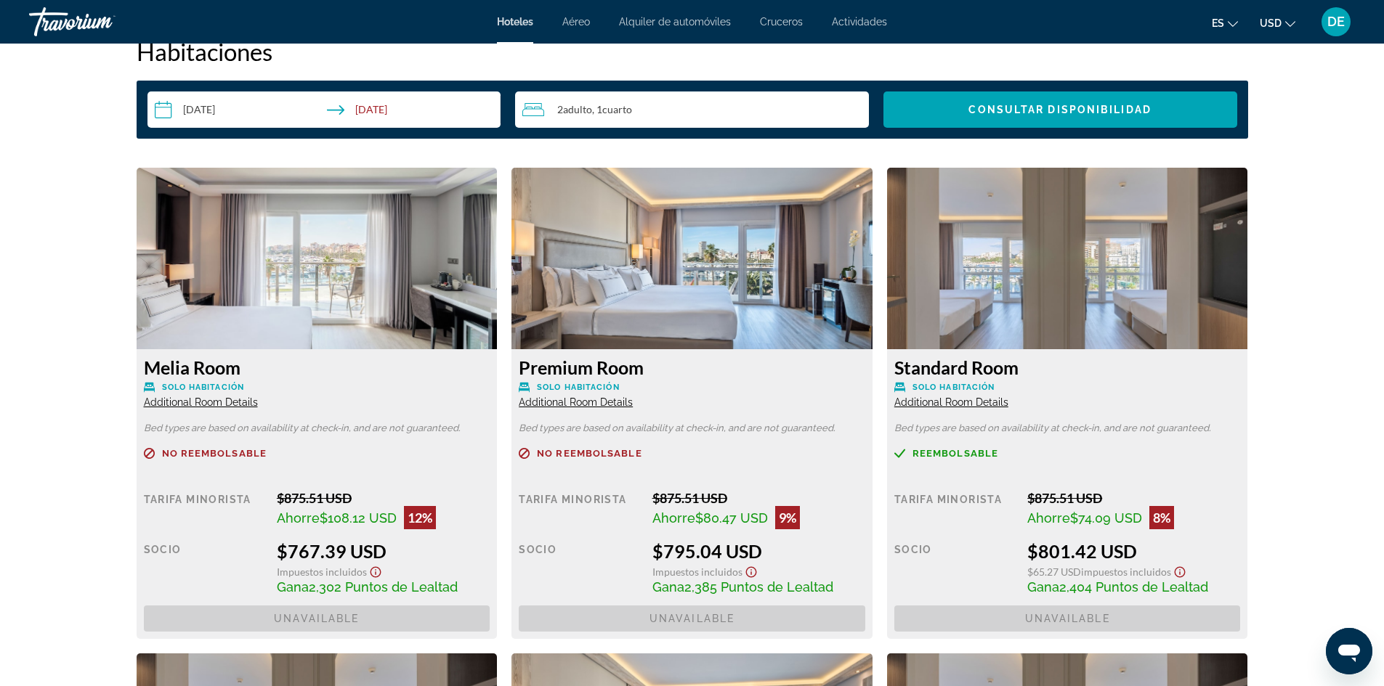
click at [277, 239] on img "Main content" at bounding box center [317, 259] width 361 height 182
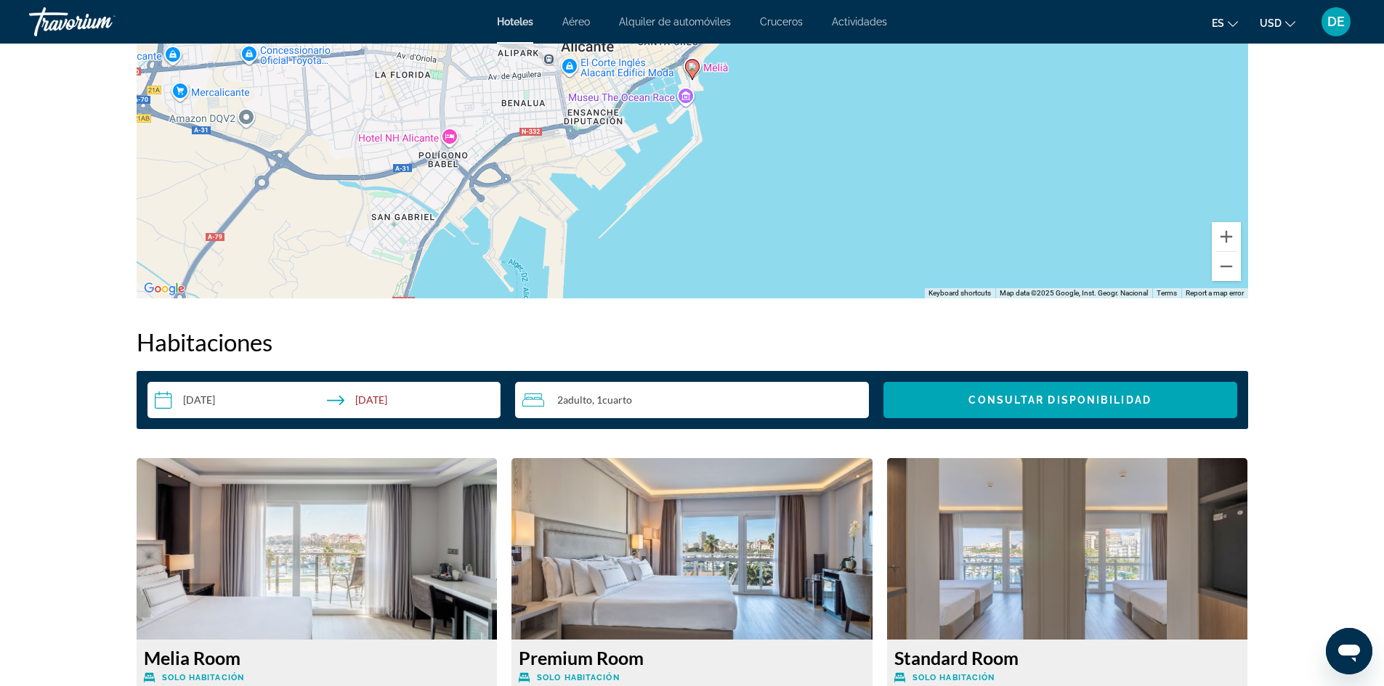
scroll to position [1961, 0]
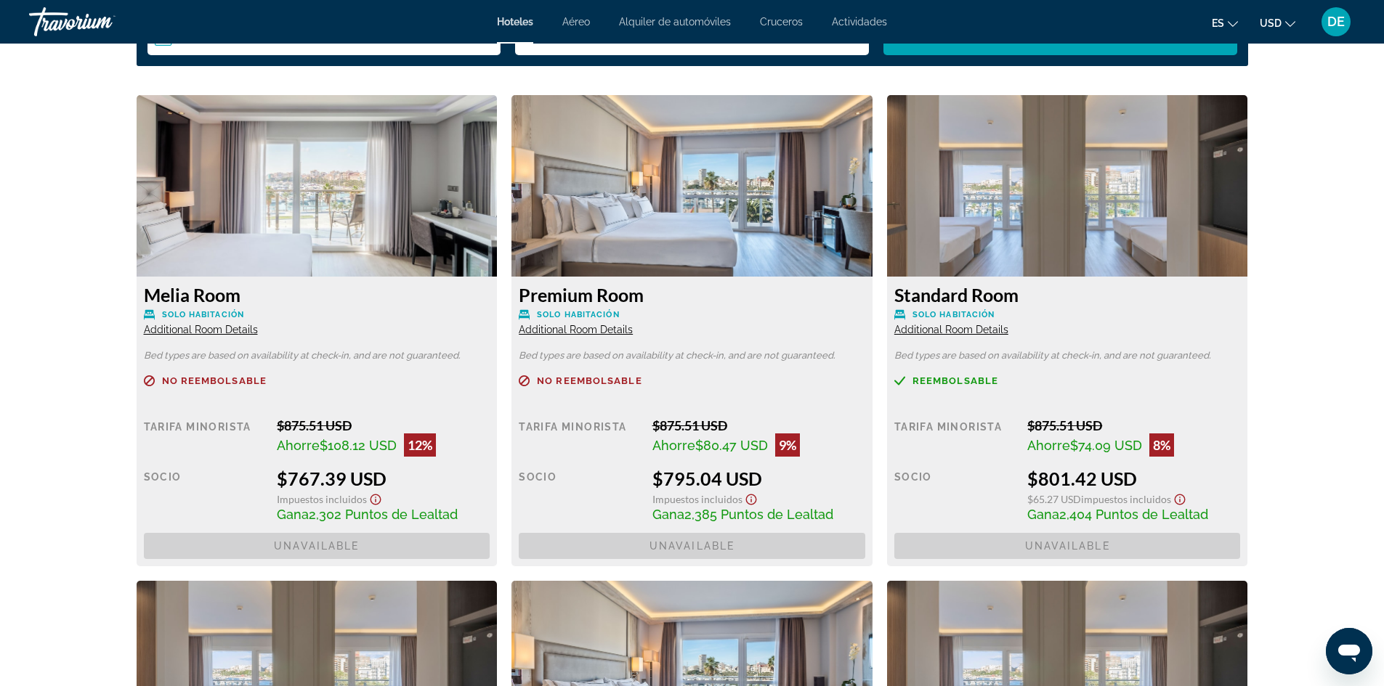
click at [734, 192] on img "Main content" at bounding box center [691, 186] width 361 height 182
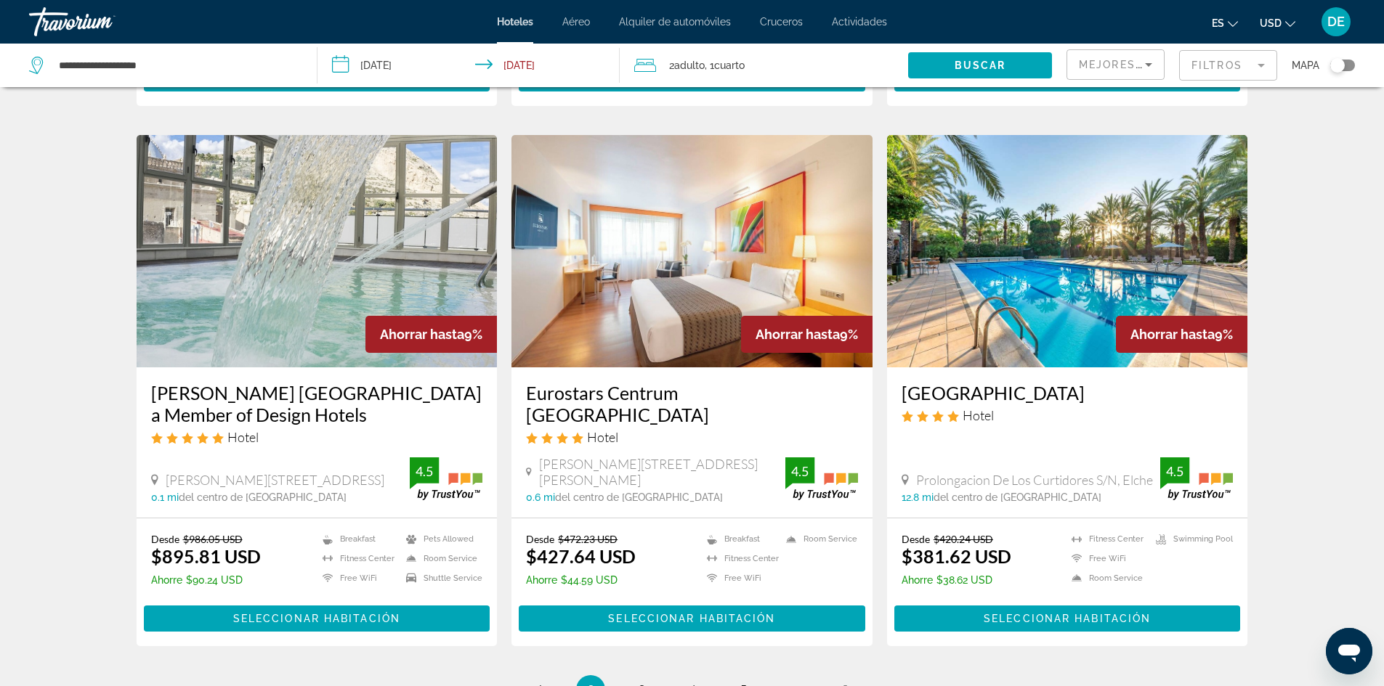
scroll to position [1670, 0]
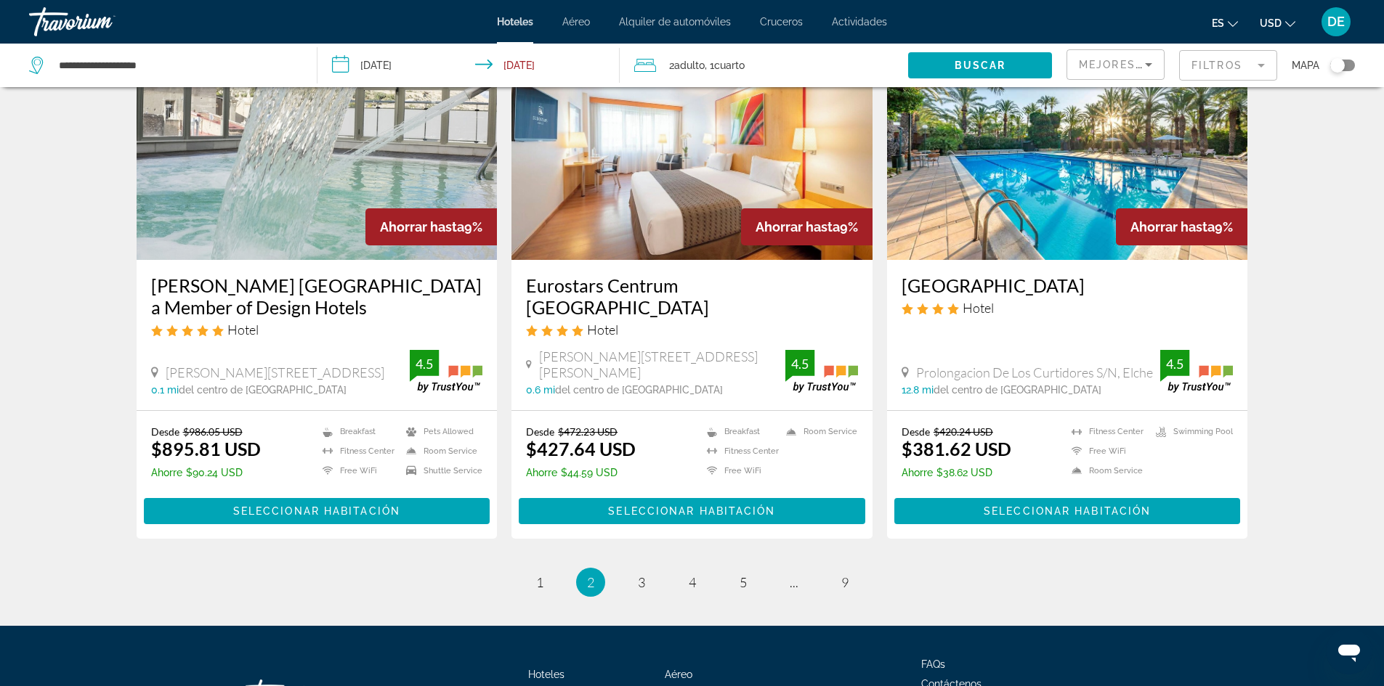
click at [329, 338] on div "[PERSON_NAME] [GEOGRAPHIC_DATA] a Member of Design Hotels Hotel" at bounding box center [317, 312] width 332 height 74
click at [322, 255] on img "Main content" at bounding box center [317, 144] width 361 height 232
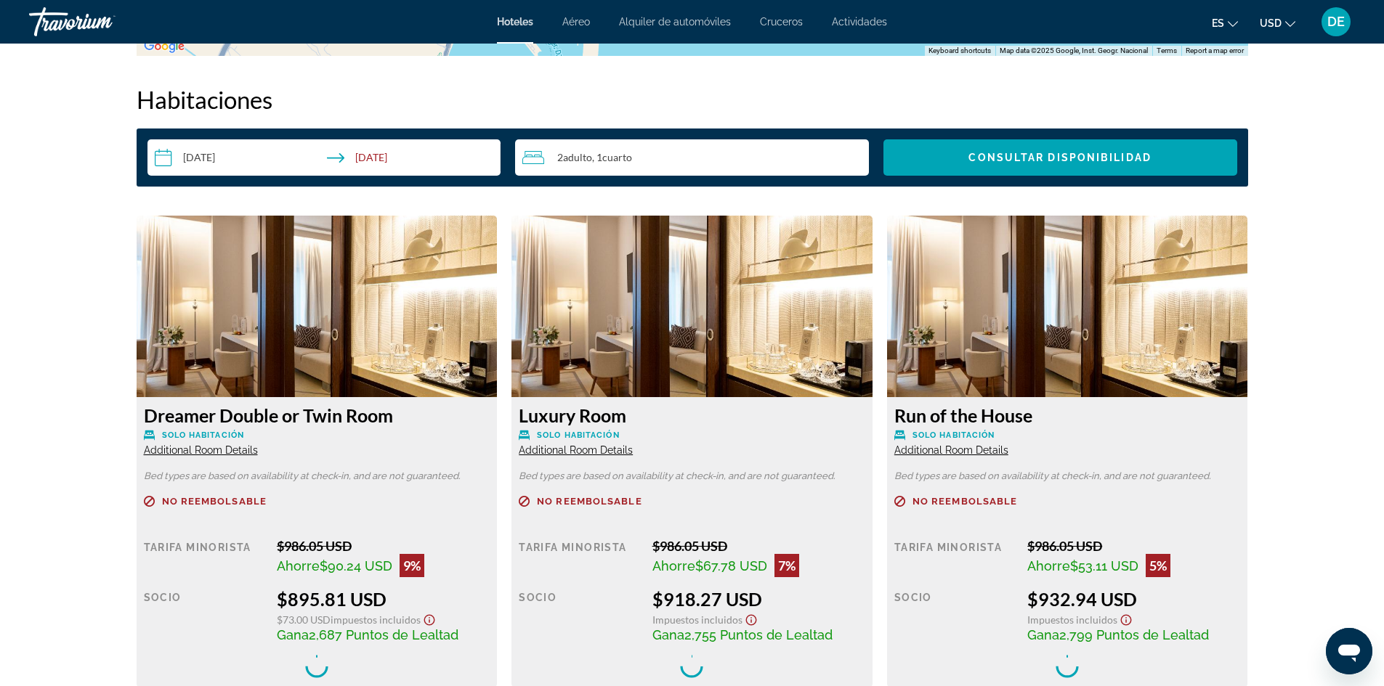
scroll to position [2034, 0]
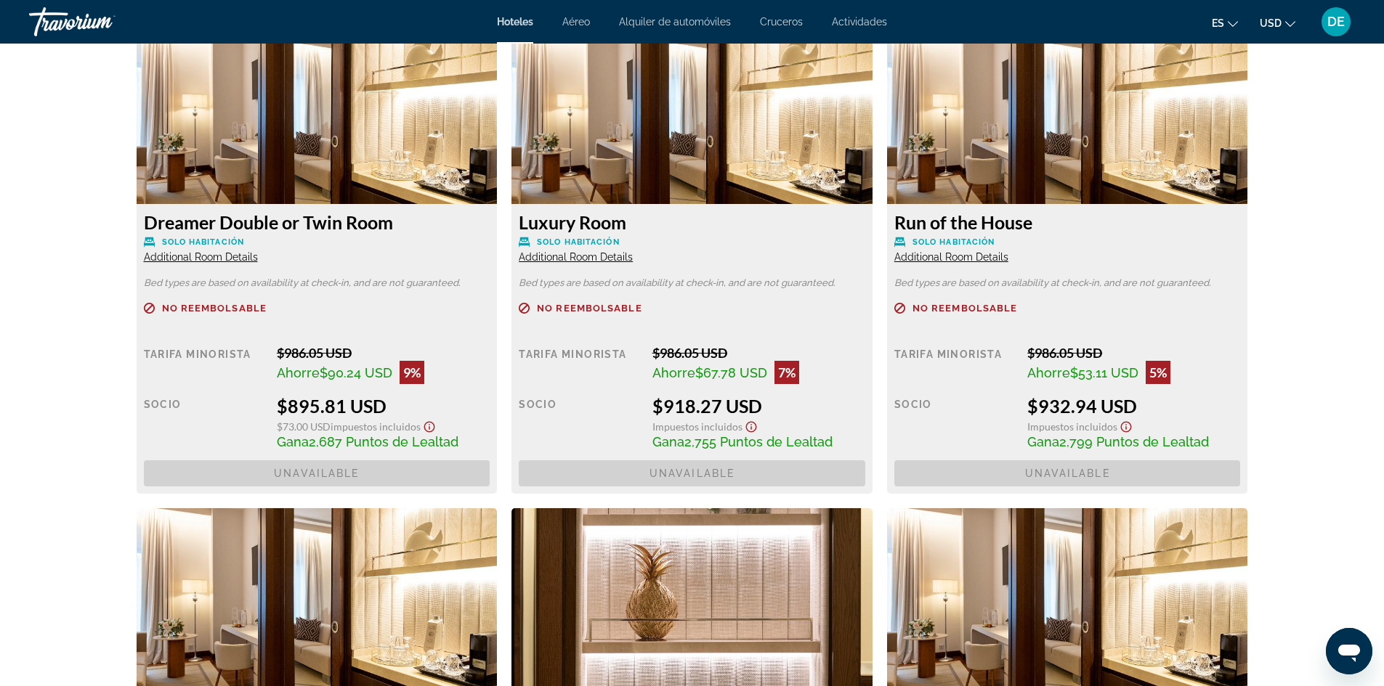
click at [282, 298] on div "Dreamer Double or Twin Room Solo habitación Additional Room Details Bed types a…" at bounding box center [317, 349] width 361 height 290
click at [328, 288] on div "Dreamer Double or Twin Room Solo habitación Additional Room Details Bed types a…" at bounding box center [317, 349] width 361 height 290
click at [632, 434] on div "Socio" at bounding box center [580, 422] width 122 height 54
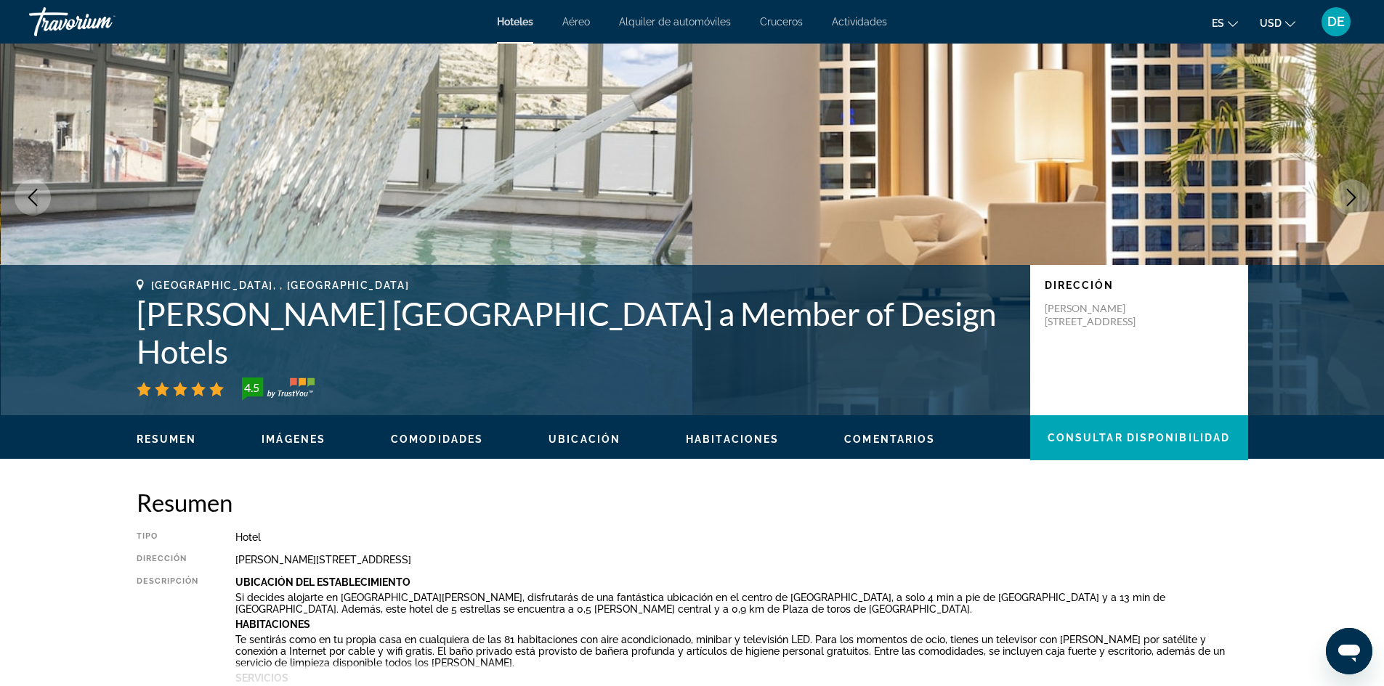
scroll to position [0, 0]
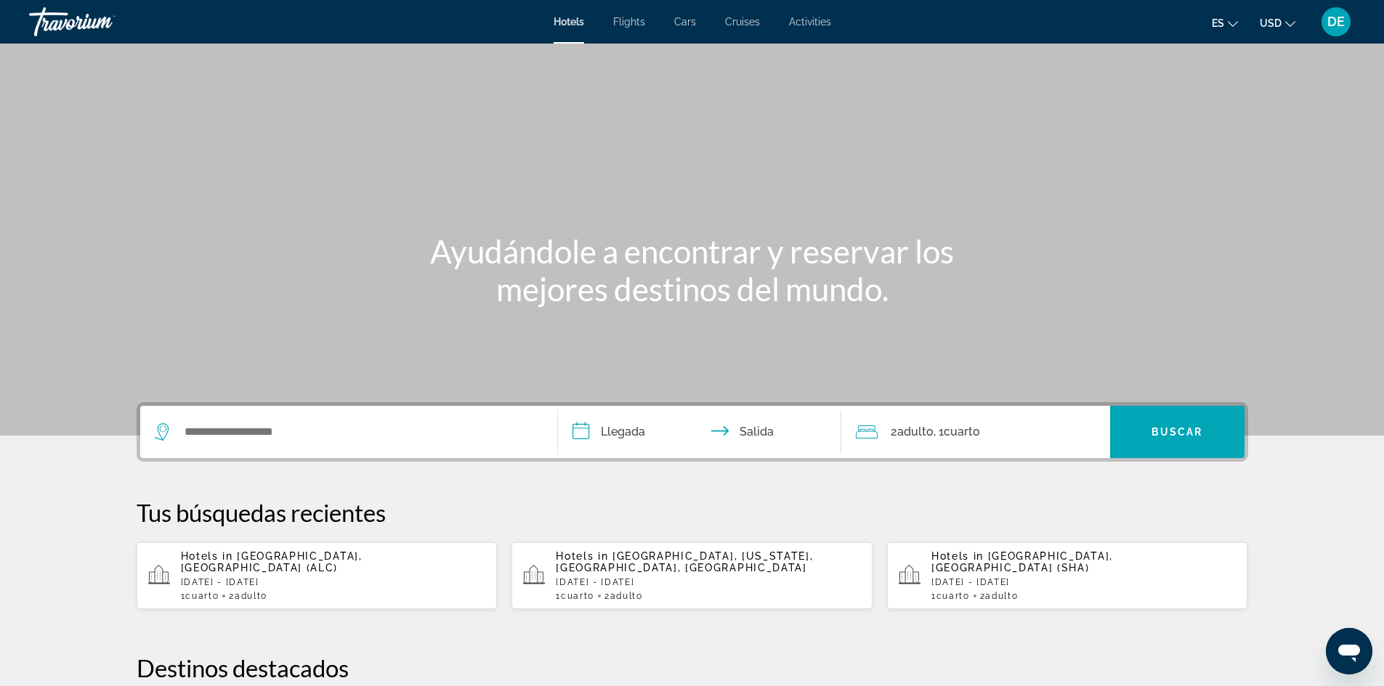
click at [1328, 25] on span "DE" at bounding box center [1335, 22] width 17 height 15
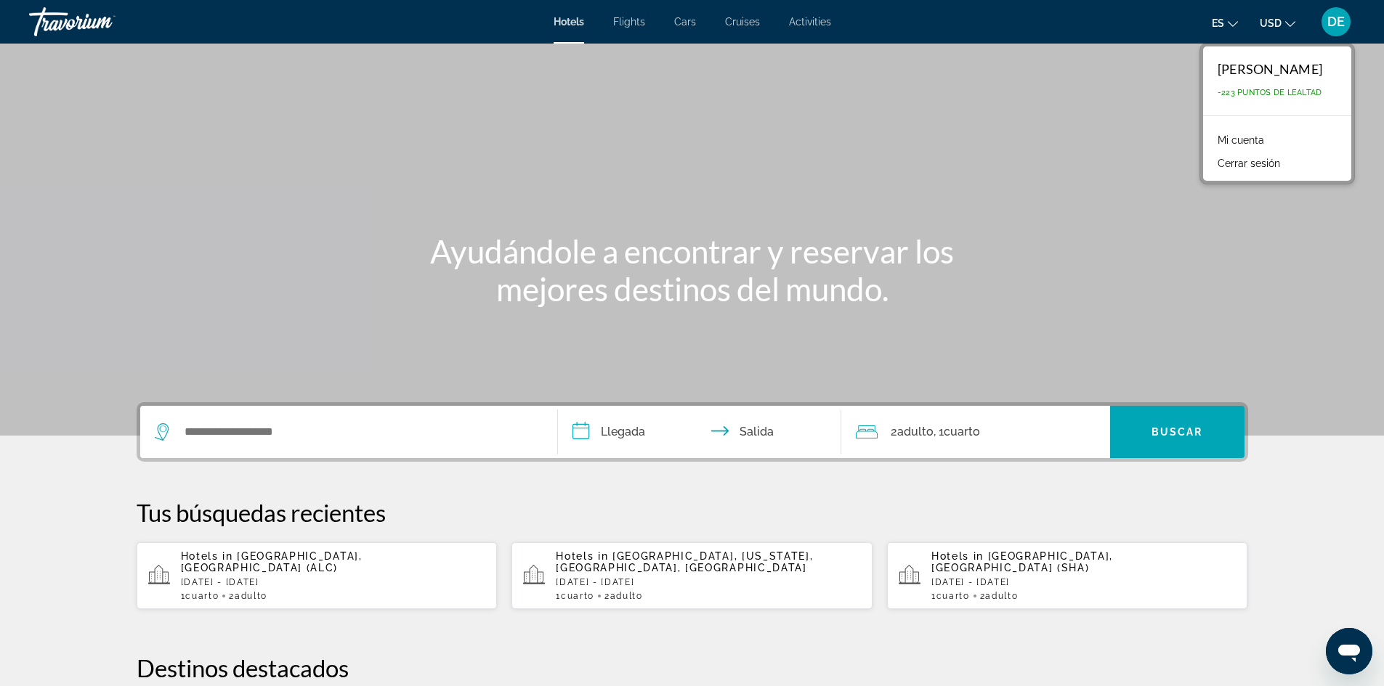
click at [1273, 92] on span "-223 Puntos de Lealtad" at bounding box center [1269, 92] width 105 height 9
click at [288, 561] on span "[GEOGRAPHIC_DATA], [GEOGRAPHIC_DATA] (ALC)" at bounding box center [272, 562] width 182 height 23
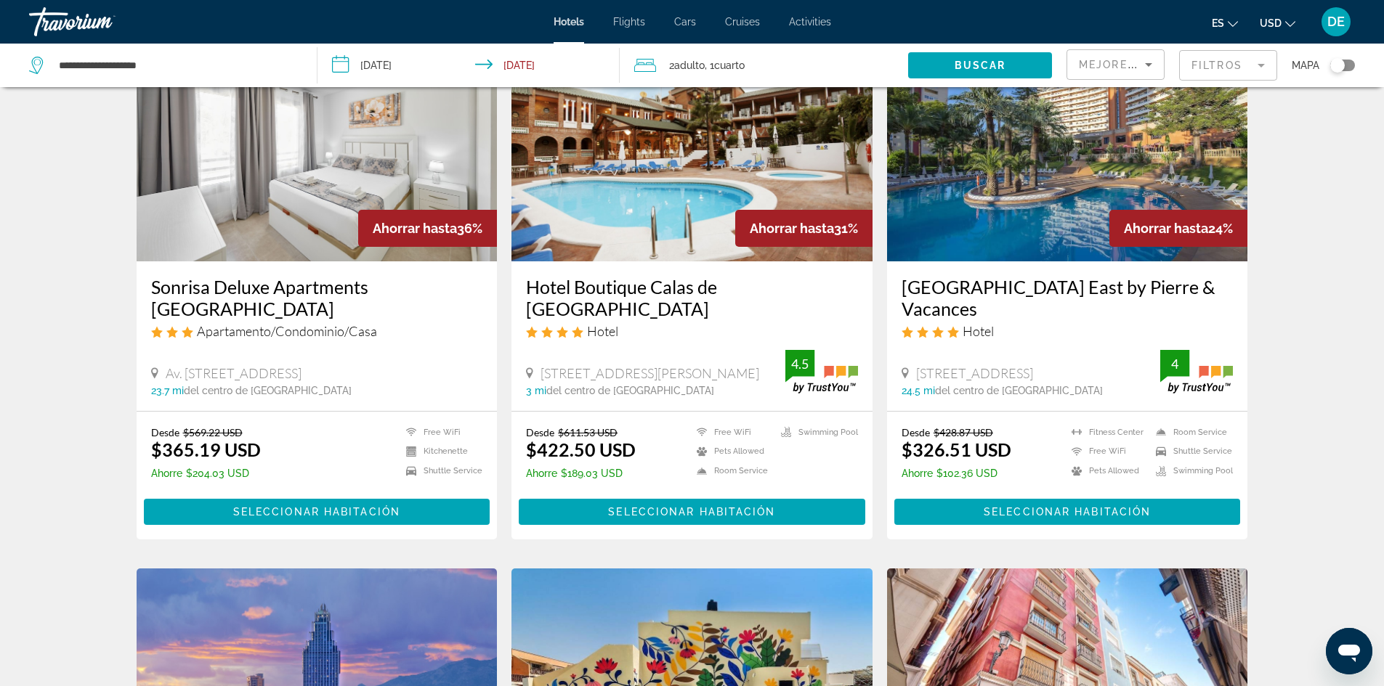
scroll to position [726, 0]
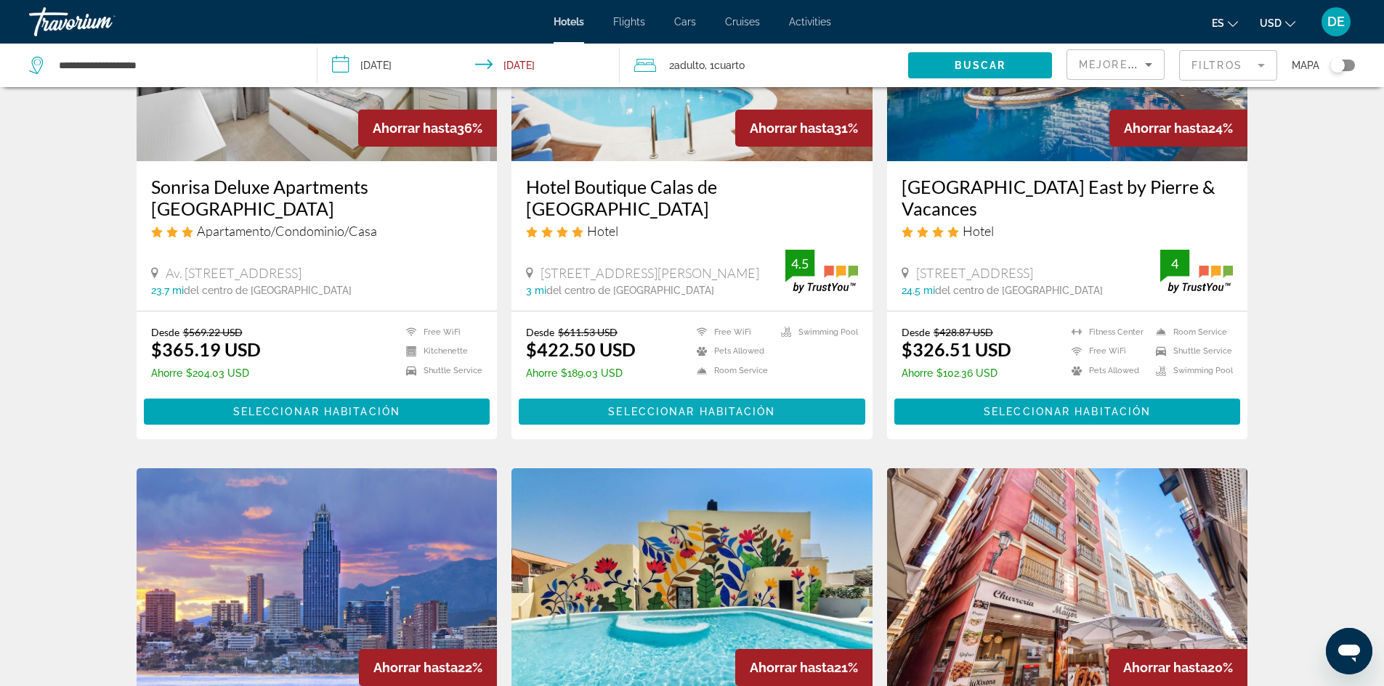
click at [712, 418] on span "Main content" at bounding box center [692, 411] width 346 height 35
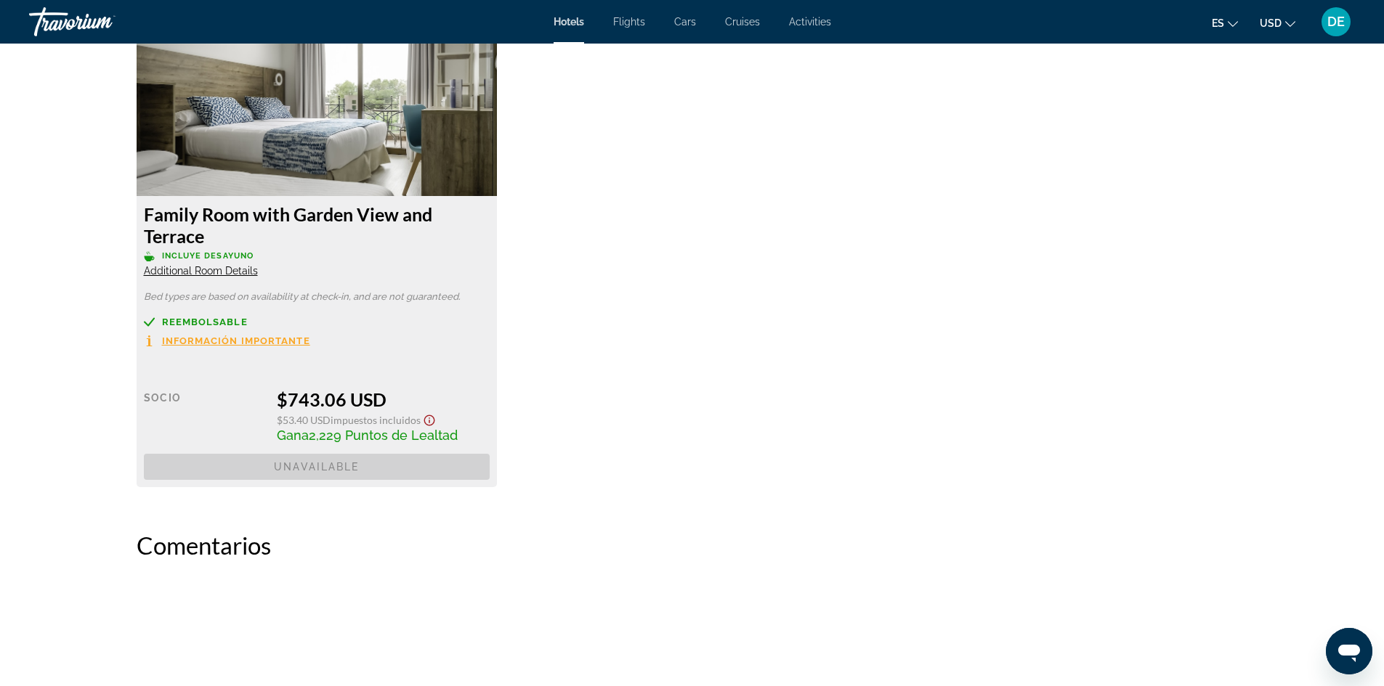
scroll to position [2945, 0]
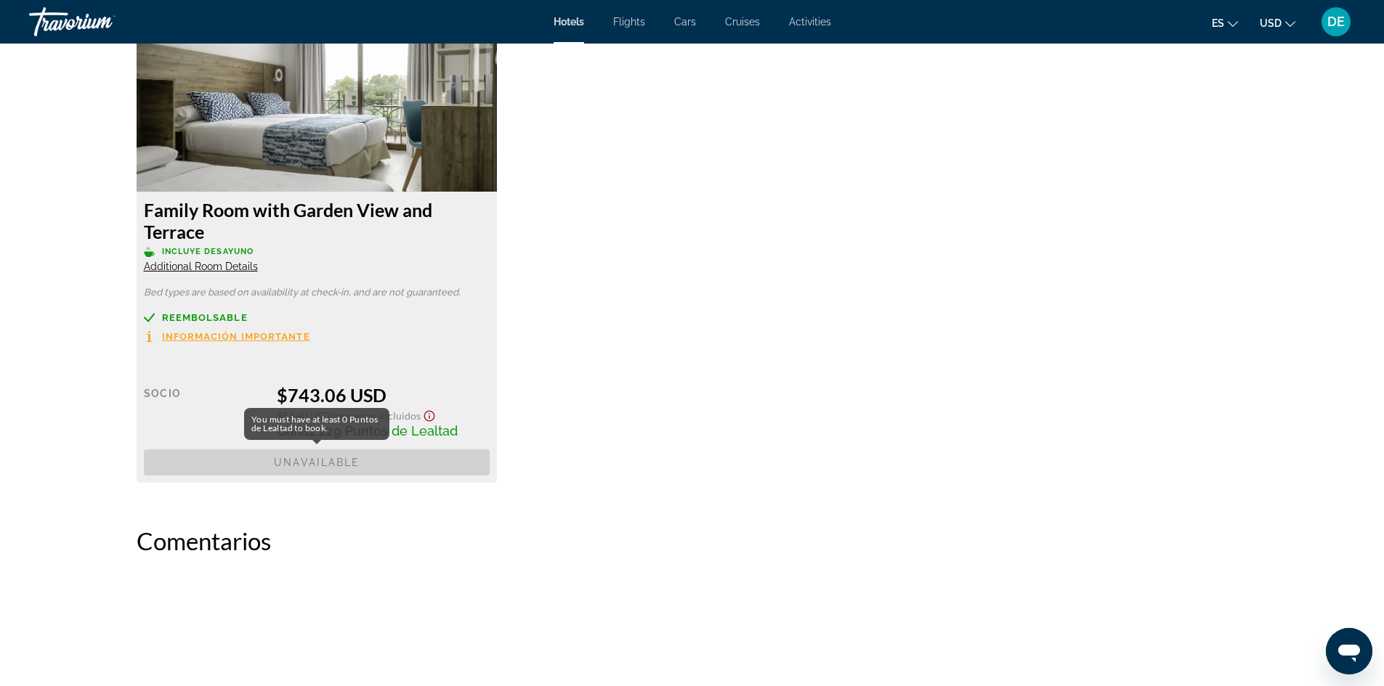
click at [405, 463] on span "Unavailable" at bounding box center [317, 463] width 346 height 26
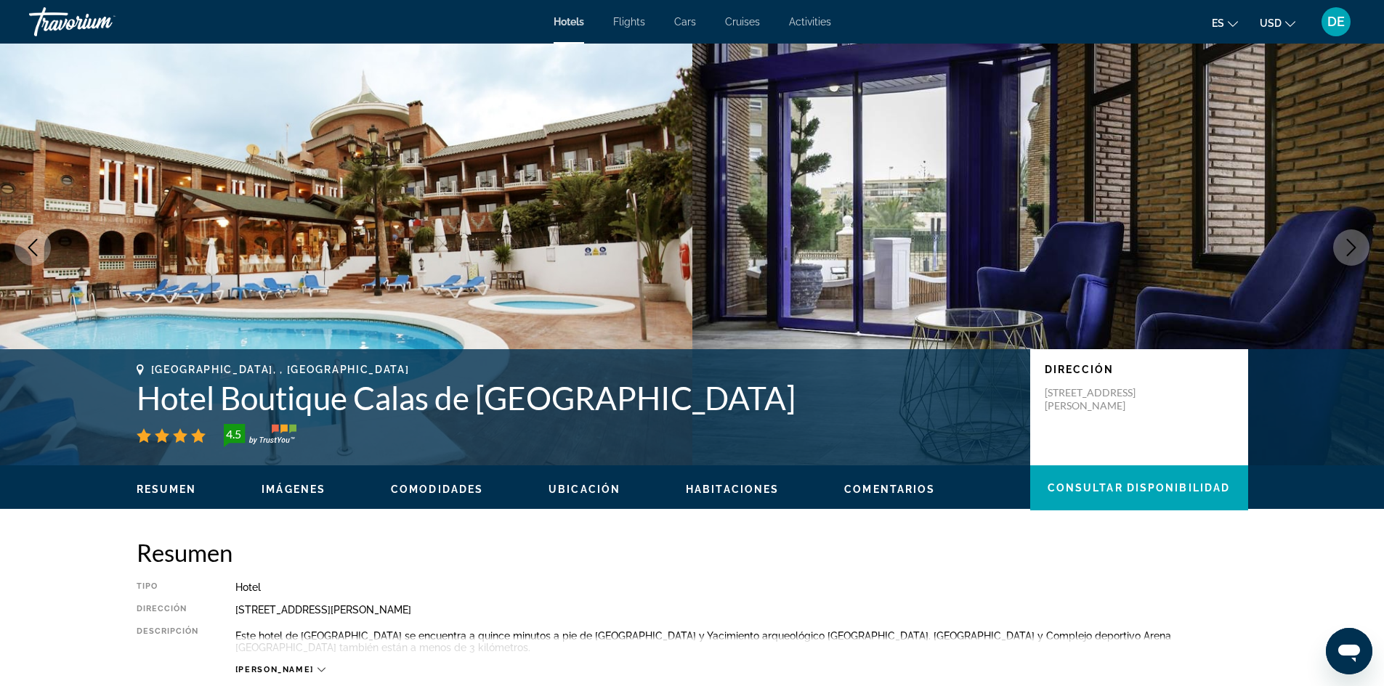
scroll to position [0, 0]
